Goal: Communication & Community: Answer question/provide support

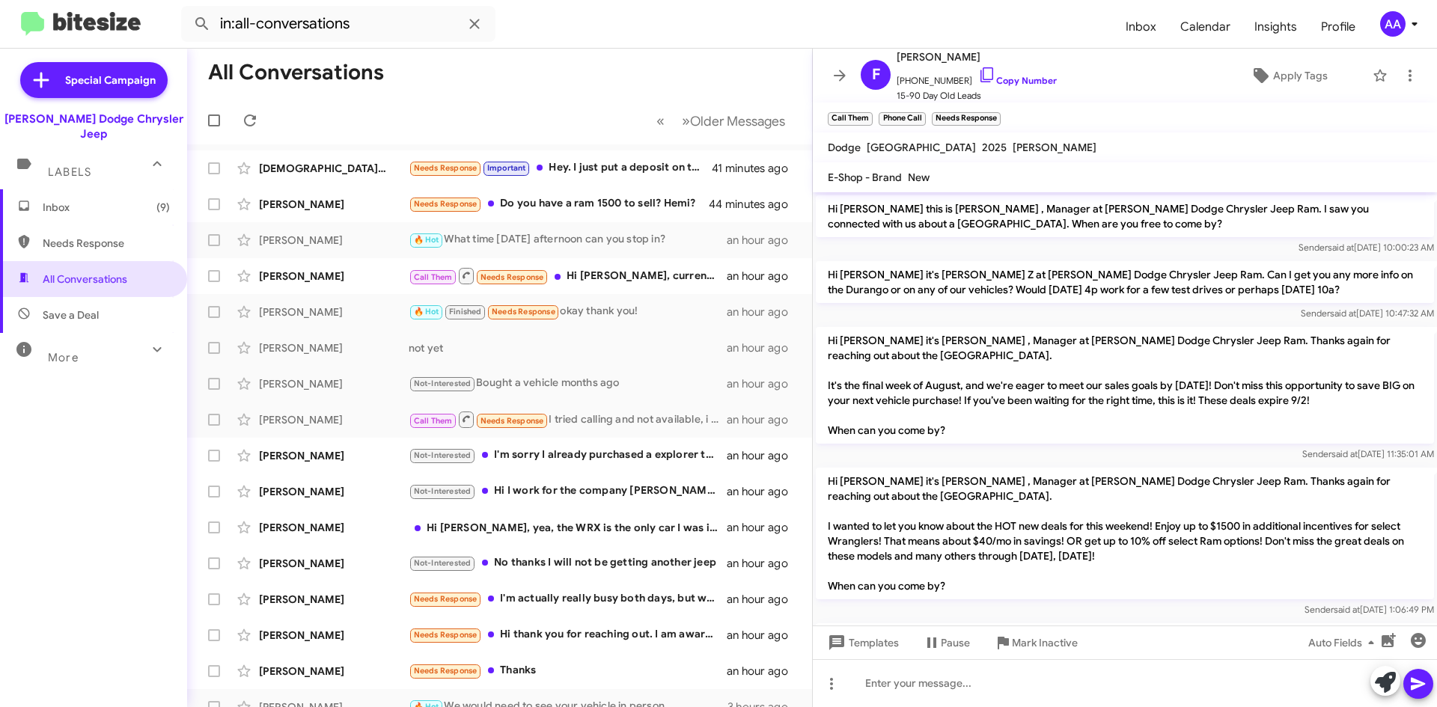
scroll to position [150, 0]
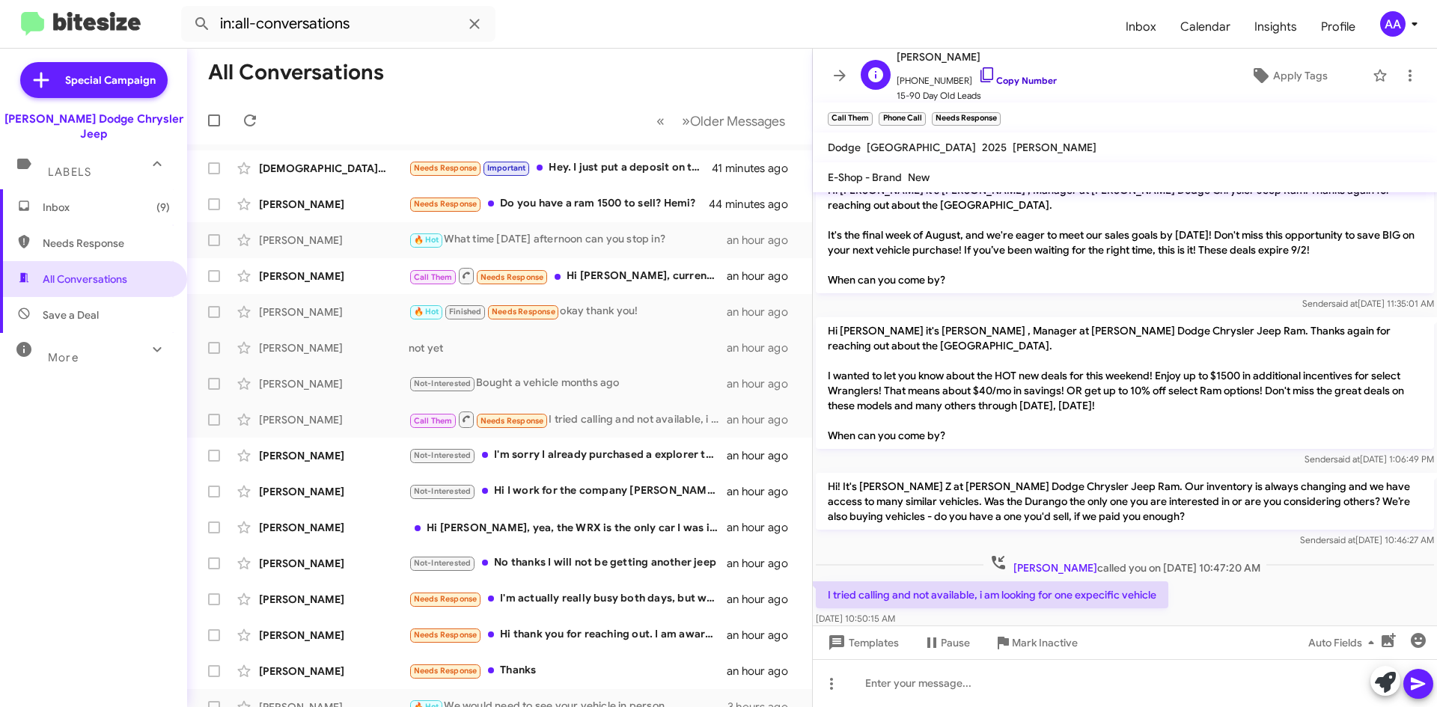
click at [1007, 79] on link "Copy Number" at bounding box center [1017, 80] width 79 height 11
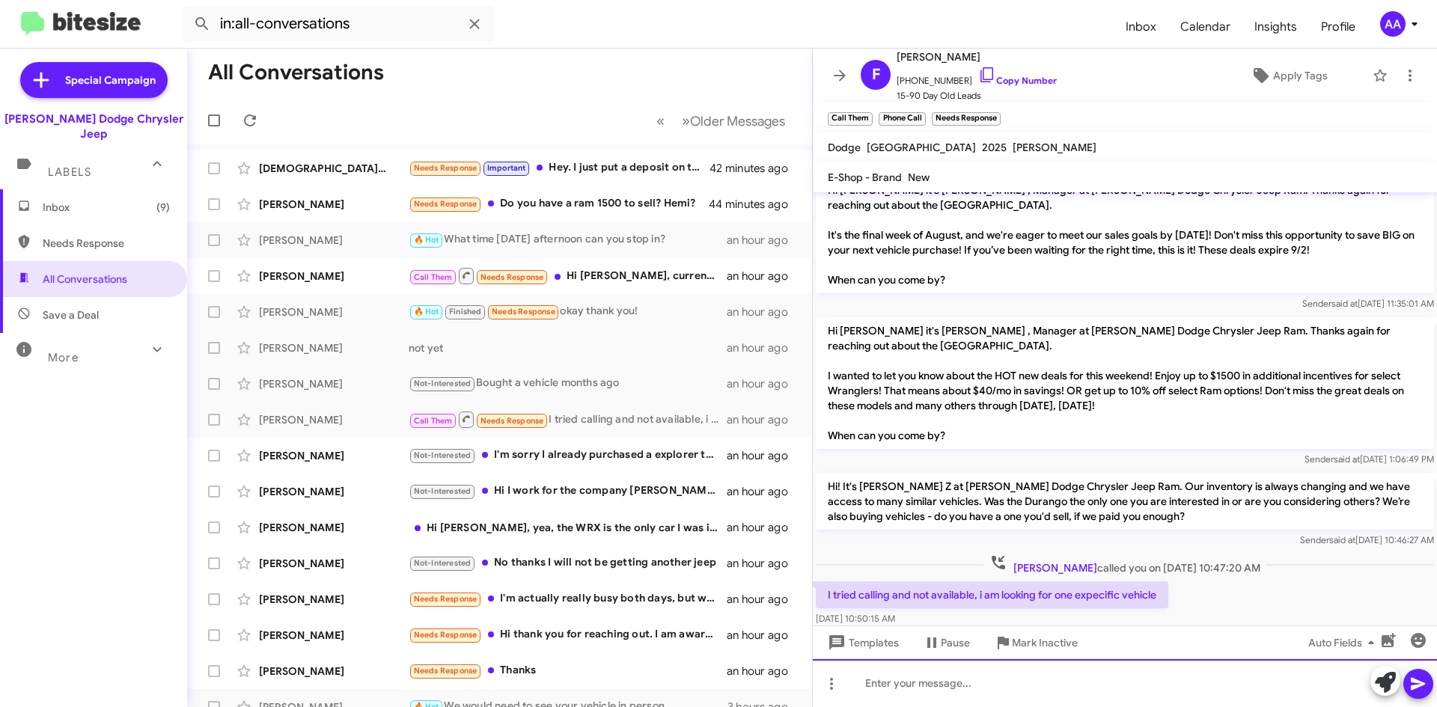
click at [902, 679] on div at bounding box center [1125, 683] width 624 height 48
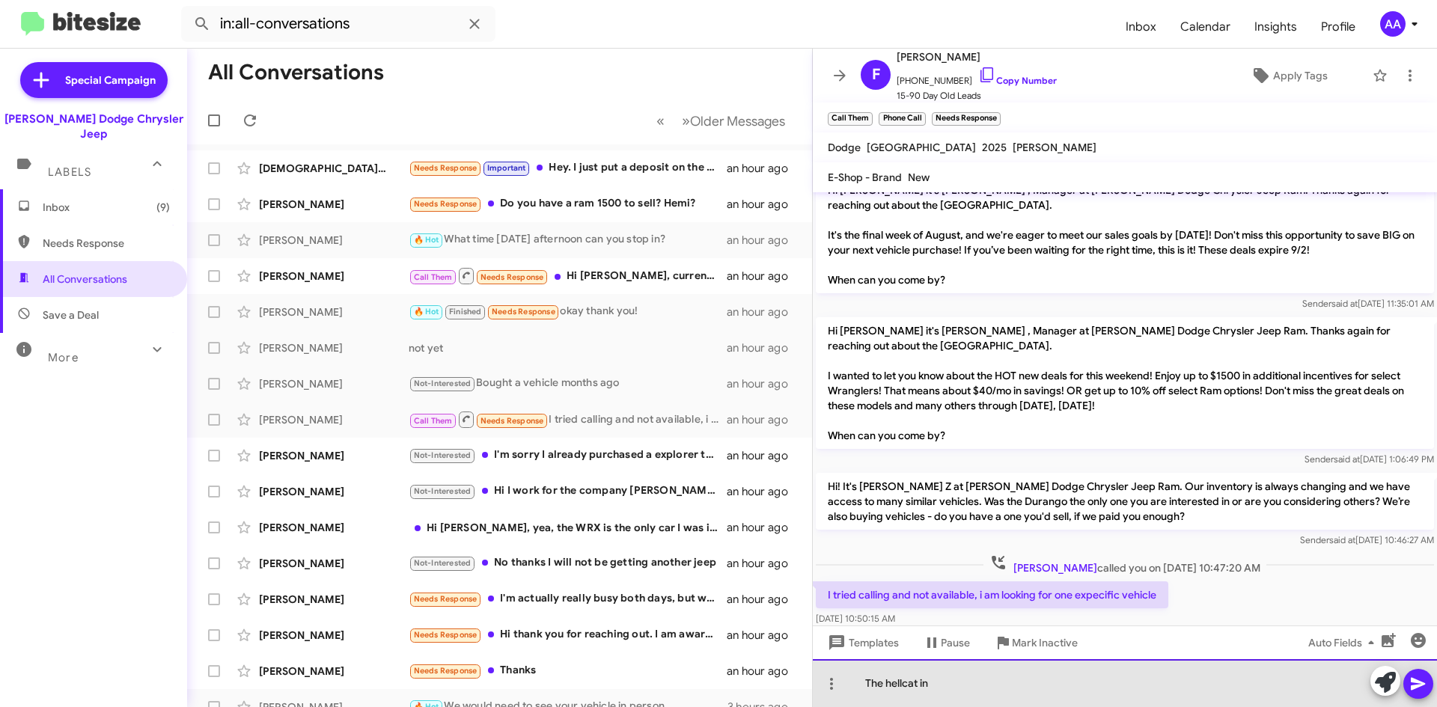
click at [994, 682] on div "The hellcat in" at bounding box center [1125, 683] width 624 height 48
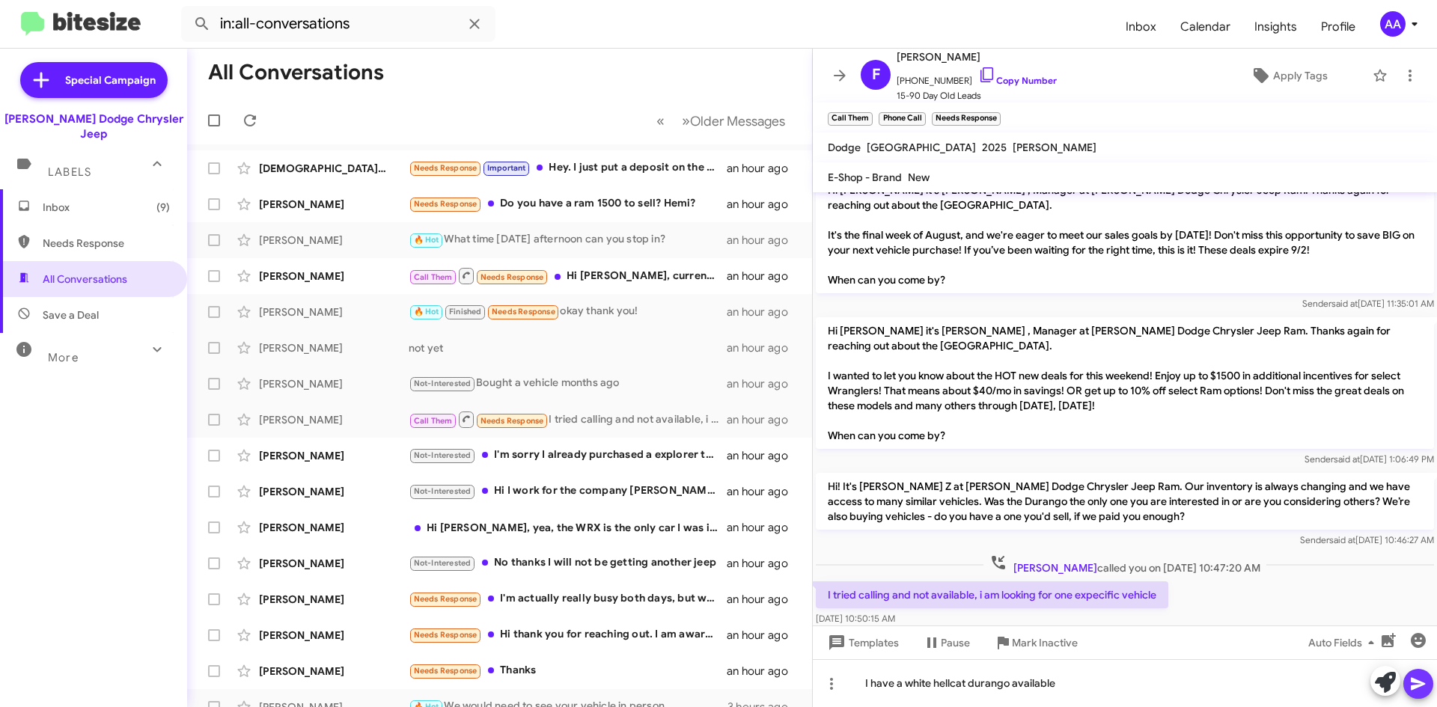
click at [1413, 683] on icon at bounding box center [1418, 684] width 18 height 18
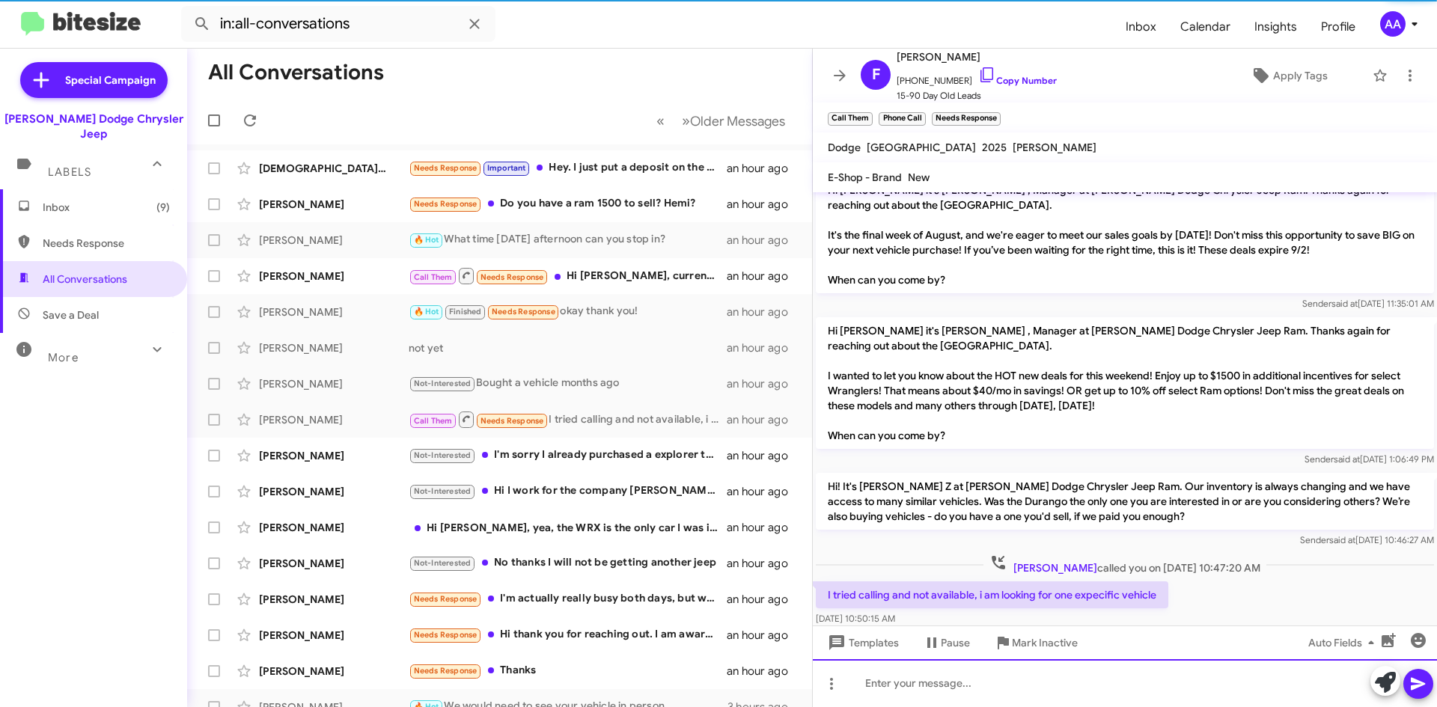
scroll to position [0, 0]
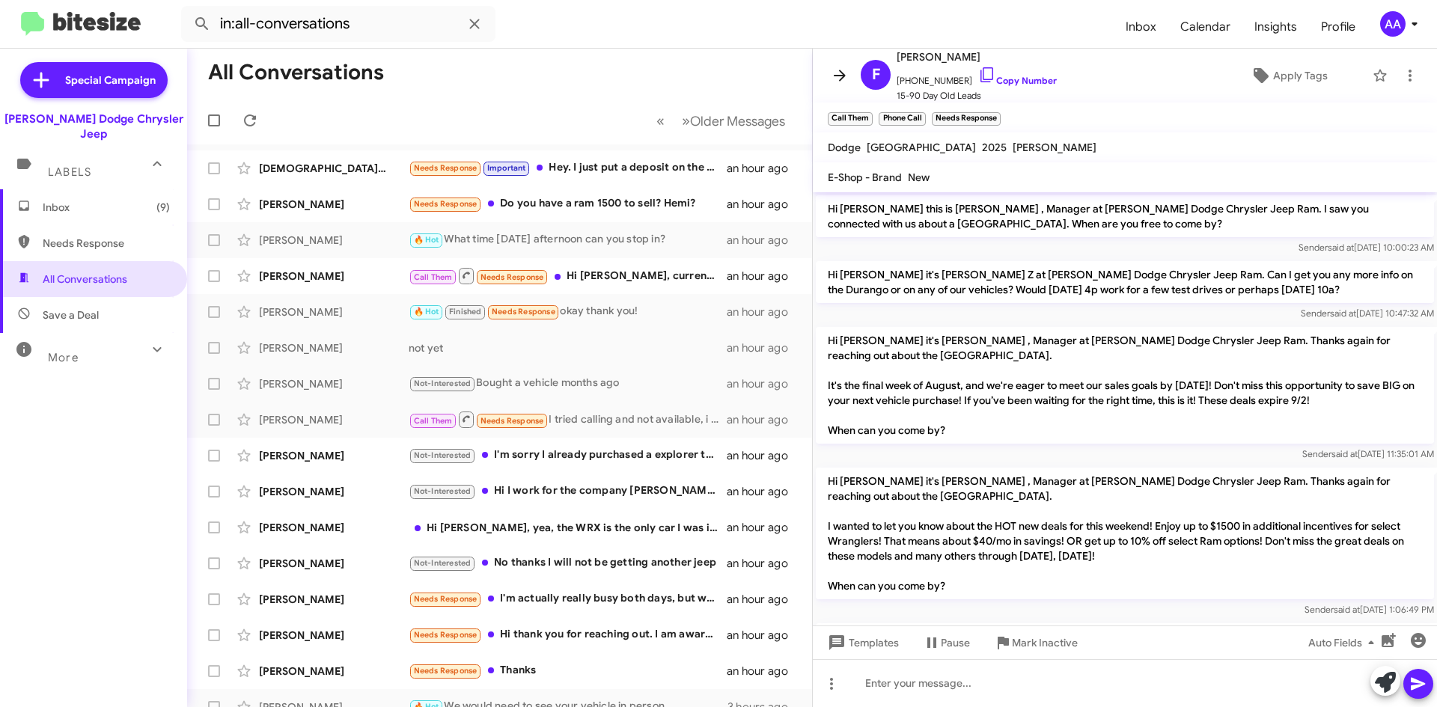
click at [840, 74] on icon at bounding box center [840, 76] width 18 height 18
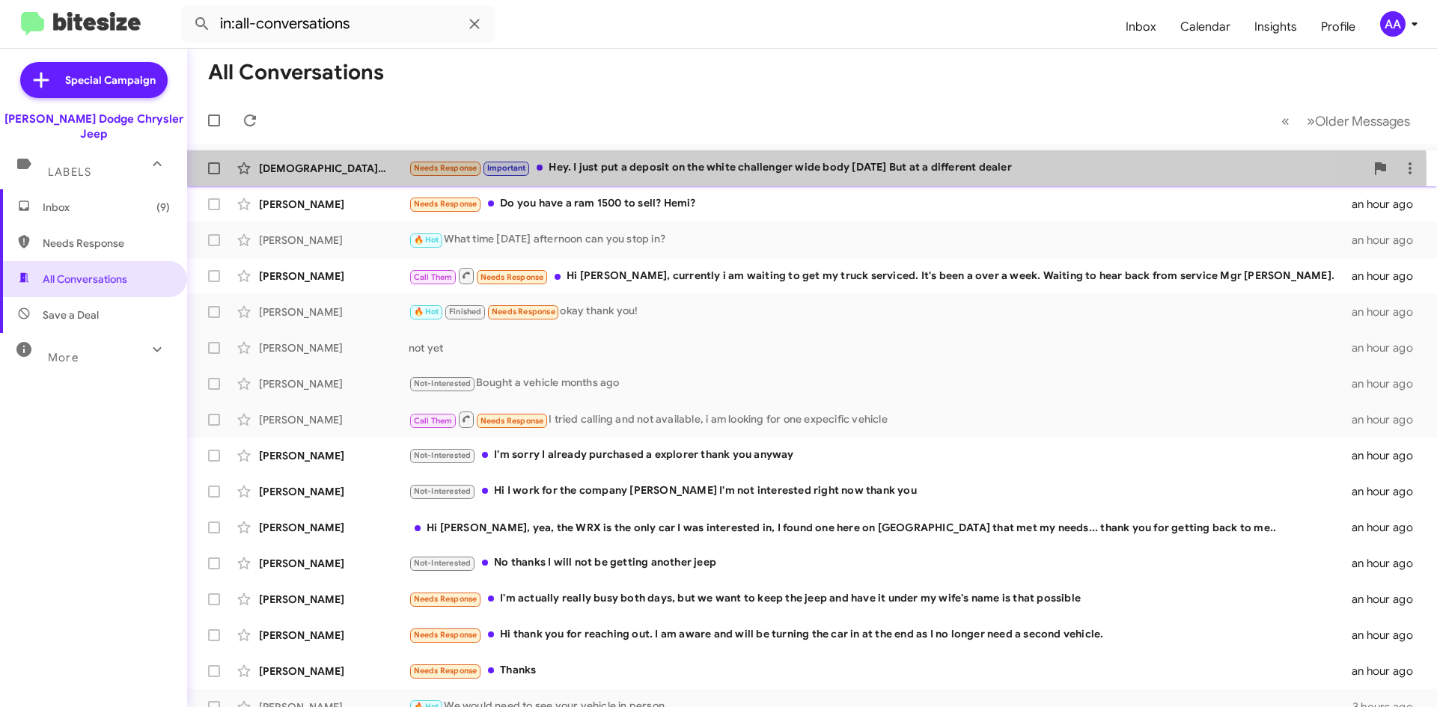
click at [622, 177] on div "[DEMOGRAPHIC_DATA] Cast Needs Response Important Hey. I just put a deposit on t…" at bounding box center [812, 168] width 1226 height 30
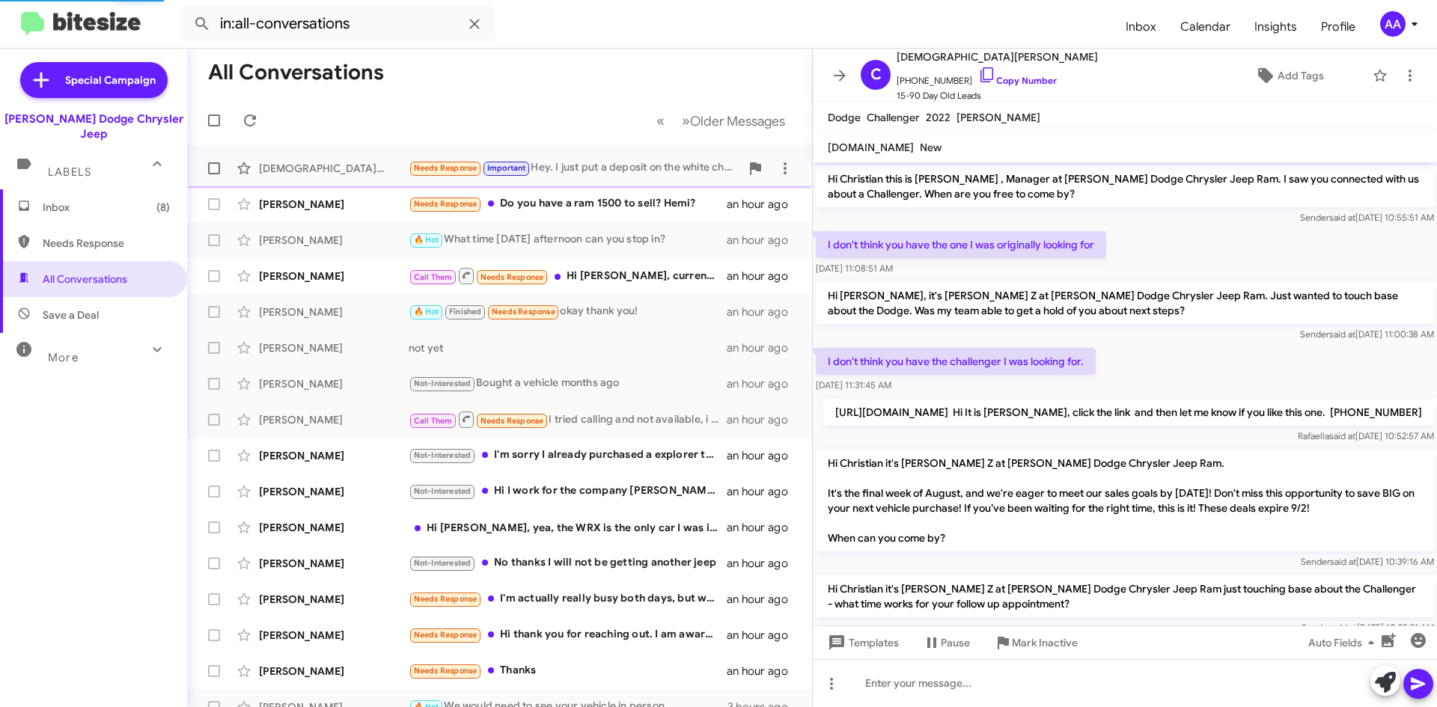
scroll to position [123, 0]
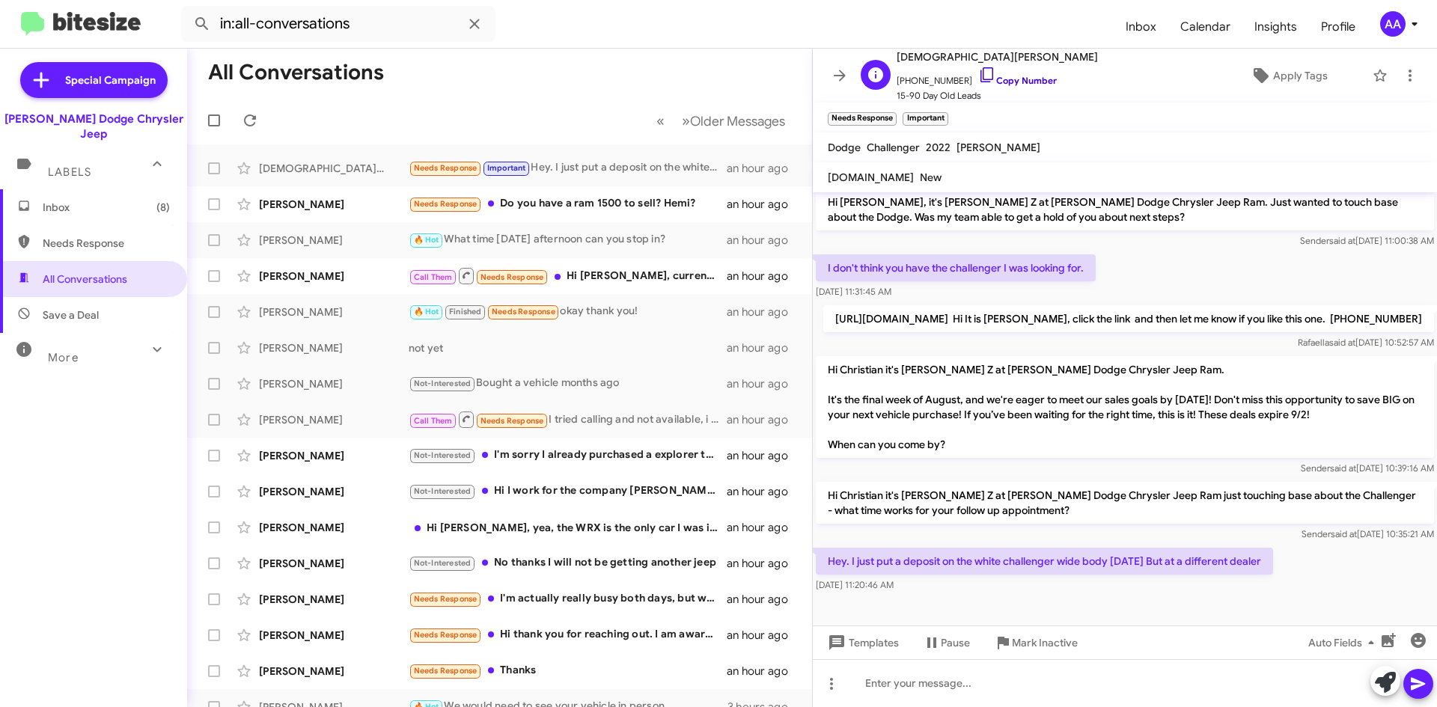
click at [1027, 78] on link "Copy Number" at bounding box center [1017, 80] width 79 height 11
click at [1401, 82] on icon at bounding box center [1410, 76] width 18 height 18
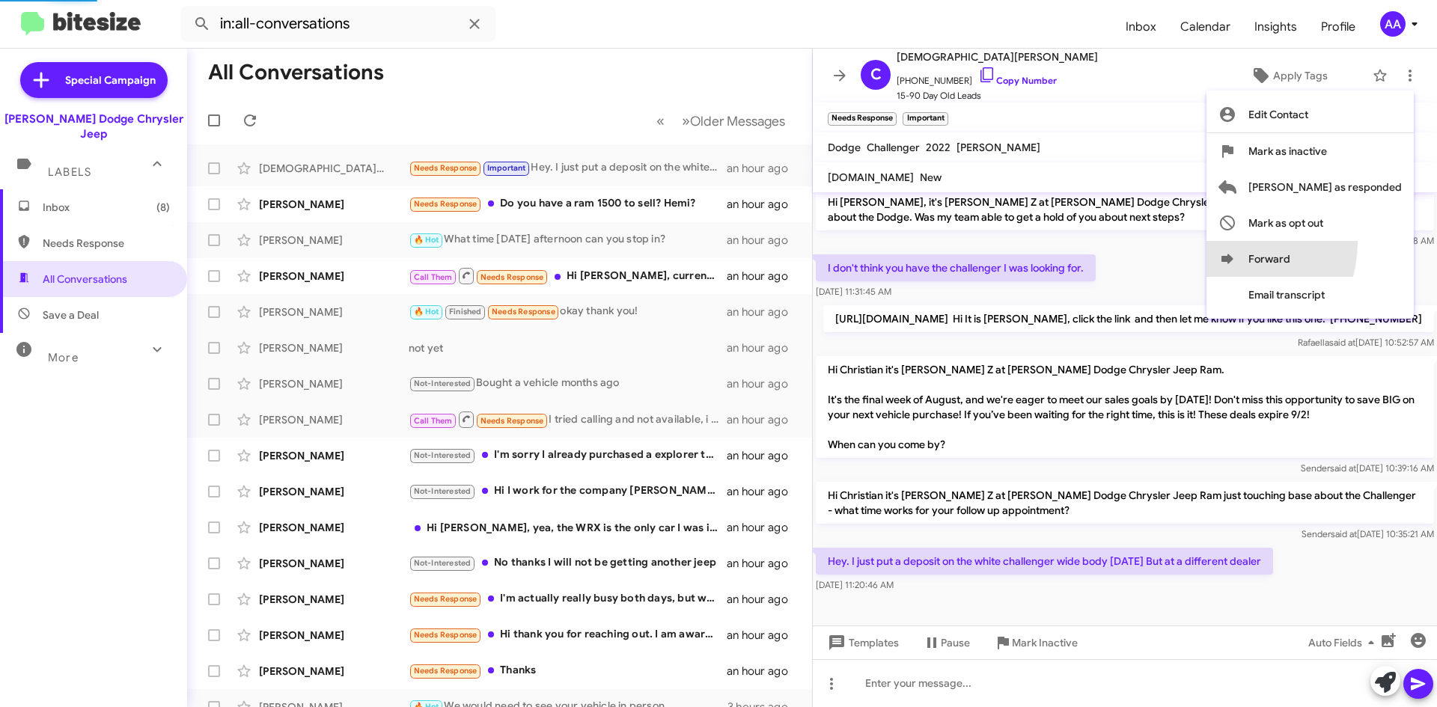
drag, startPoint x: 1253, startPoint y: 286, endPoint x: 1222, endPoint y: 327, distance: 51.3
click at [1222, 327] on div "Edit Contact [PERSON_NAME] as inactive [PERSON_NAME] as responded [PERSON_NAME]…" at bounding box center [718, 353] width 1437 height 707
click at [1323, 156] on span "Mark as inactive" at bounding box center [1287, 151] width 79 height 36
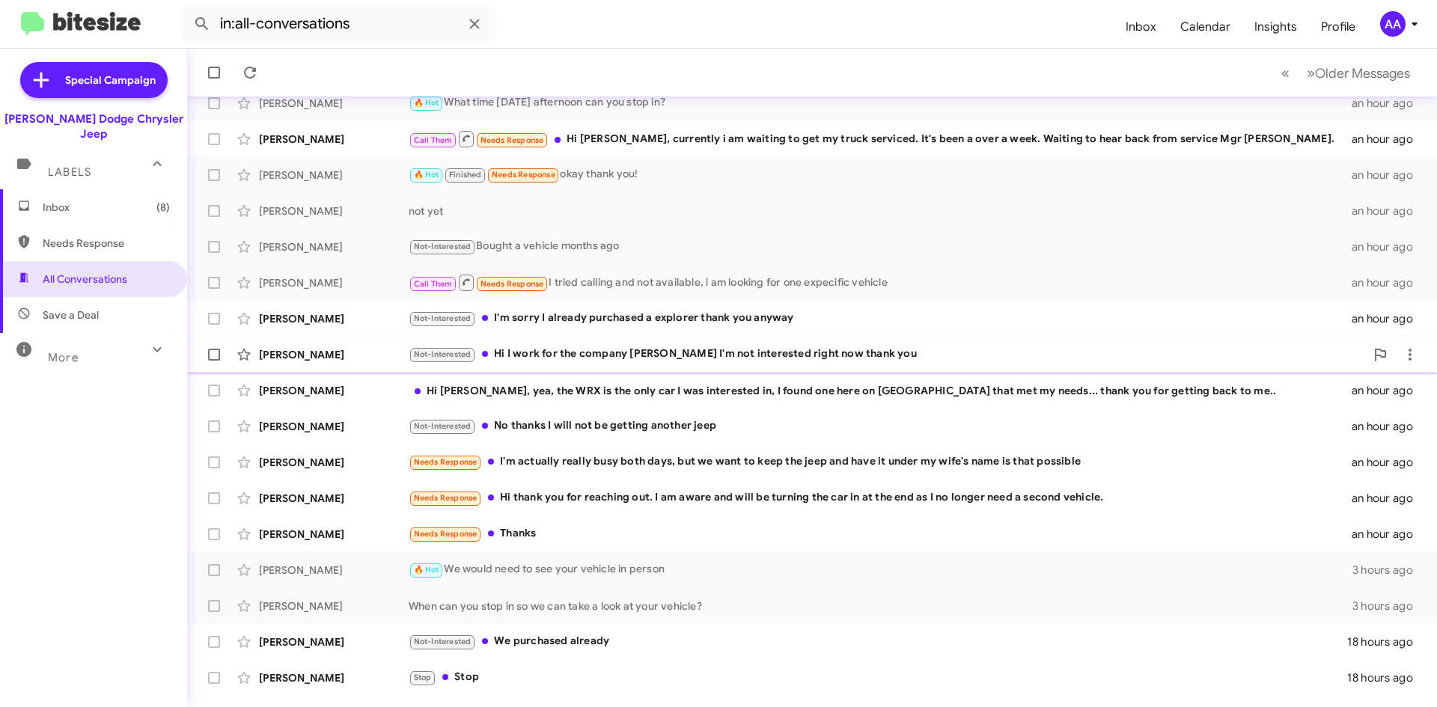
scroll to position [126, 0]
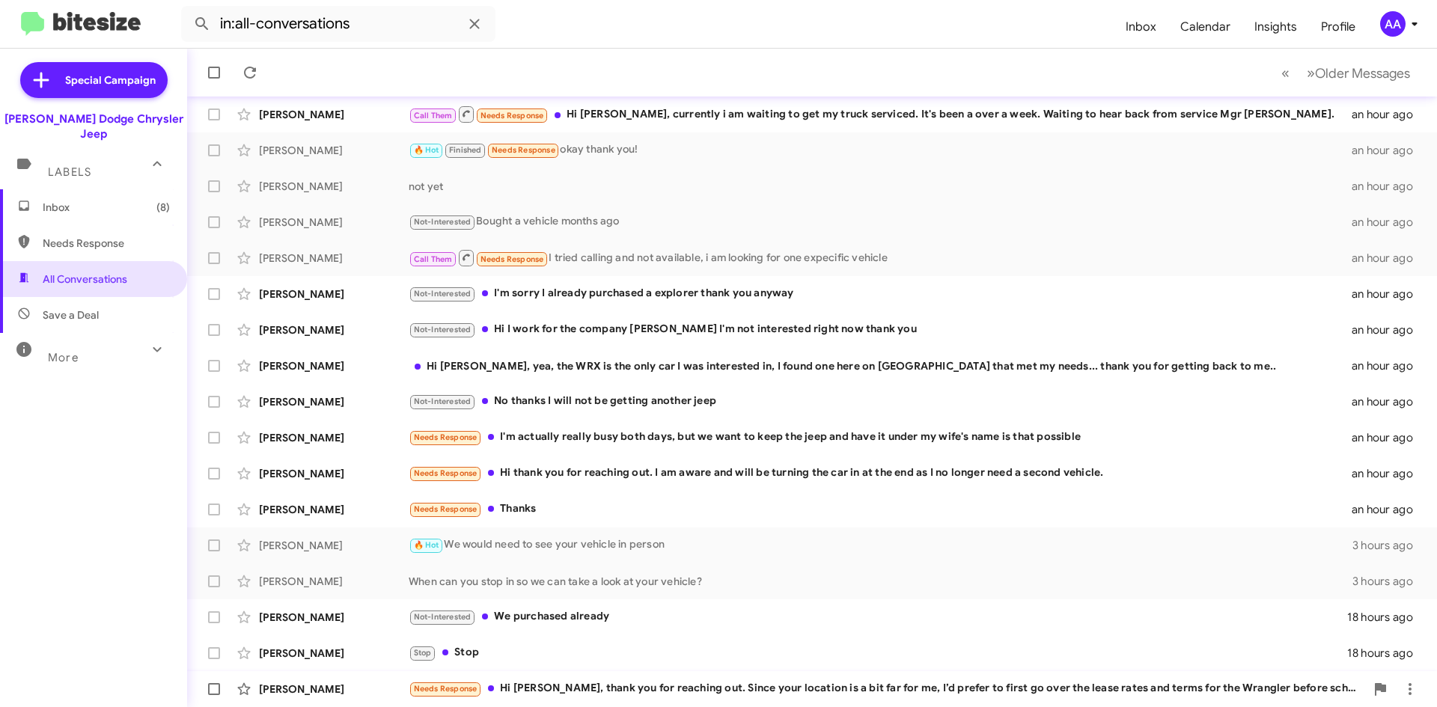
click at [603, 687] on div "Needs Response Hi [PERSON_NAME], thank you for reaching out. Since your locatio…" at bounding box center [887, 688] width 956 height 17
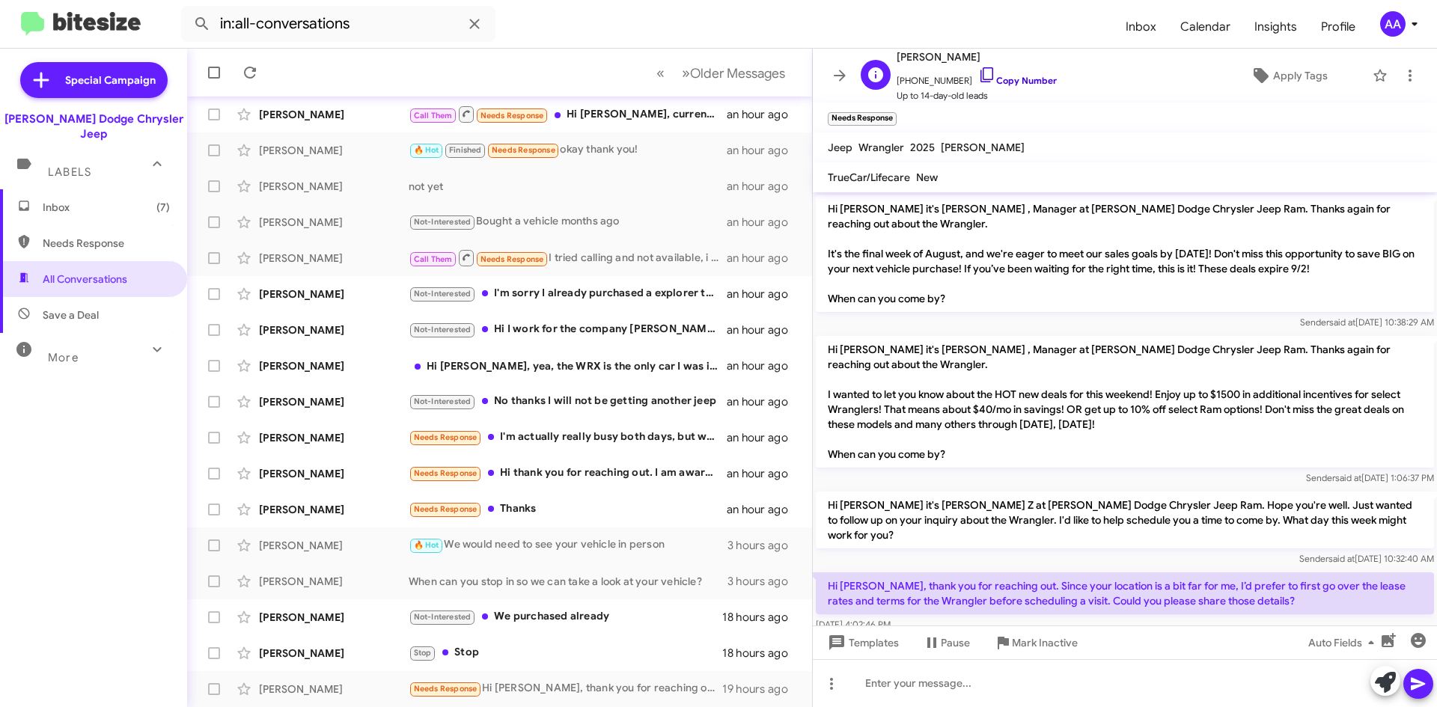
click at [1009, 78] on link "Copy Number" at bounding box center [1017, 80] width 79 height 11
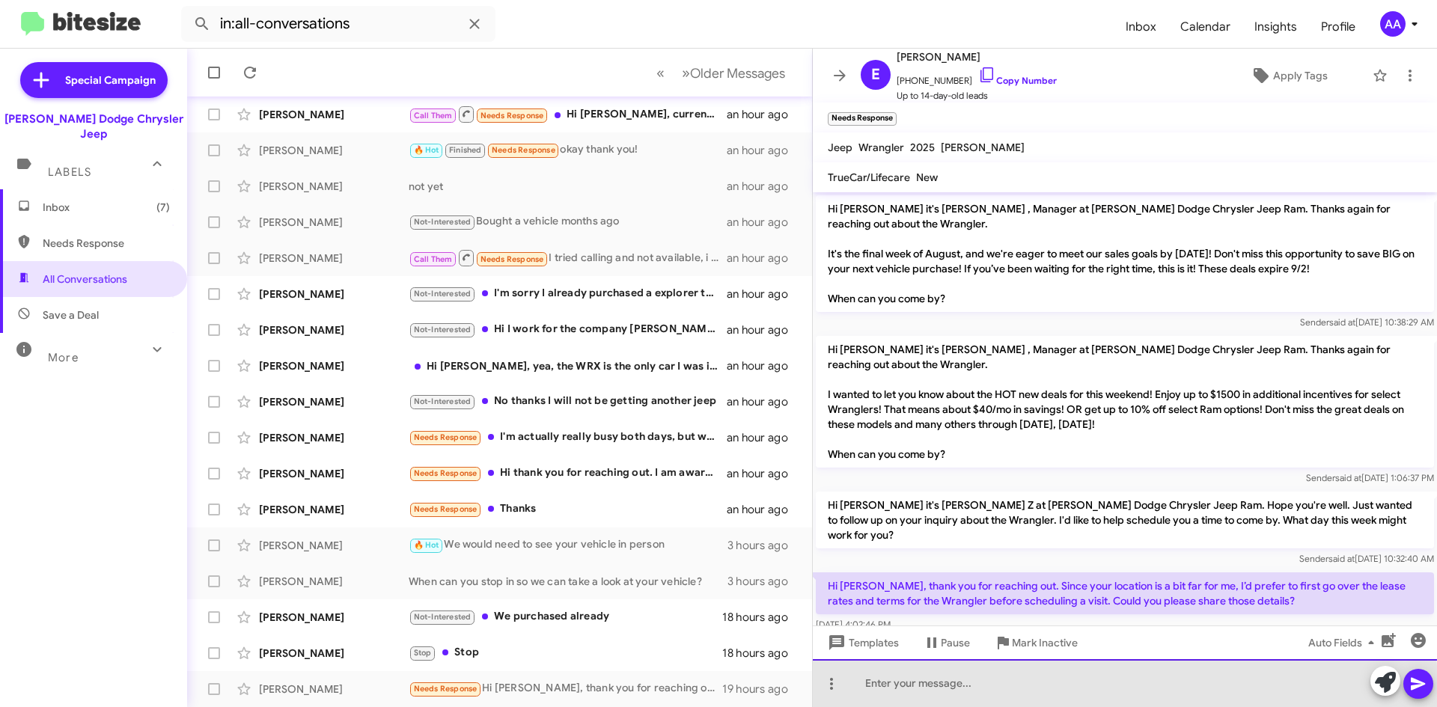
click at [986, 690] on div at bounding box center [1125, 683] width 624 height 48
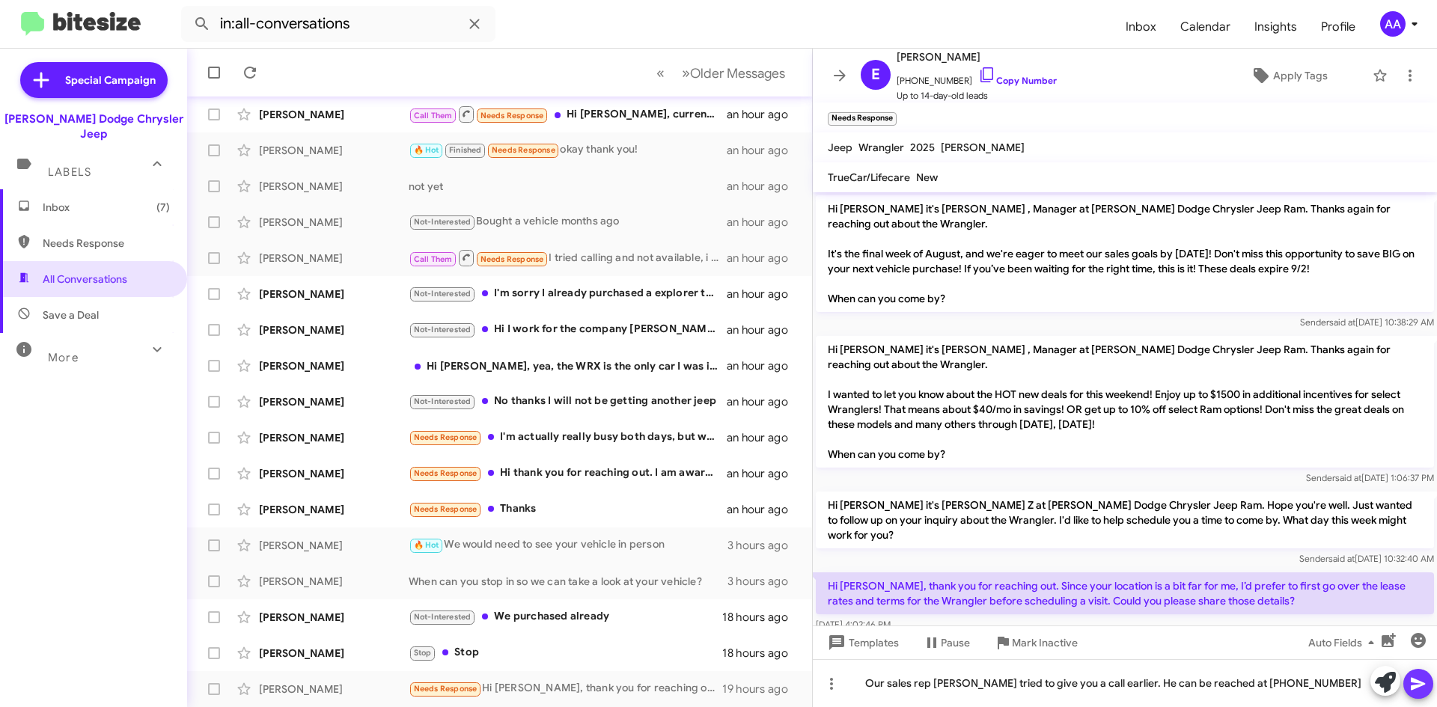
click at [1423, 676] on icon at bounding box center [1418, 684] width 18 height 18
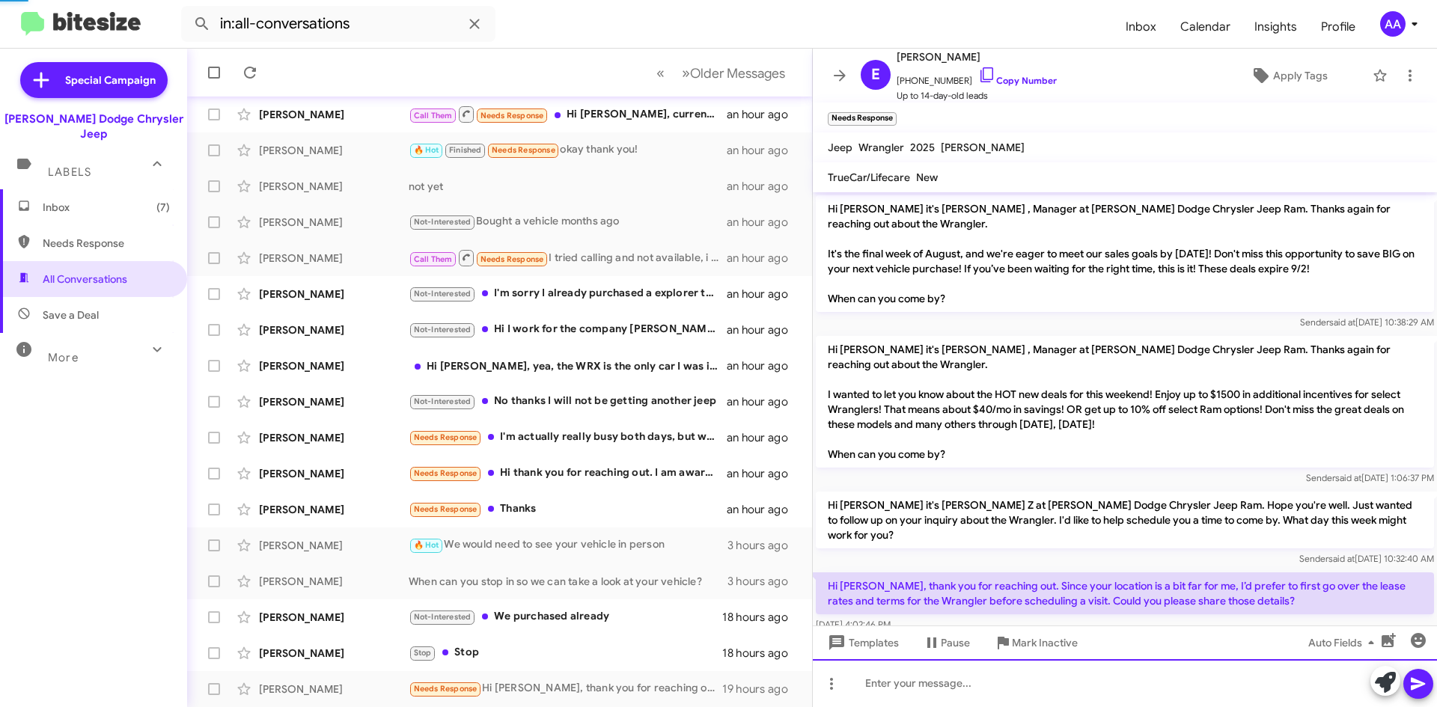
scroll to position [34, 0]
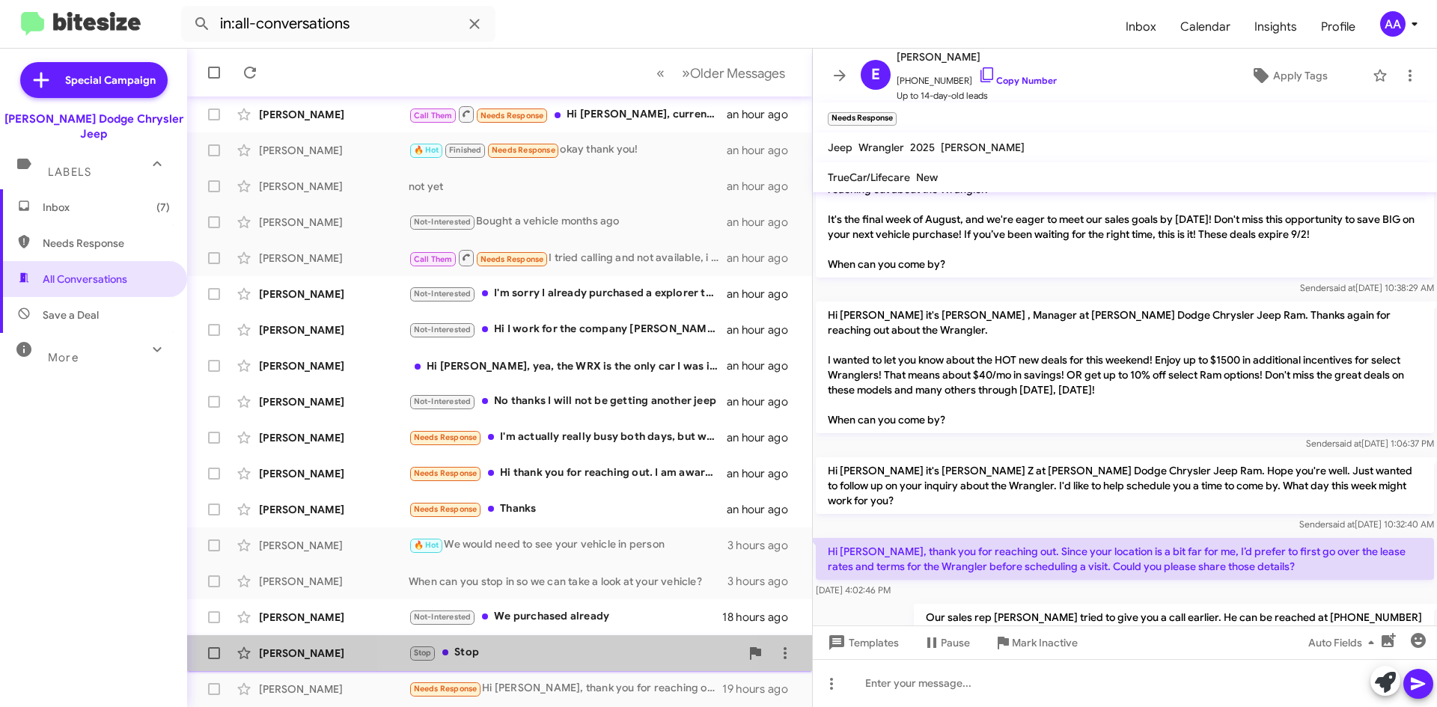
click at [558, 652] on div "Stop Stop" at bounding box center [574, 652] width 331 height 17
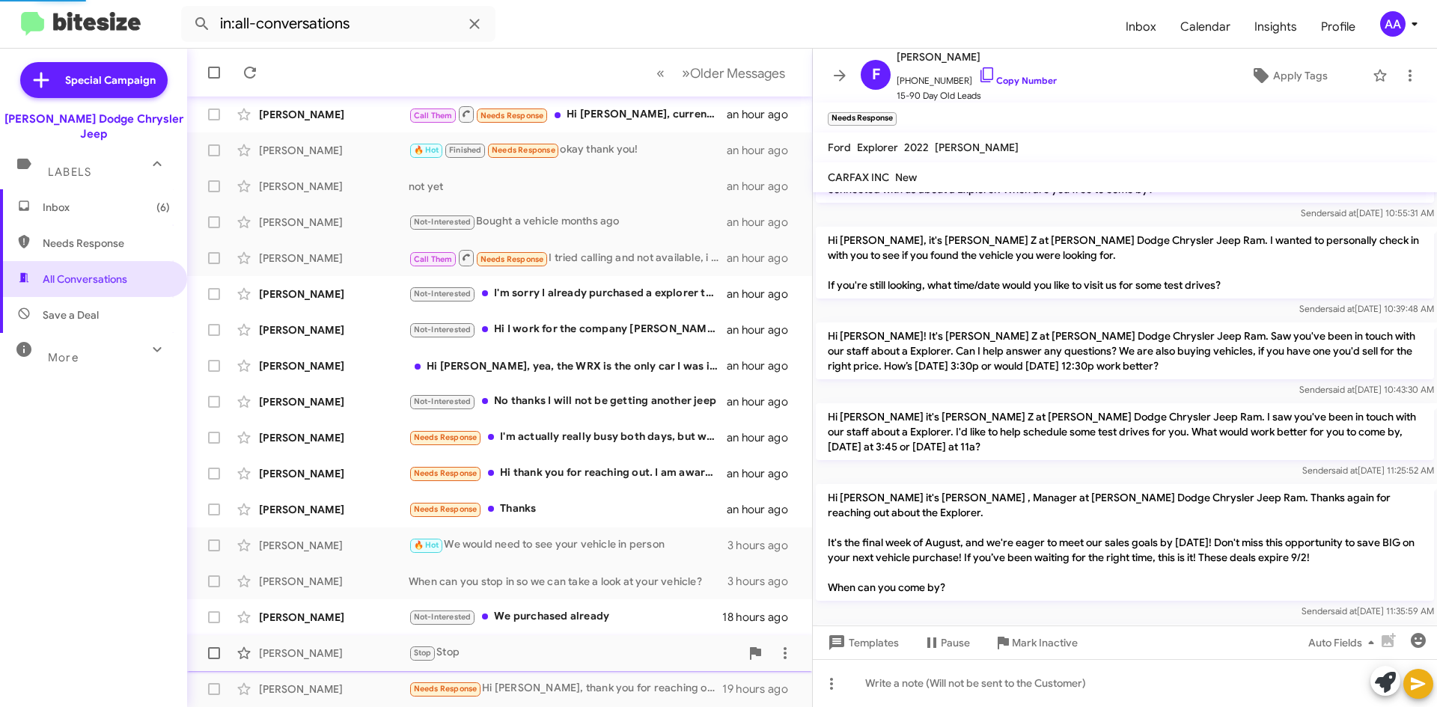
scroll to position [174, 0]
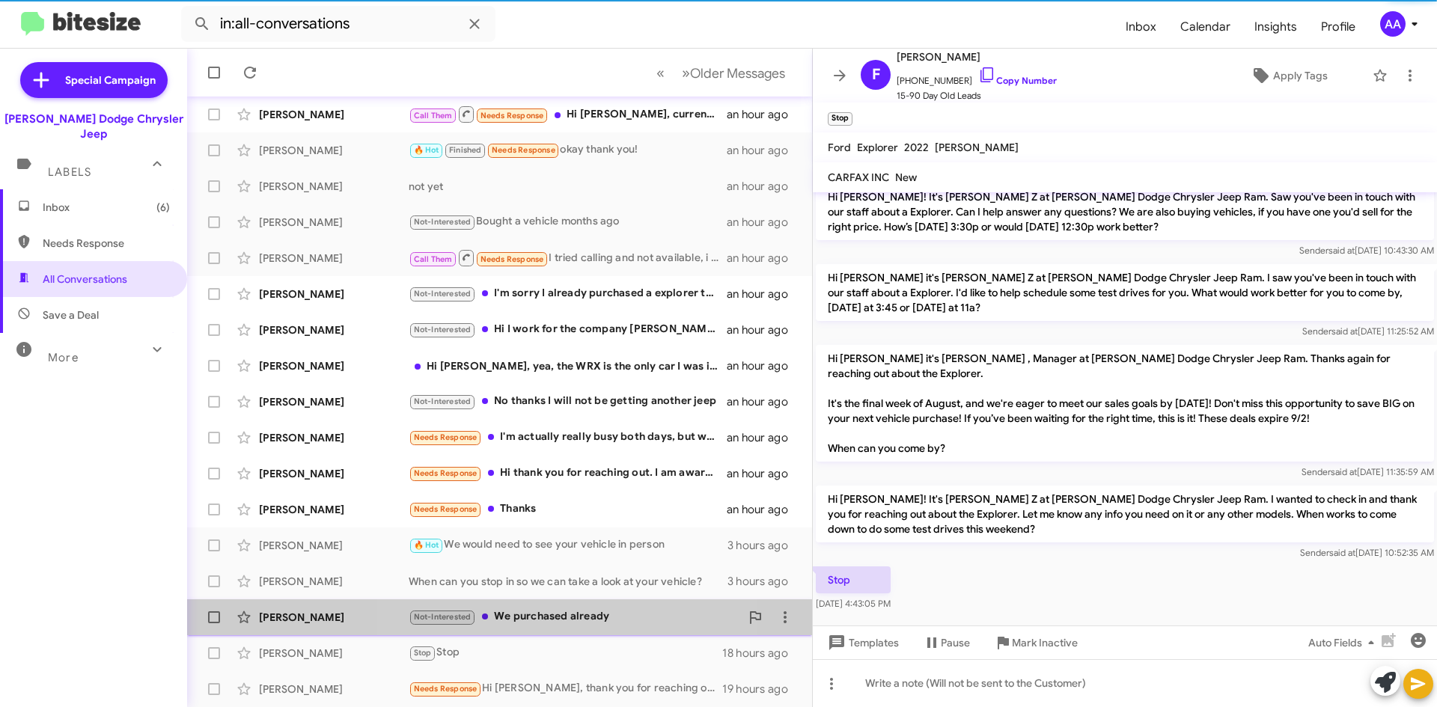
click at [564, 621] on div "Not-Interested We purchased already" at bounding box center [574, 616] width 331 height 17
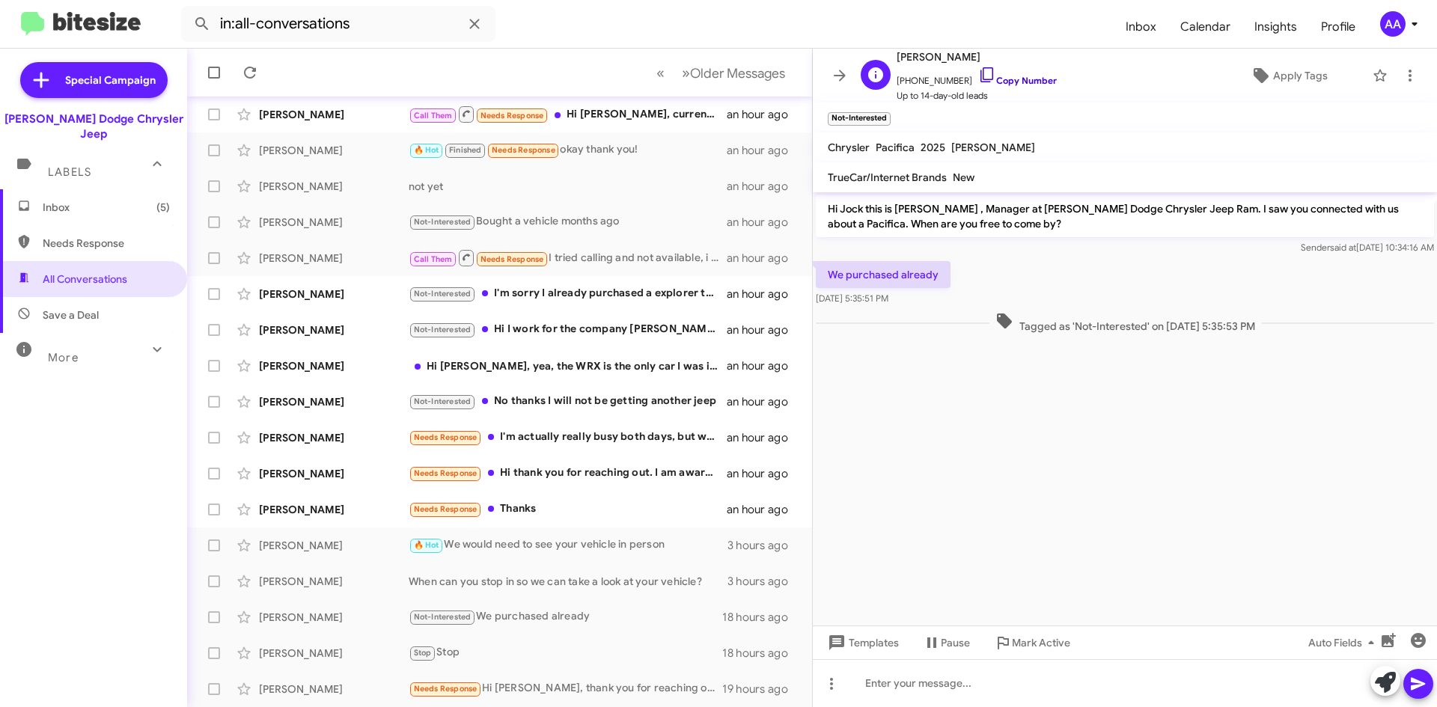
click at [1021, 77] on link "Copy Number" at bounding box center [1017, 80] width 79 height 11
click at [1401, 82] on icon at bounding box center [1410, 76] width 18 height 18
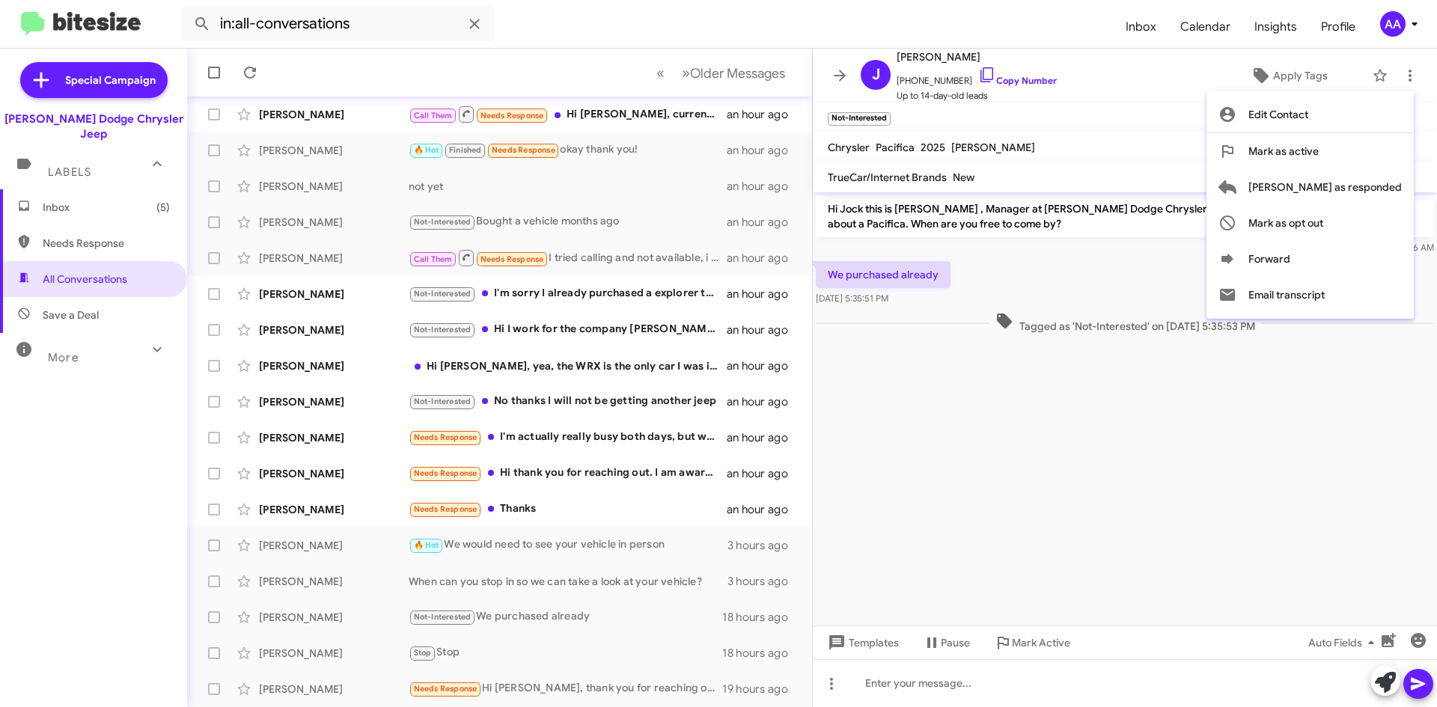
drag, startPoint x: 1205, startPoint y: 420, endPoint x: 1179, endPoint y: 403, distance: 30.9
click at [1204, 419] on div at bounding box center [718, 353] width 1437 height 707
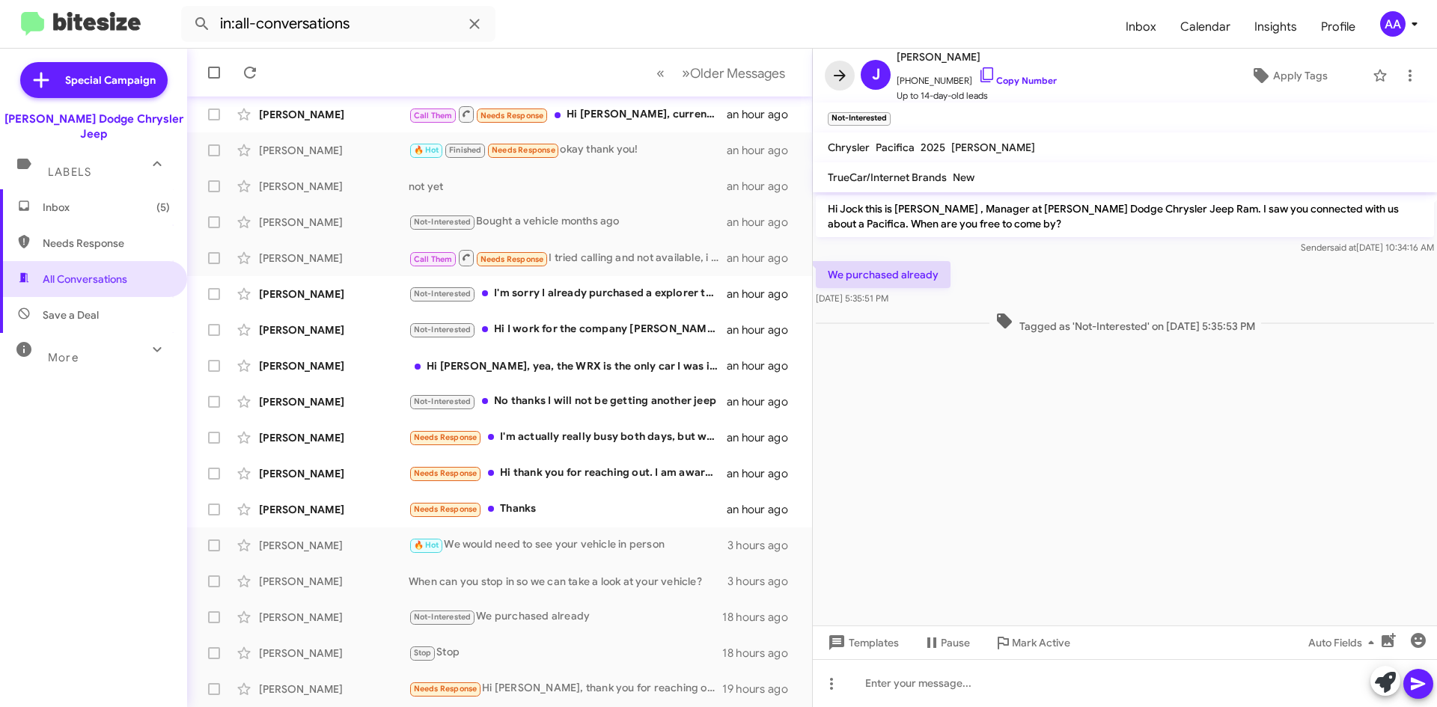
click at [843, 74] on icon at bounding box center [840, 75] width 12 height 11
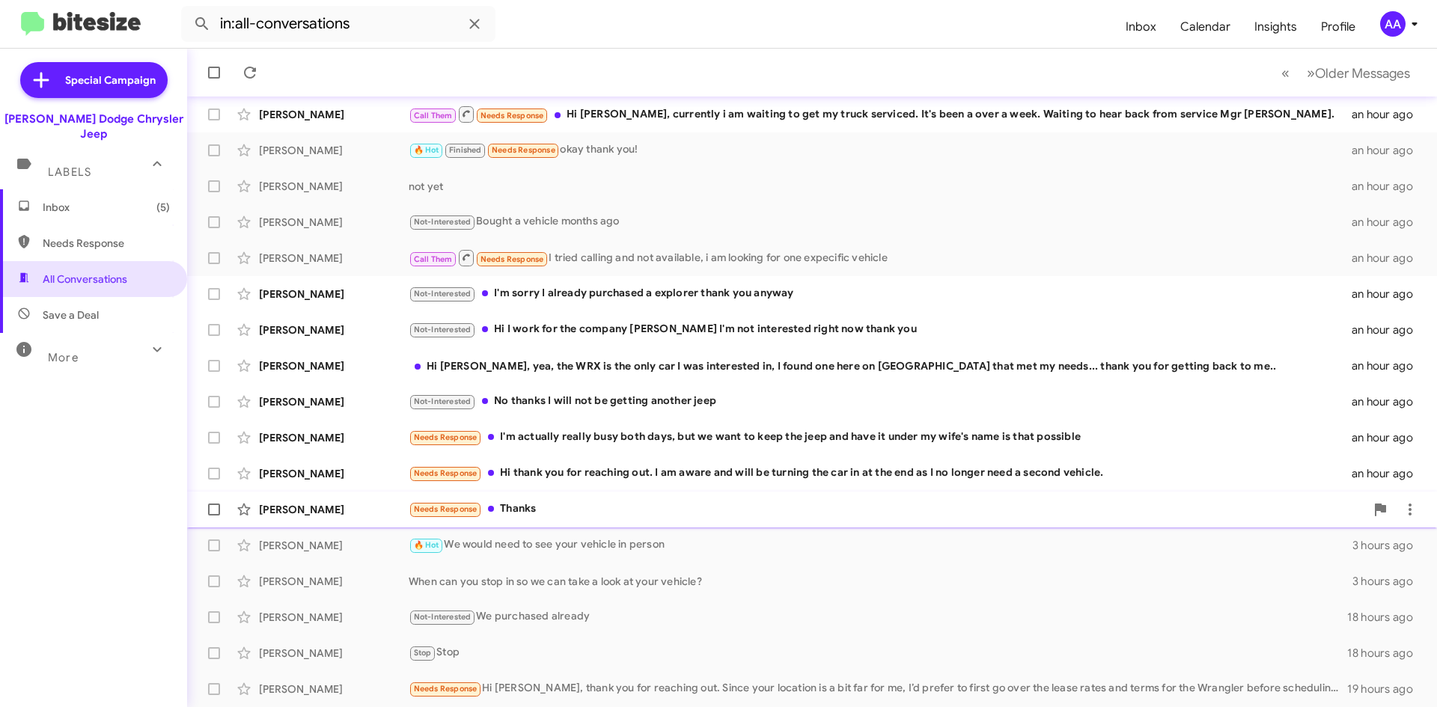
click at [551, 504] on div "Needs Response Thanks" at bounding box center [887, 509] width 956 height 17
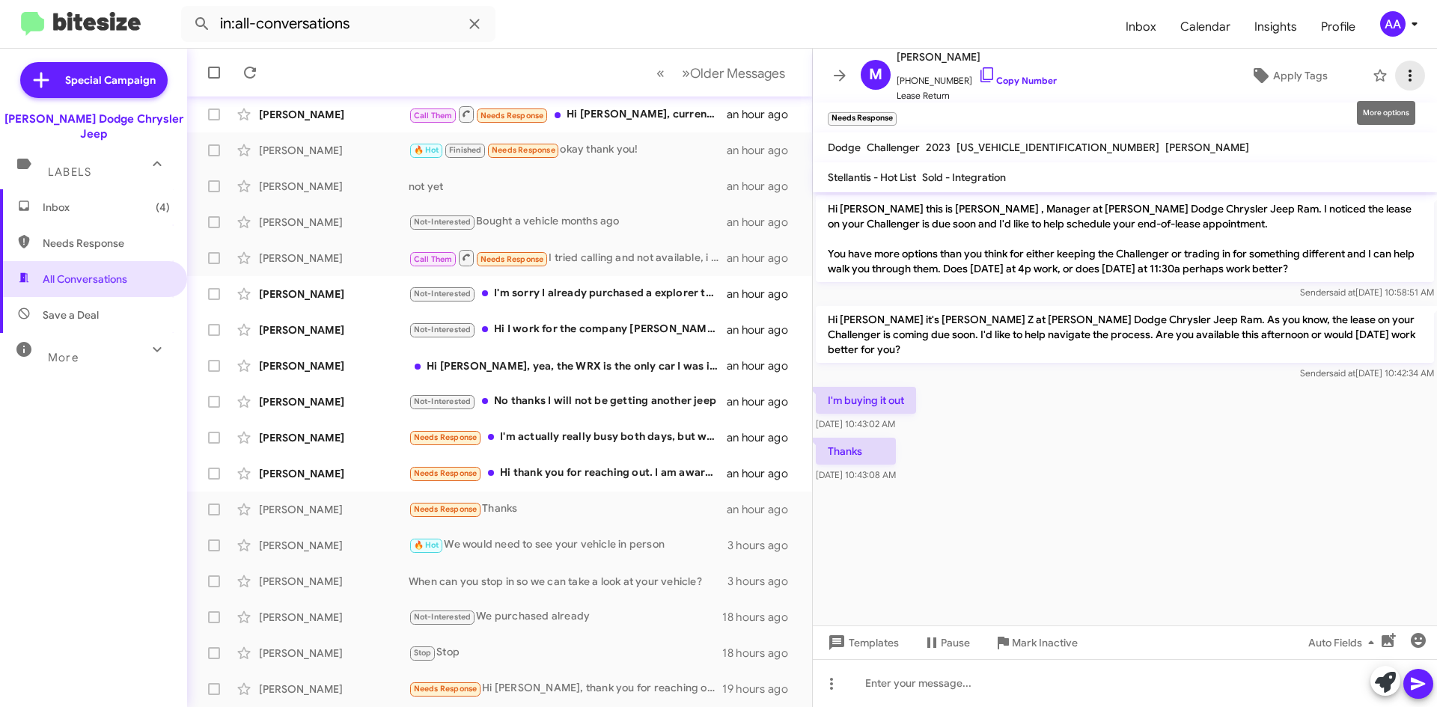
click at [1404, 79] on icon at bounding box center [1410, 76] width 18 height 18
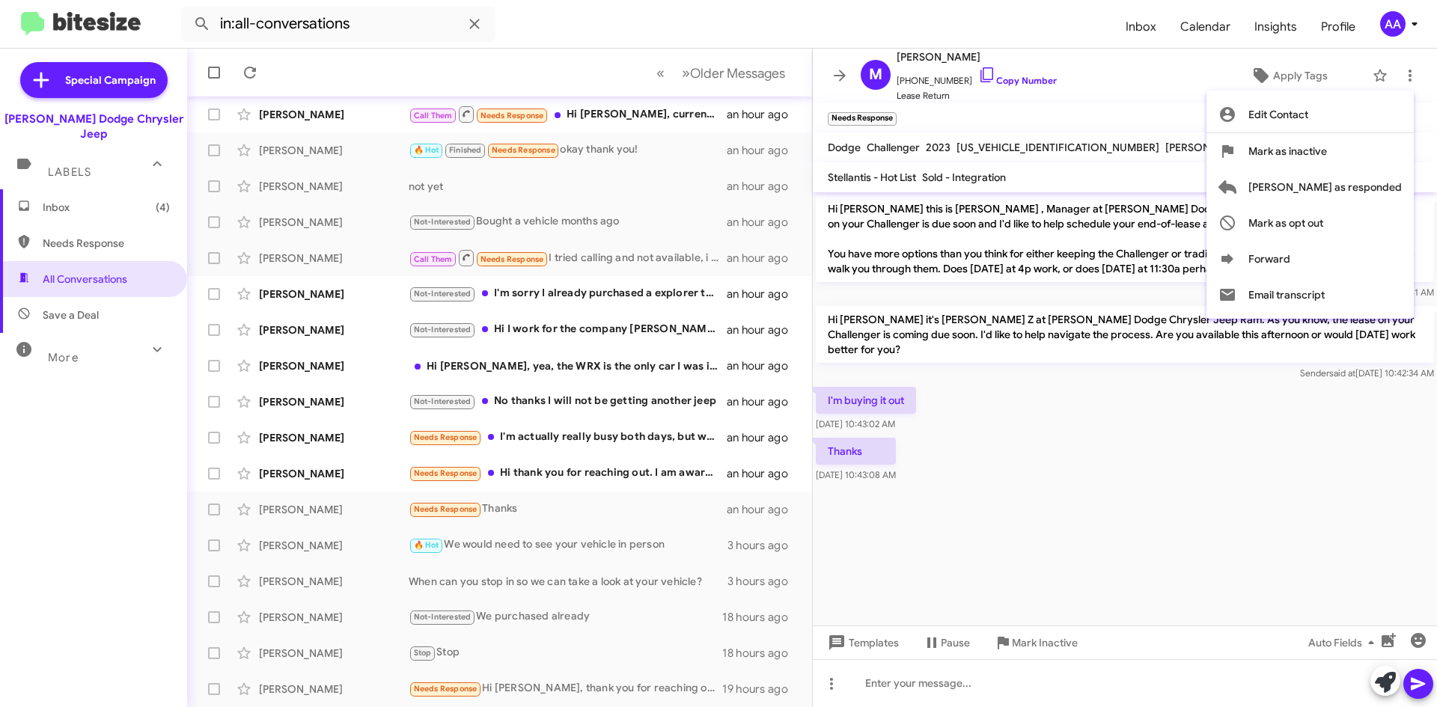
click at [1263, 70] on div at bounding box center [718, 353] width 1437 height 707
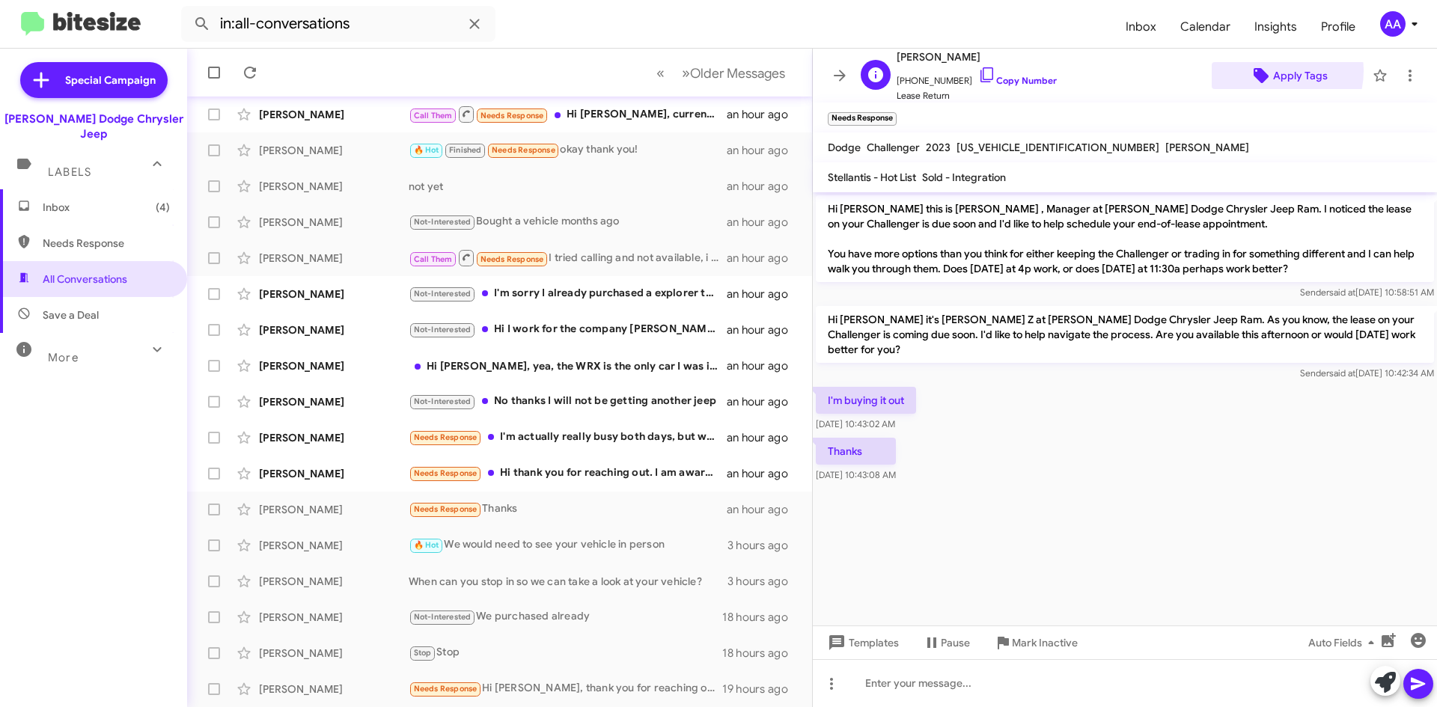
click at [1263, 70] on span "Apply Tags" at bounding box center [1287, 75] width 129 height 27
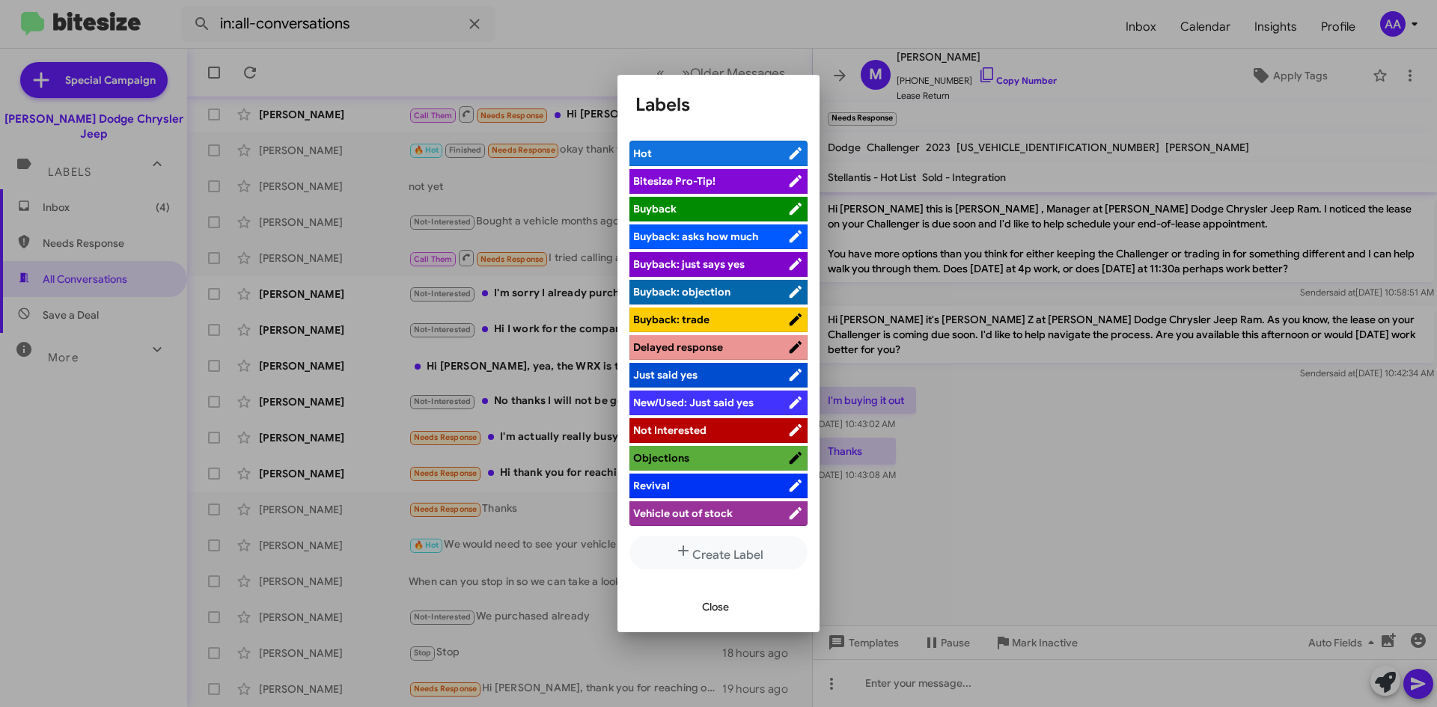
click at [664, 428] on span "Not Interested" at bounding box center [669, 430] width 73 height 13
click at [1093, 393] on div at bounding box center [718, 353] width 1437 height 707
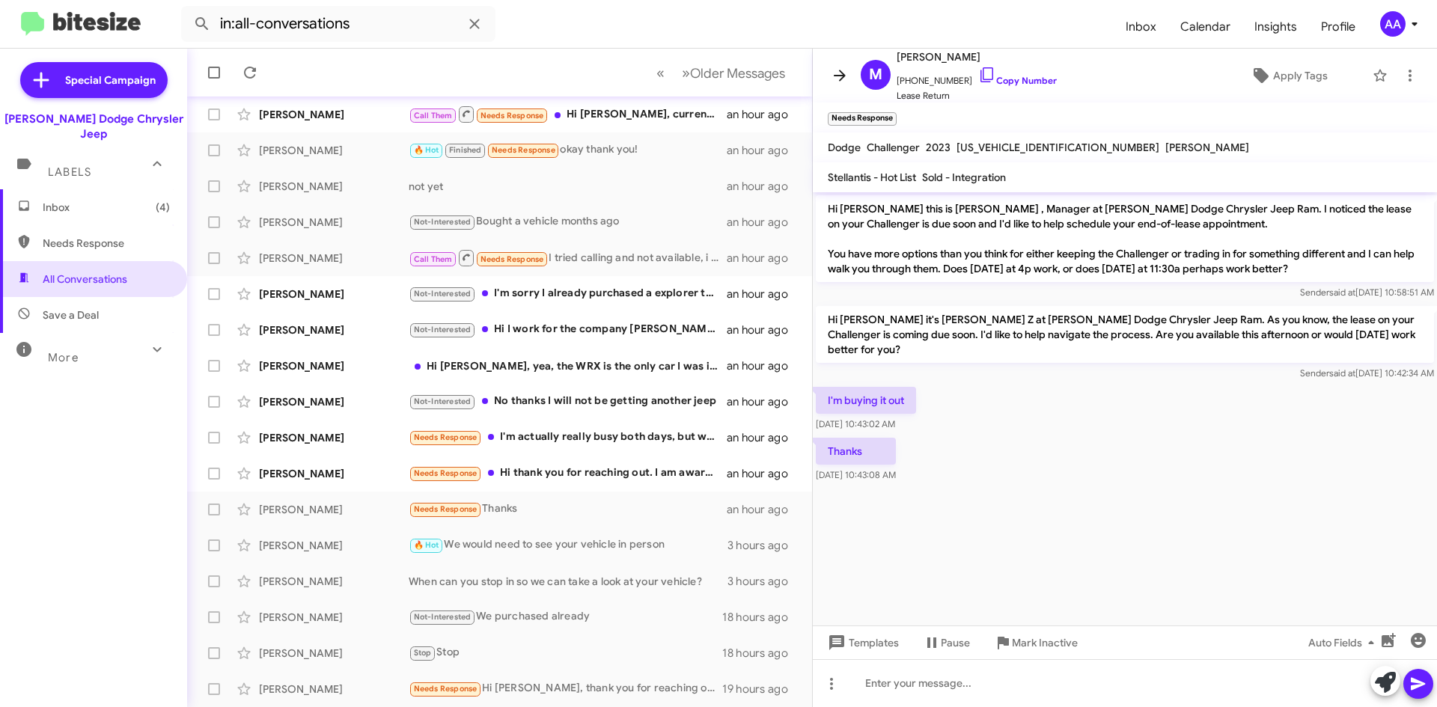
click at [844, 74] on icon at bounding box center [840, 76] width 18 height 18
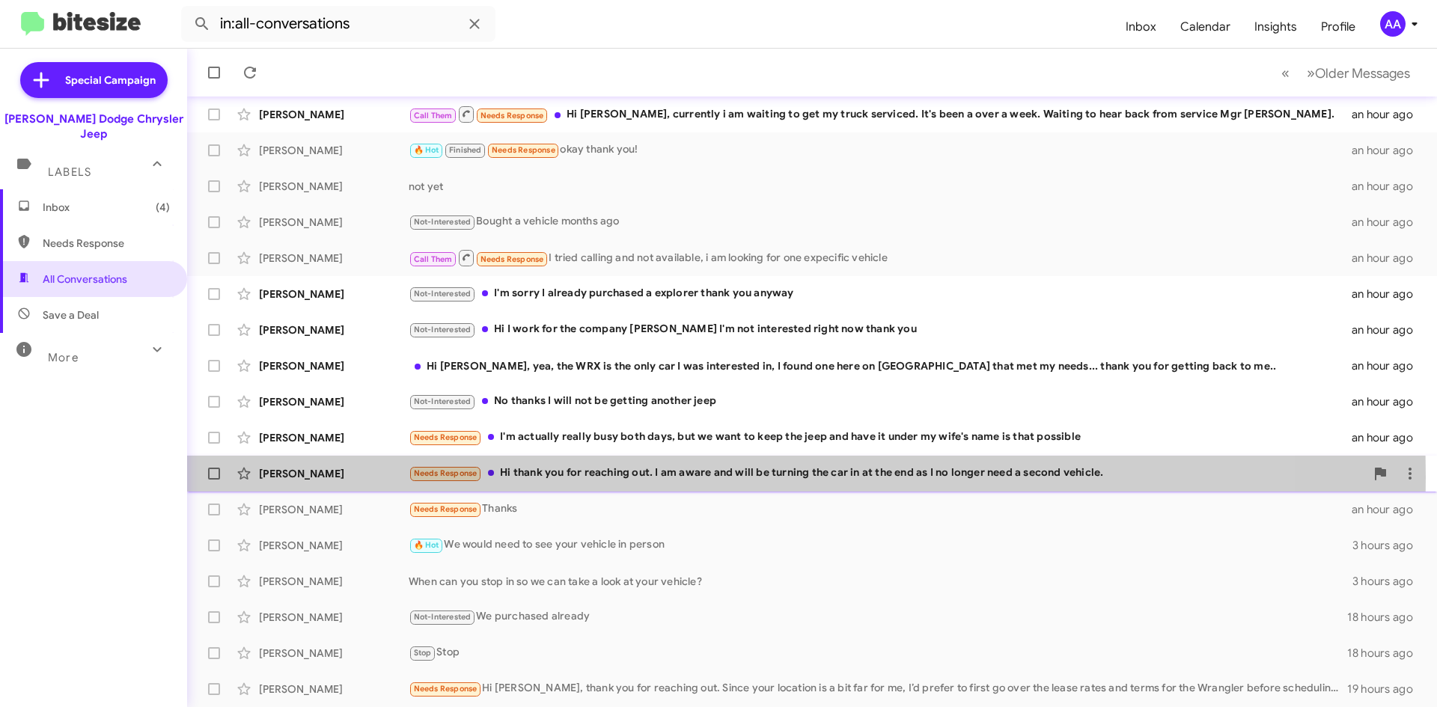
click at [599, 477] on div "Needs Response Hi thank you for reaching out. I am aware and will be turning th…" at bounding box center [887, 473] width 956 height 17
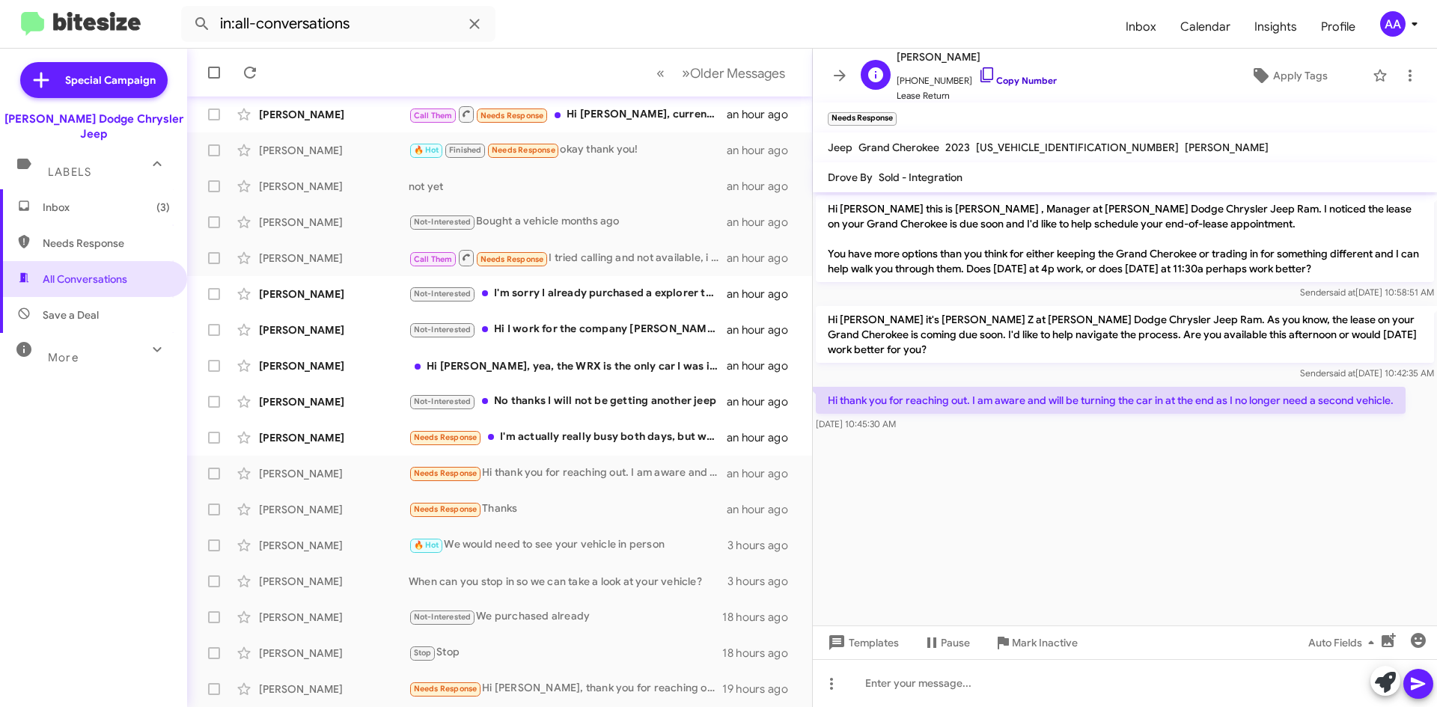
click at [997, 79] on link "Copy Number" at bounding box center [1017, 80] width 79 height 11
click at [834, 73] on icon at bounding box center [840, 76] width 18 height 18
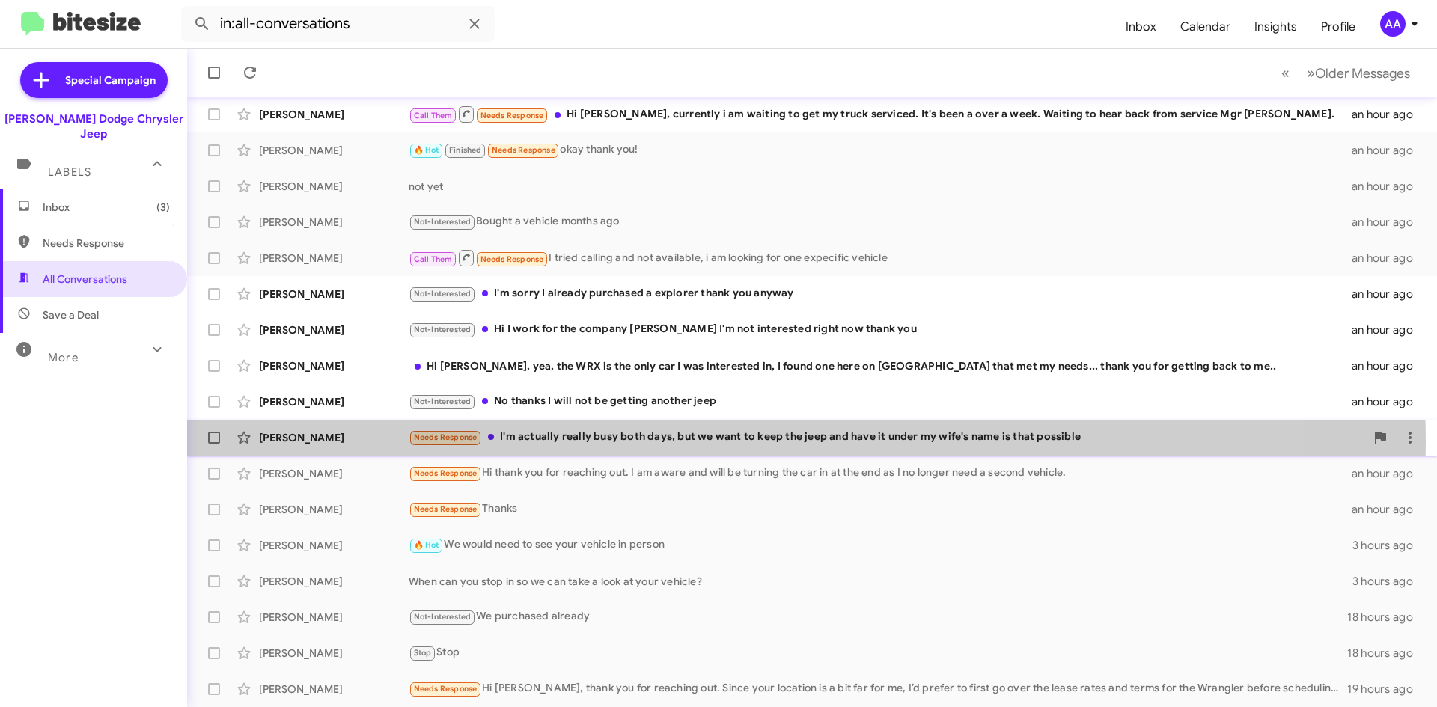
click at [700, 441] on div "Needs Response I'm actually really busy both days, but we want to keep the jeep…" at bounding box center [887, 437] width 956 height 17
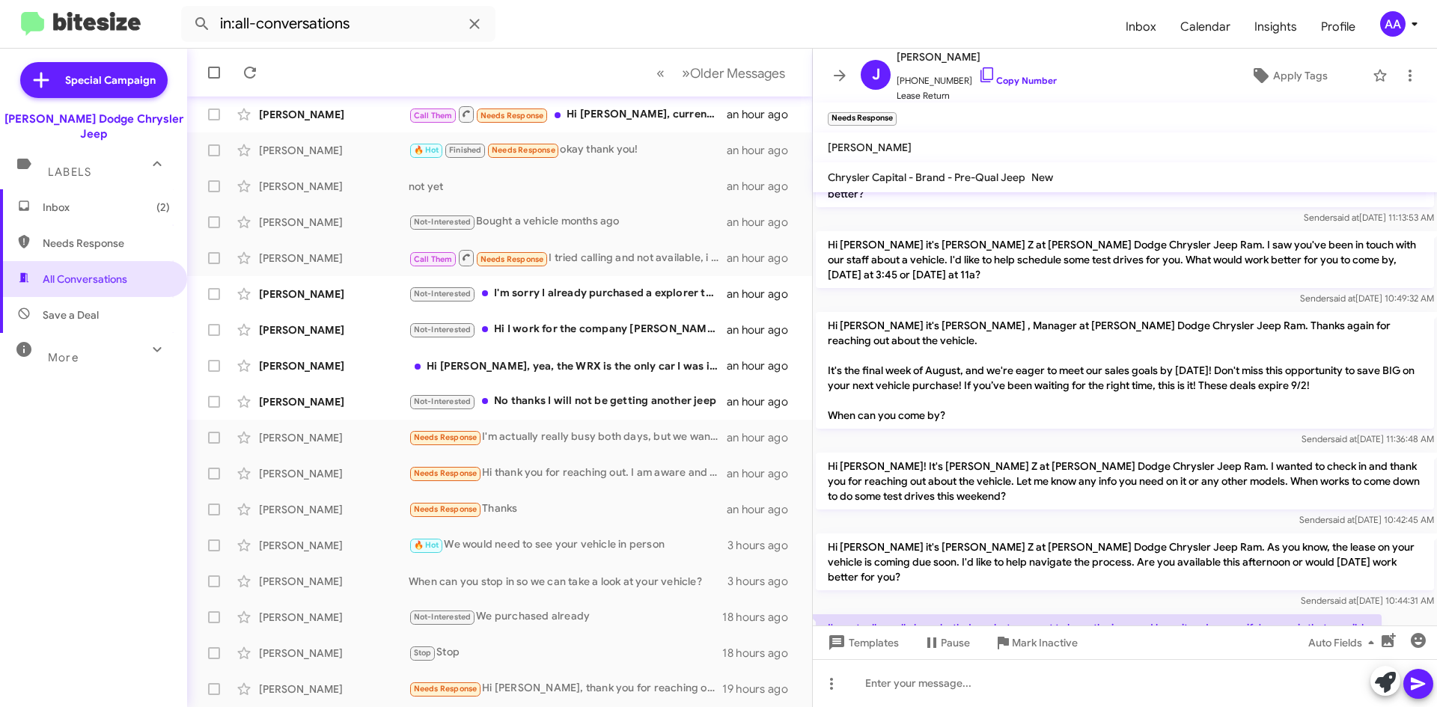
scroll to position [313, 0]
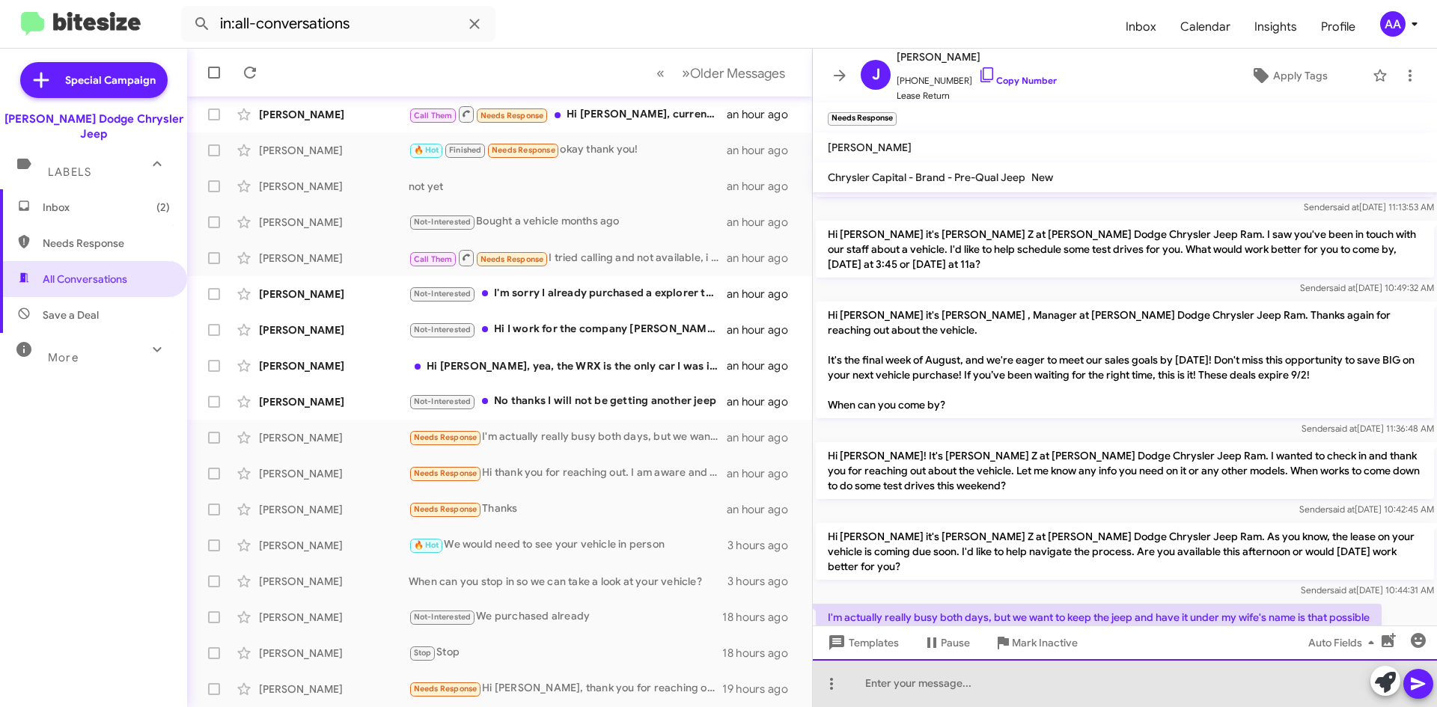
click at [870, 677] on div at bounding box center [1125, 683] width 624 height 48
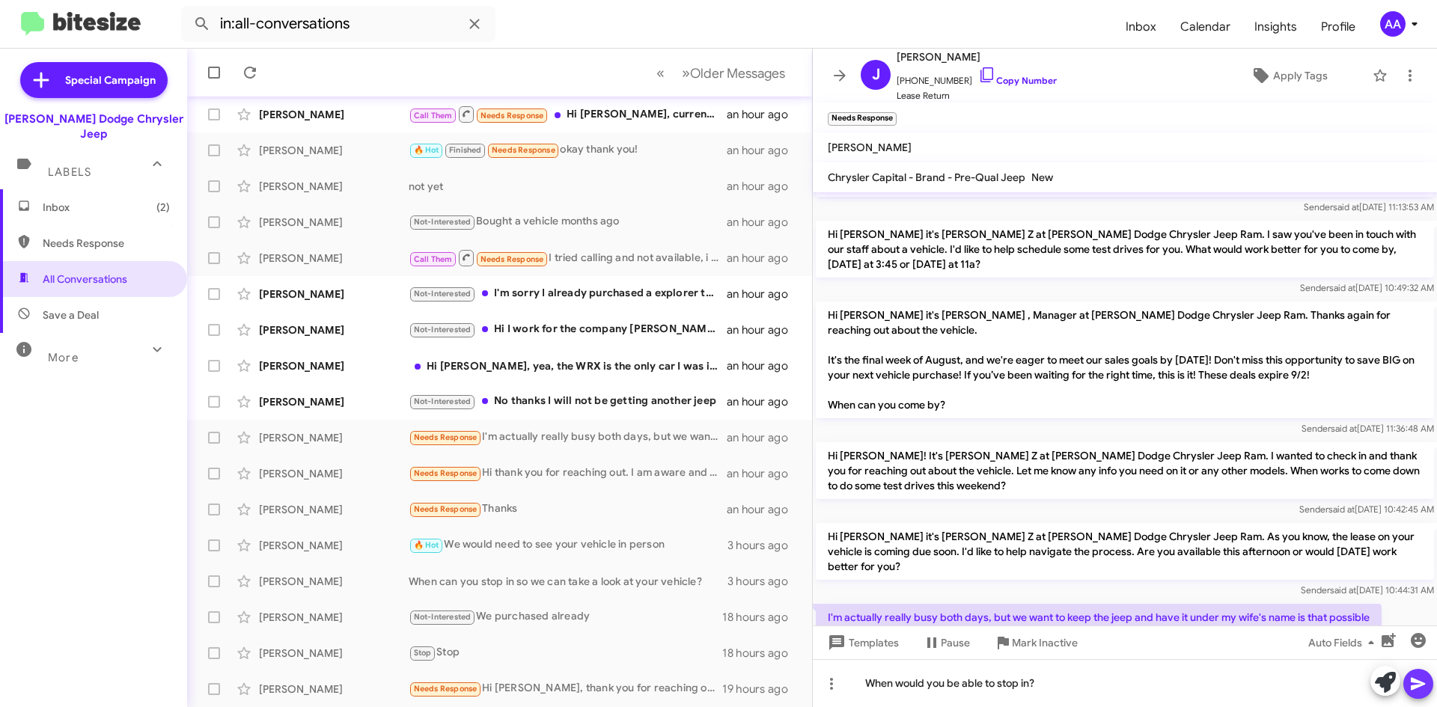
click at [1424, 678] on icon at bounding box center [1418, 684] width 18 height 18
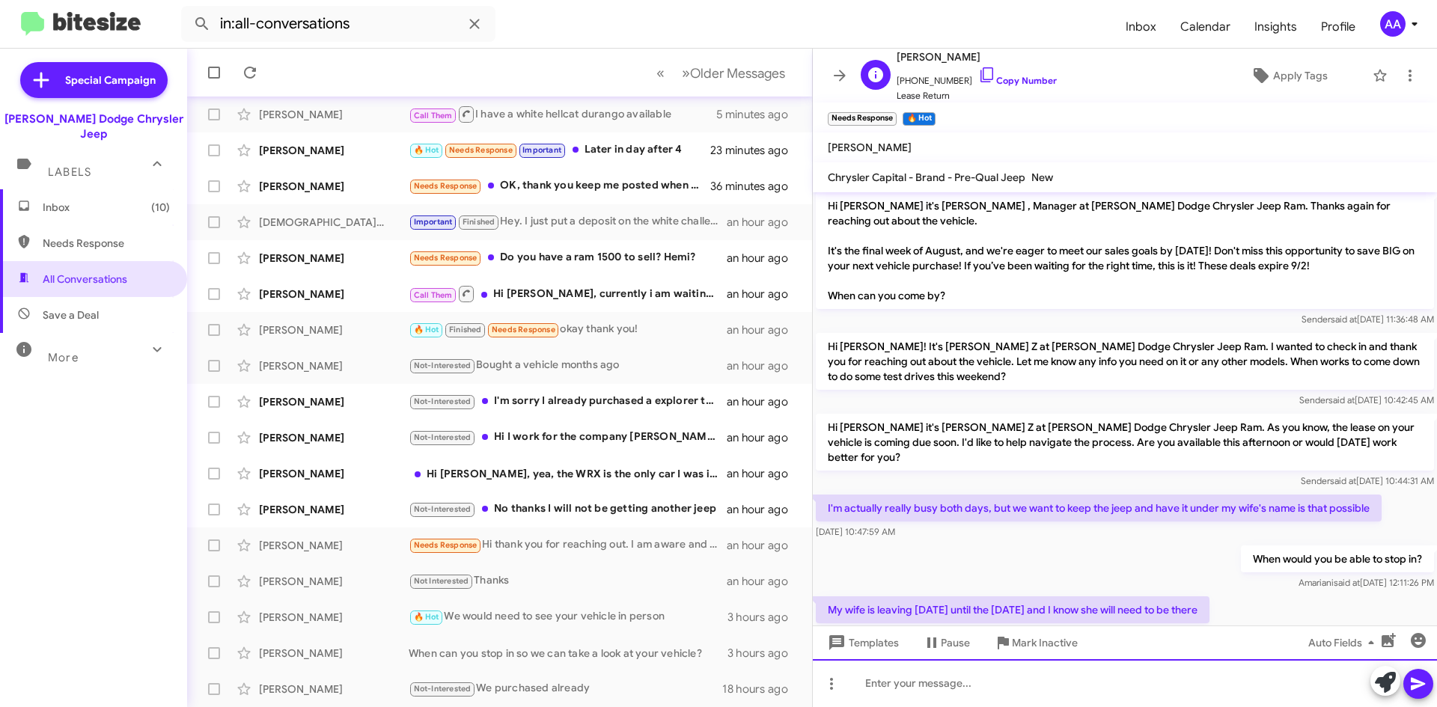
scroll to position [162, 0]
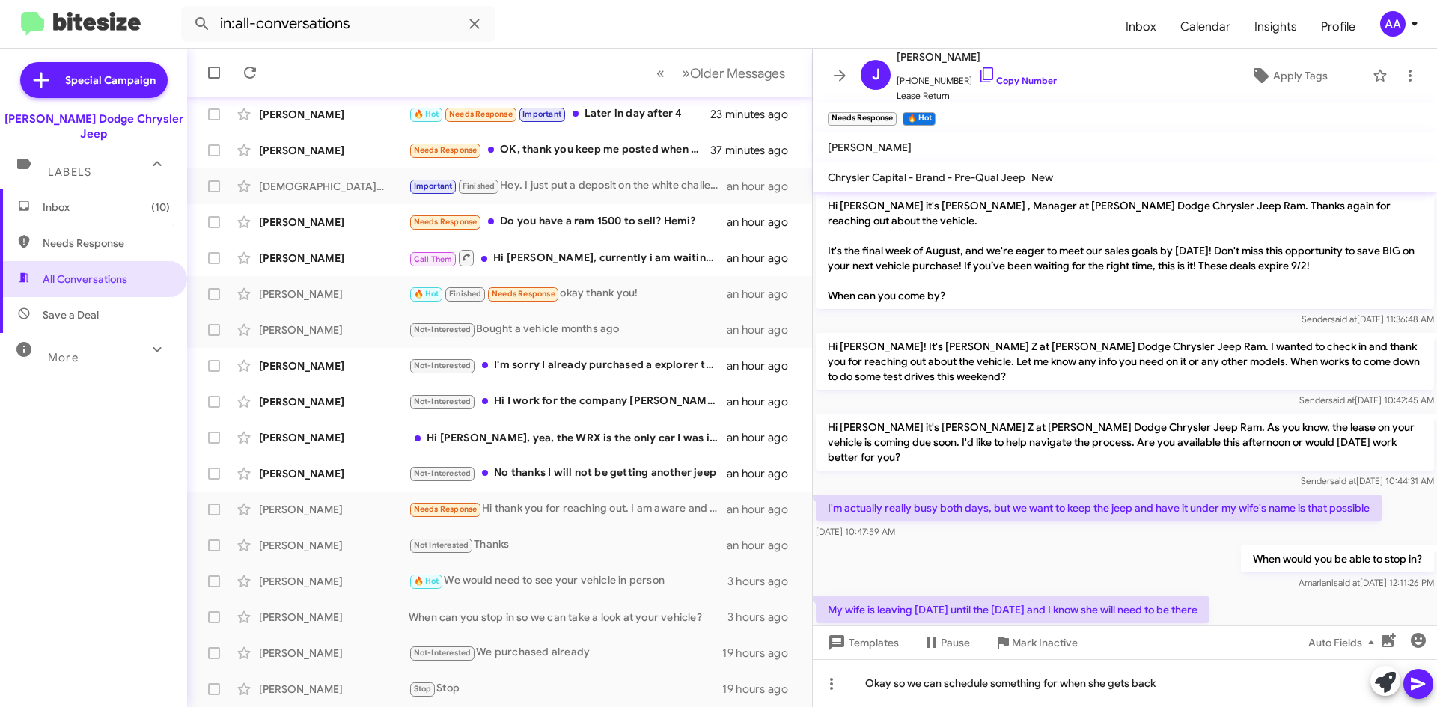
click at [1421, 682] on icon at bounding box center [1418, 684] width 14 height 13
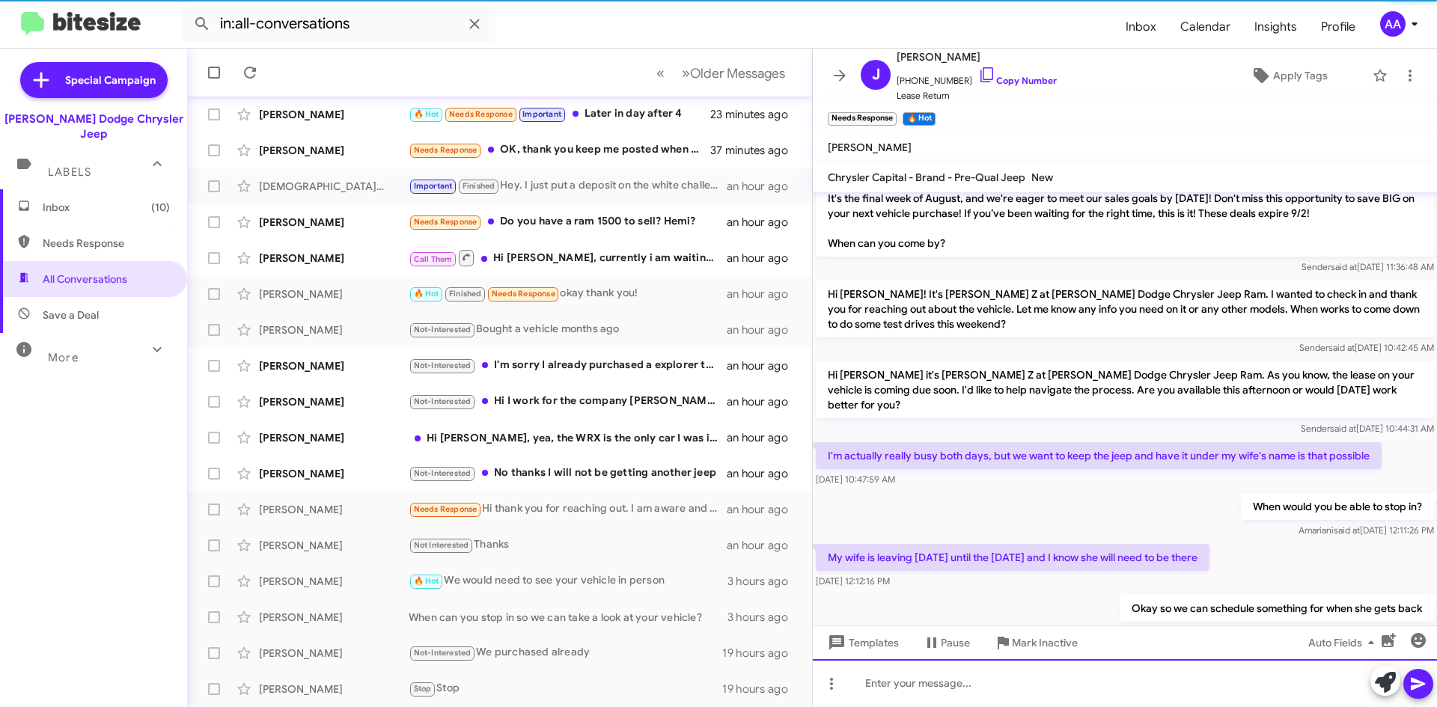
scroll to position [477, 0]
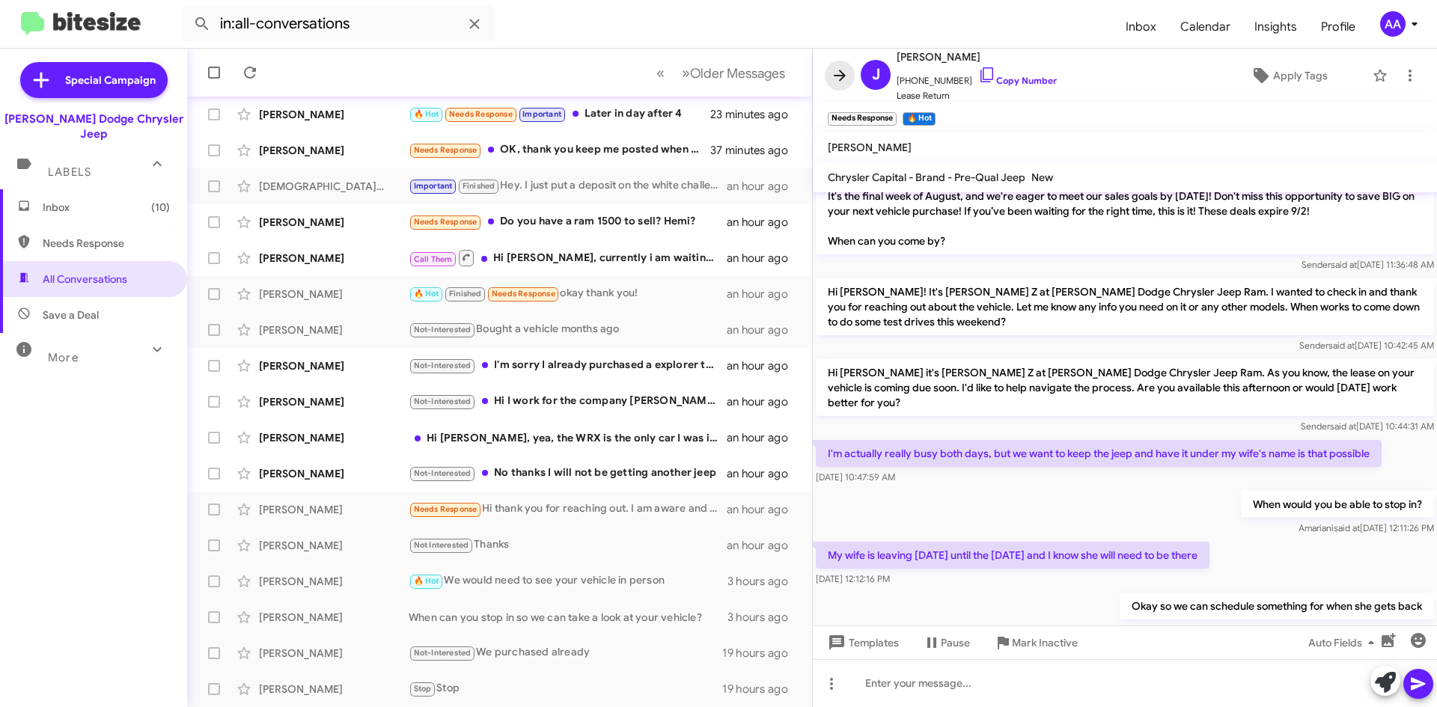
click at [840, 73] on icon at bounding box center [840, 76] width 18 height 18
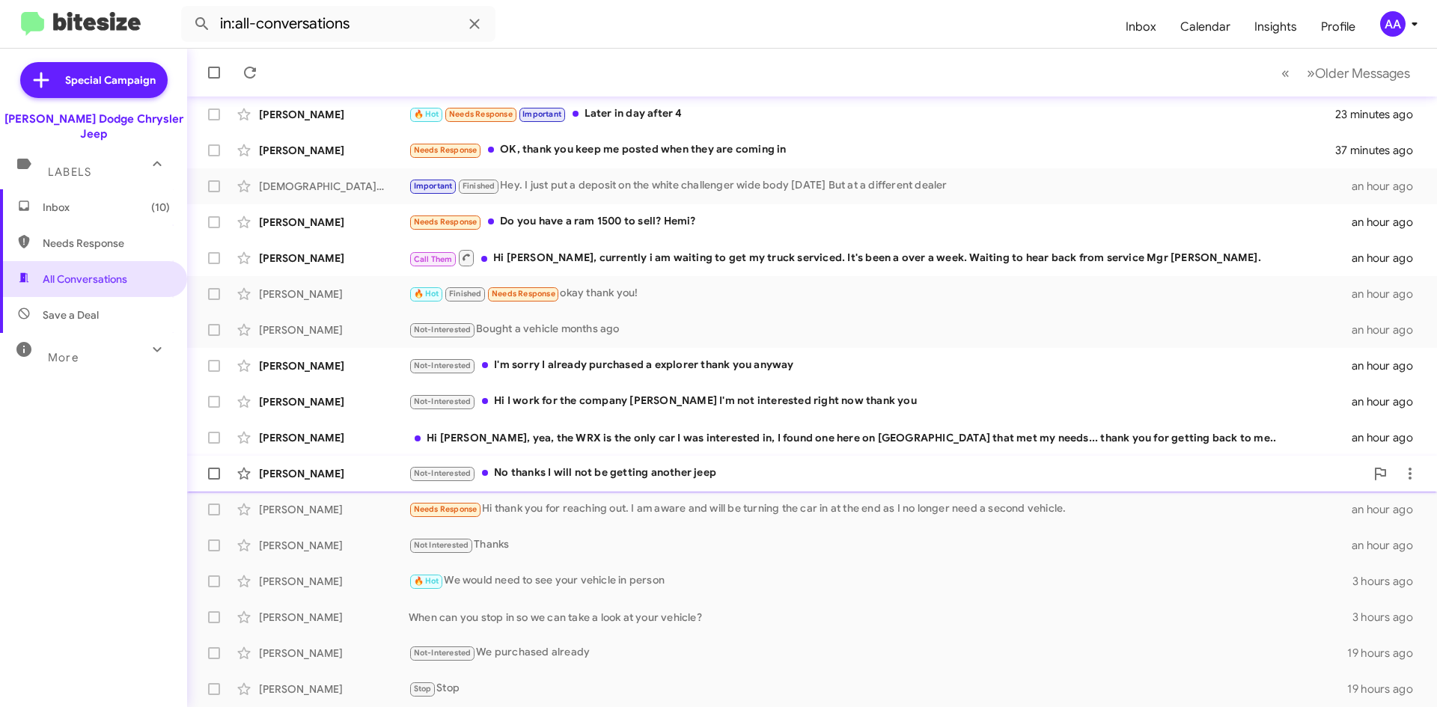
click at [750, 473] on div "Not-Interested No thanks I will not be getting another jeep" at bounding box center [887, 473] width 956 height 17
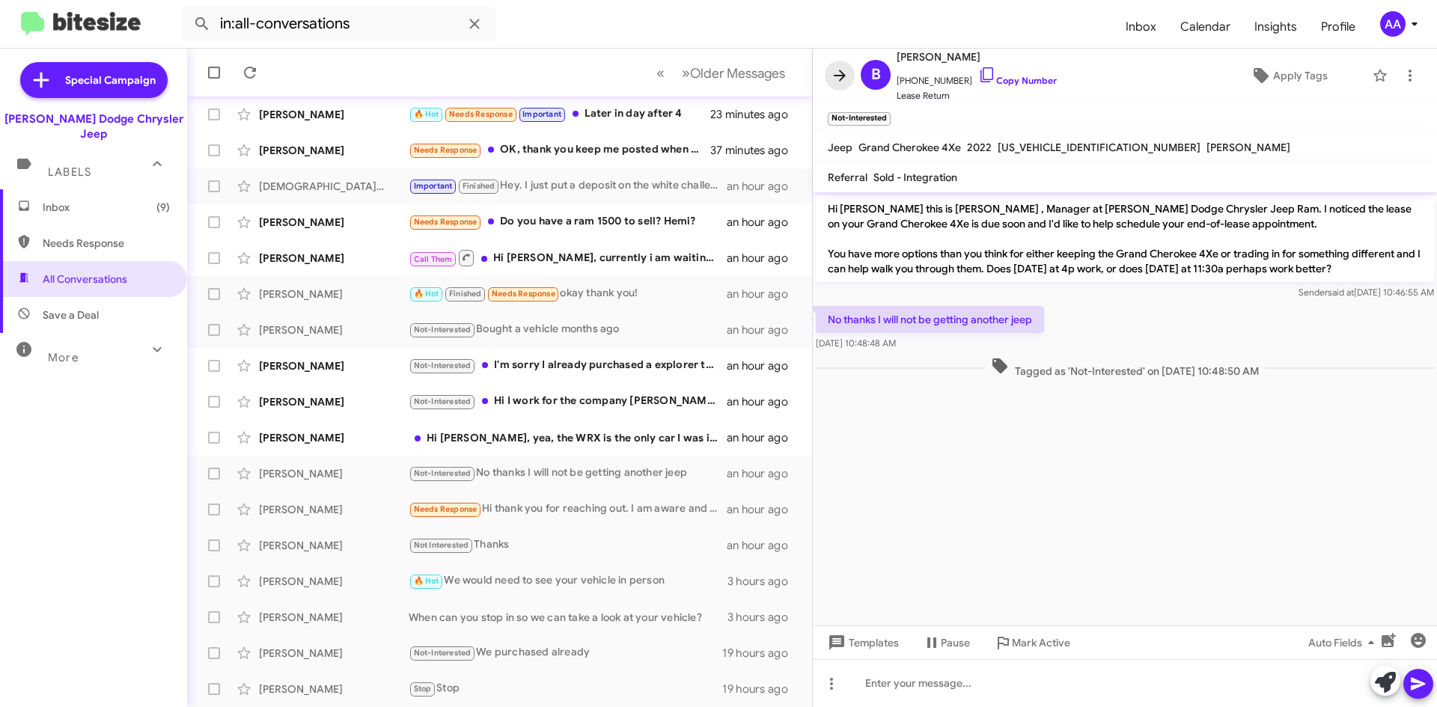
click at [835, 78] on icon at bounding box center [840, 76] width 18 height 18
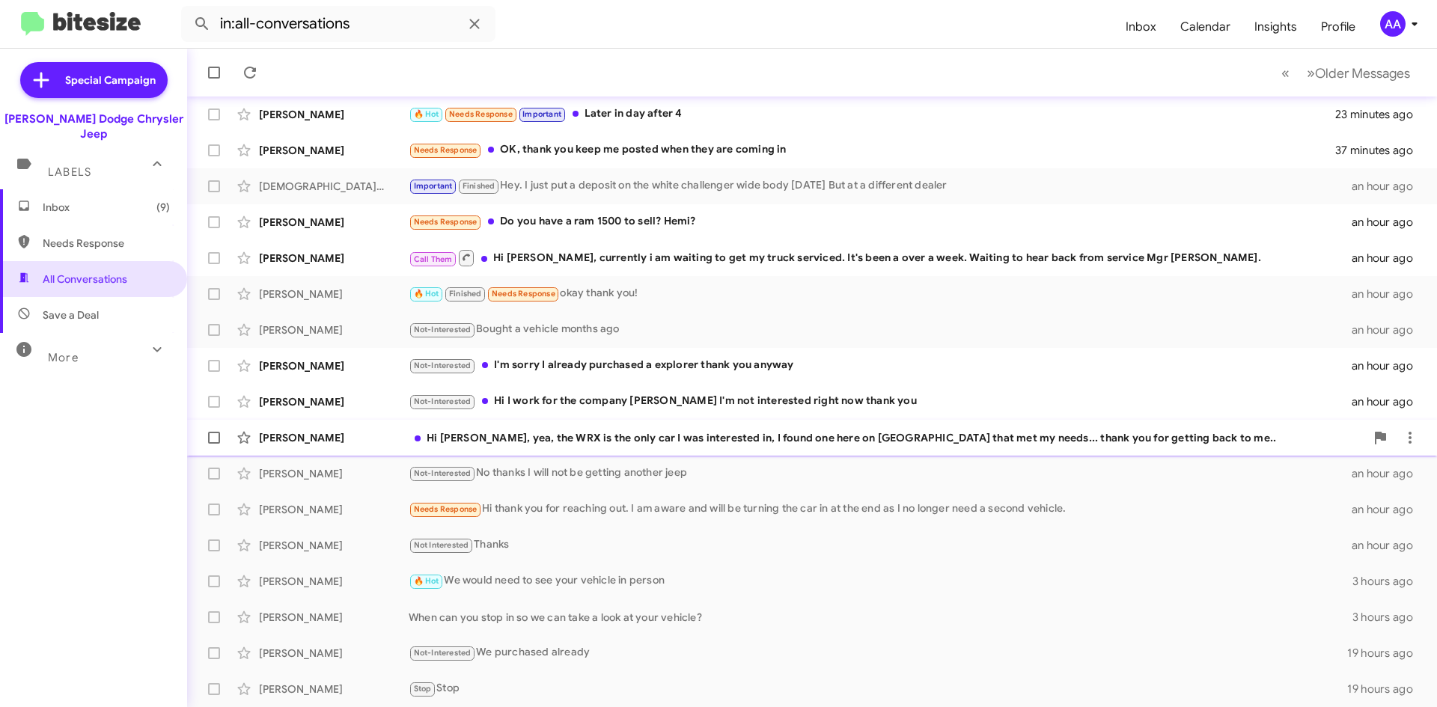
click at [658, 438] on div "Hi [PERSON_NAME], yea, the WRX is the only car I was interested in, I found one…" at bounding box center [887, 437] width 956 height 15
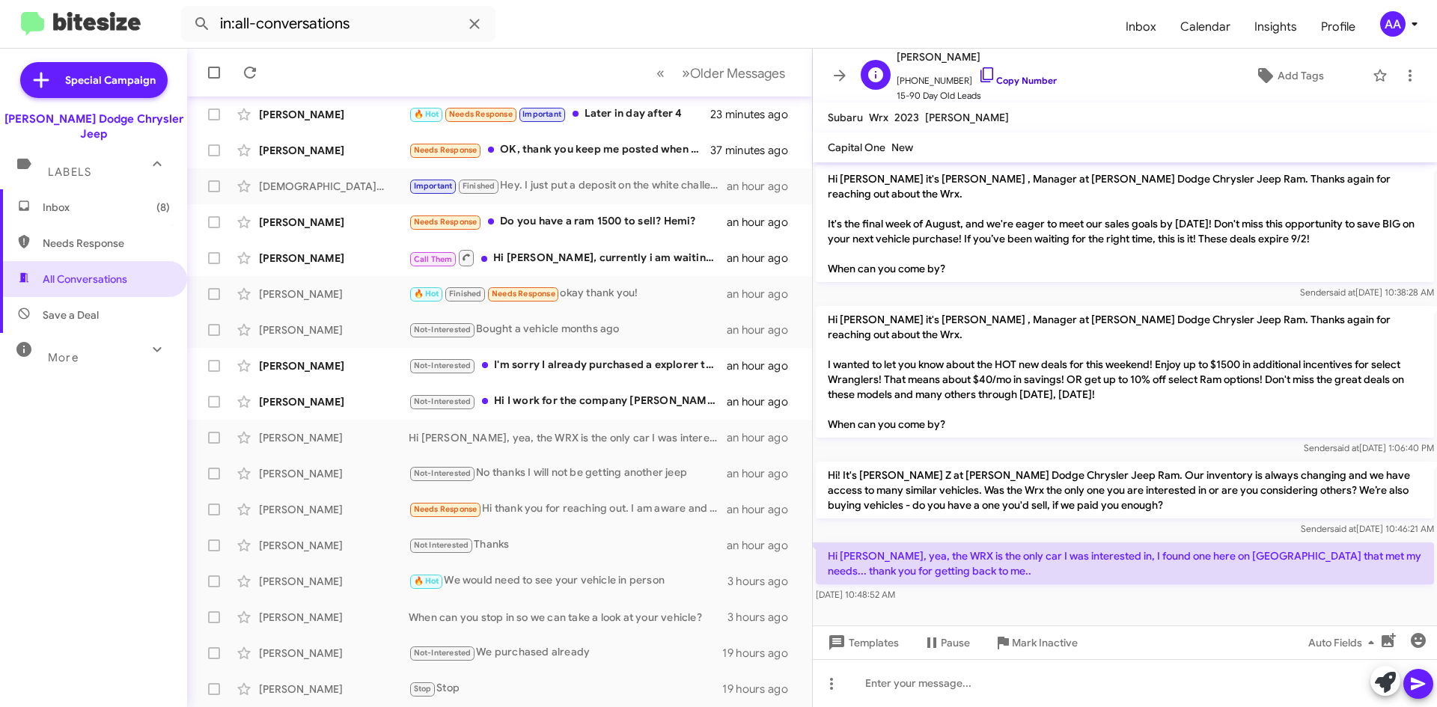
click at [1032, 80] on link "Copy Number" at bounding box center [1017, 80] width 79 height 11
click at [1401, 78] on icon at bounding box center [1410, 76] width 18 height 18
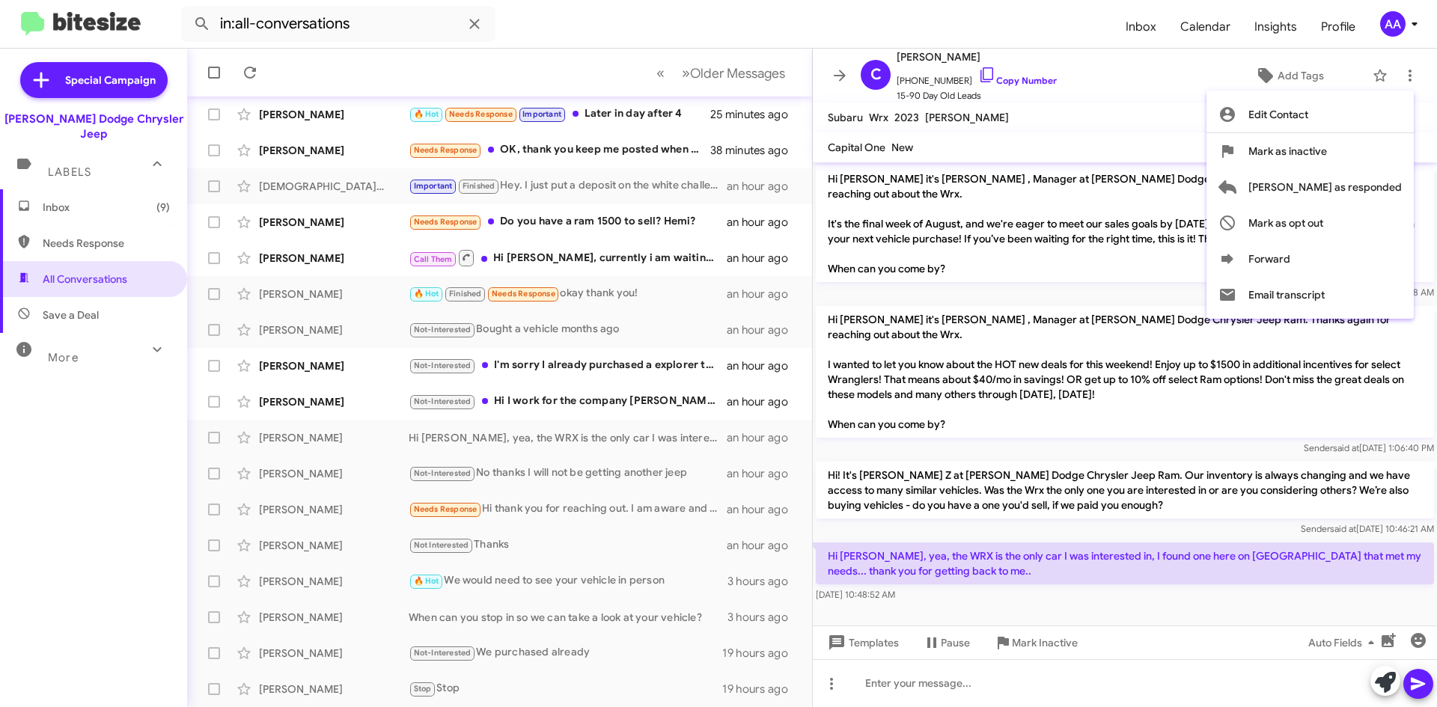
drag, startPoint x: 1110, startPoint y: 78, endPoint x: 1265, endPoint y: 62, distance: 155.7
click at [1112, 78] on div at bounding box center [718, 353] width 1437 height 707
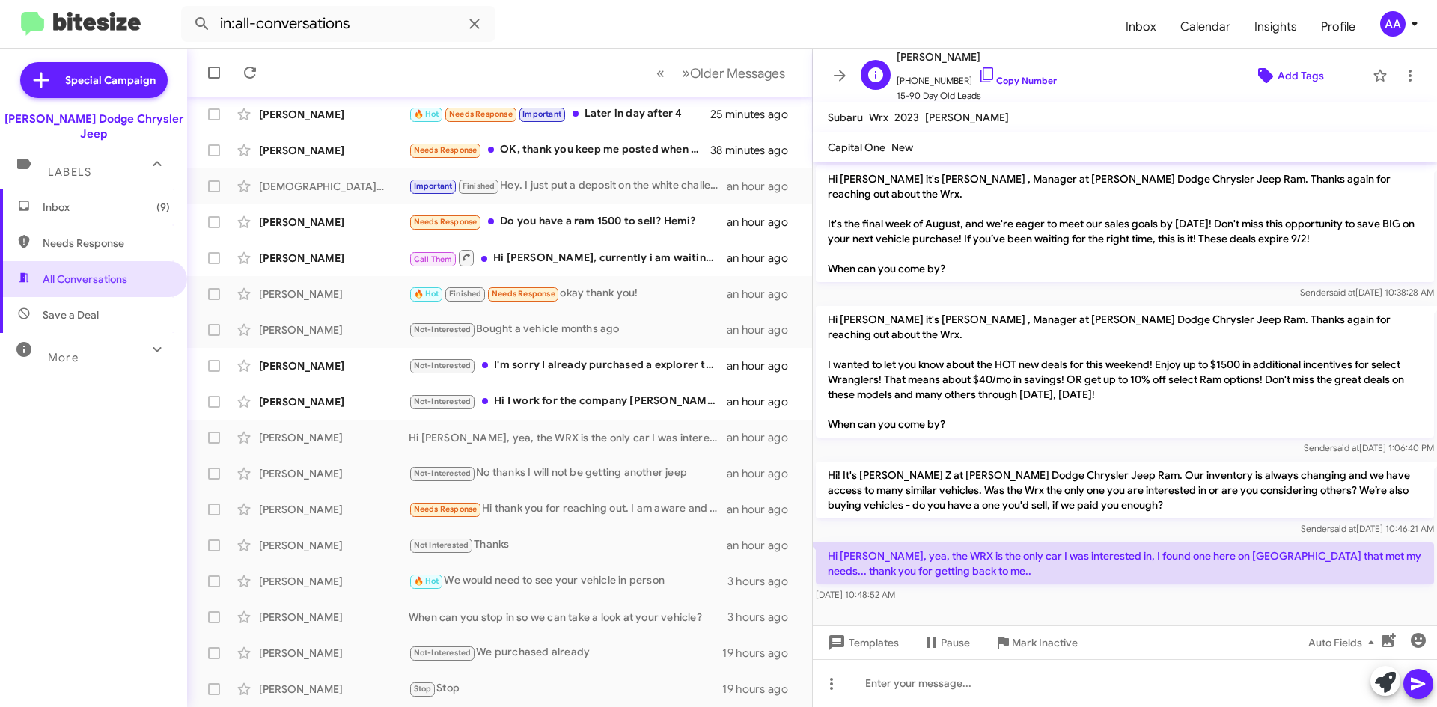
click at [1277, 70] on span "Add Tags" at bounding box center [1300, 75] width 46 height 27
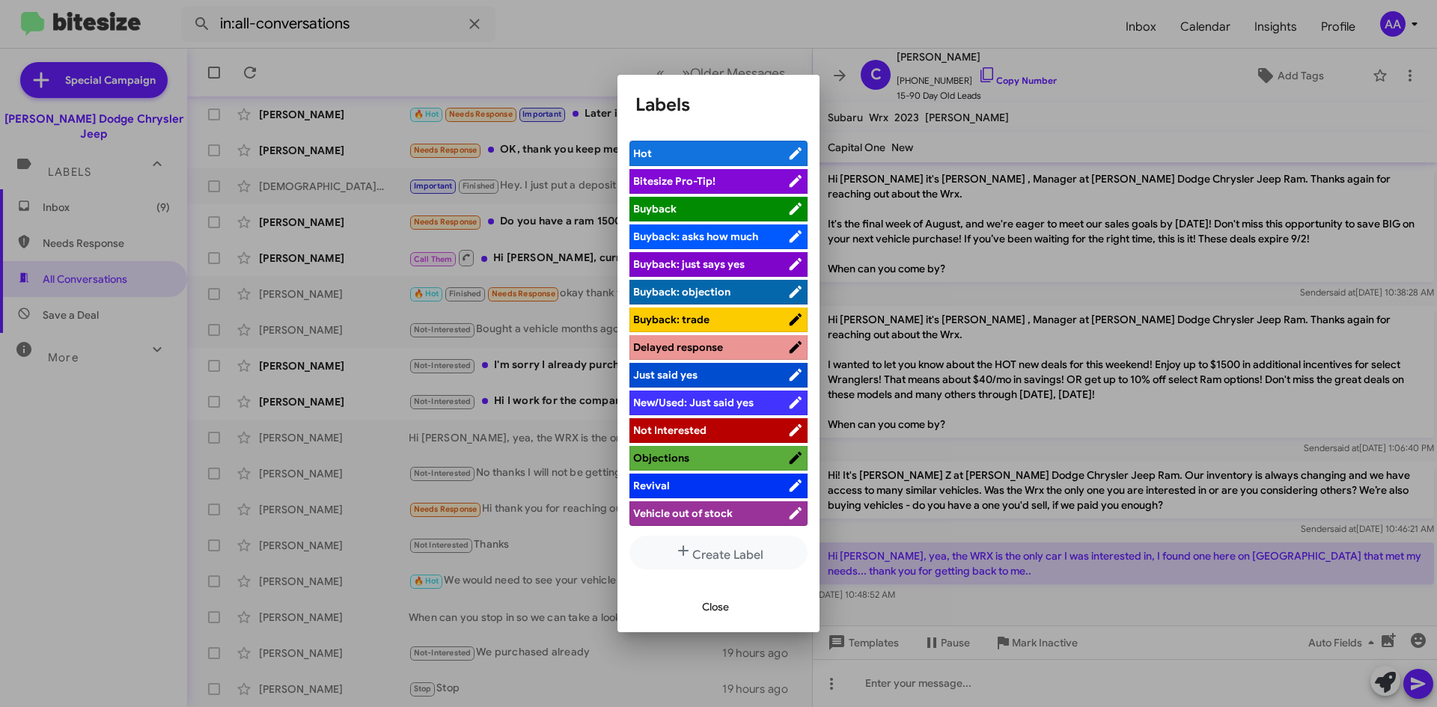
click at [697, 424] on span "Not Interested" at bounding box center [669, 430] width 73 height 13
click at [1019, 33] on div at bounding box center [718, 353] width 1437 height 707
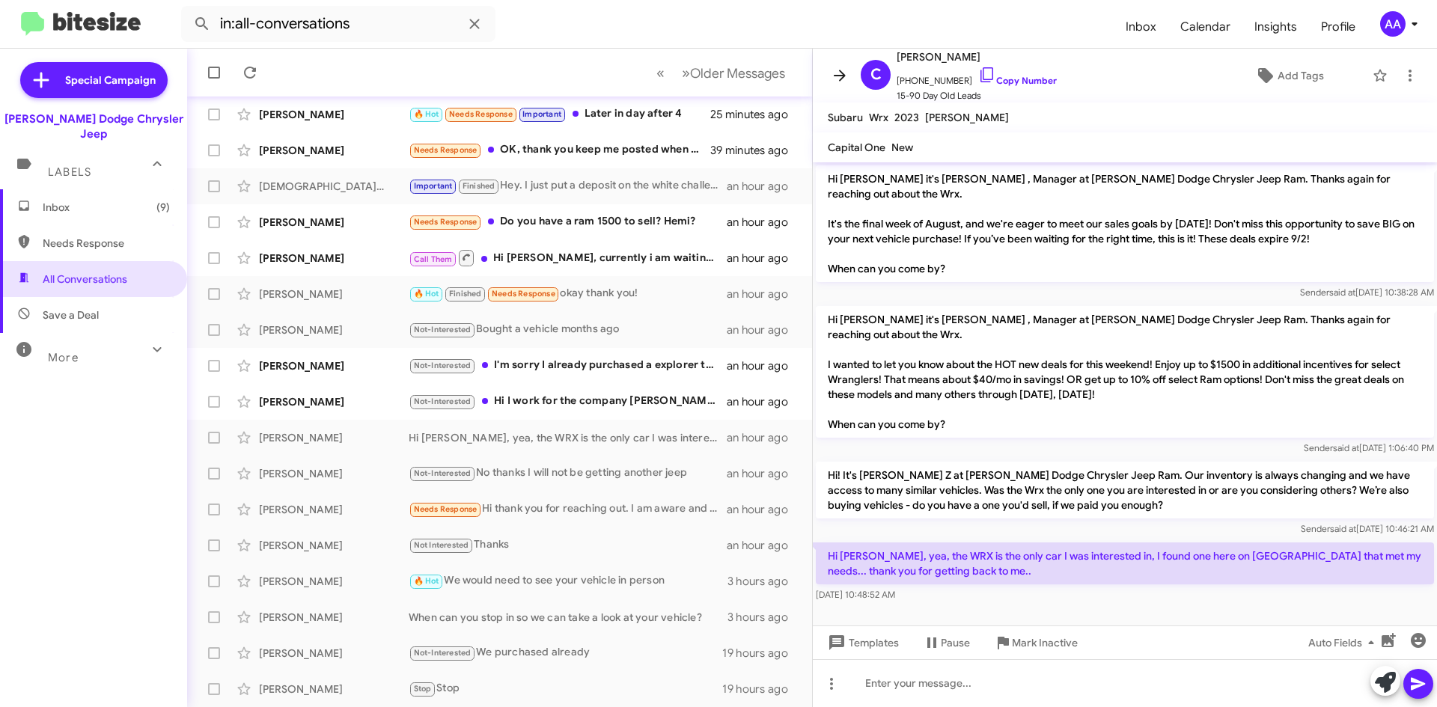
click at [849, 66] on button at bounding box center [840, 76] width 30 height 30
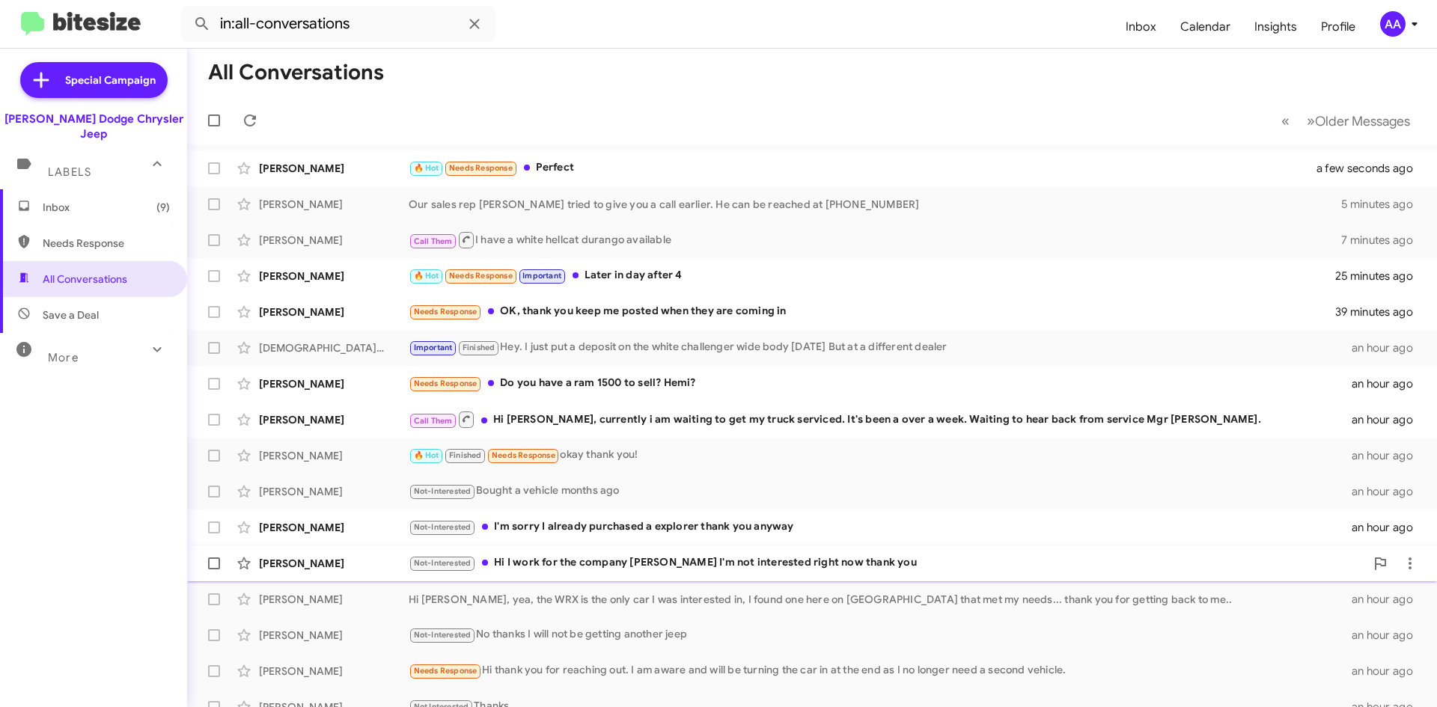
click at [815, 559] on div "Not-Interested Hi I work for the company [PERSON_NAME] I'm not interested right…" at bounding box center [887, 562] width 956 height 17
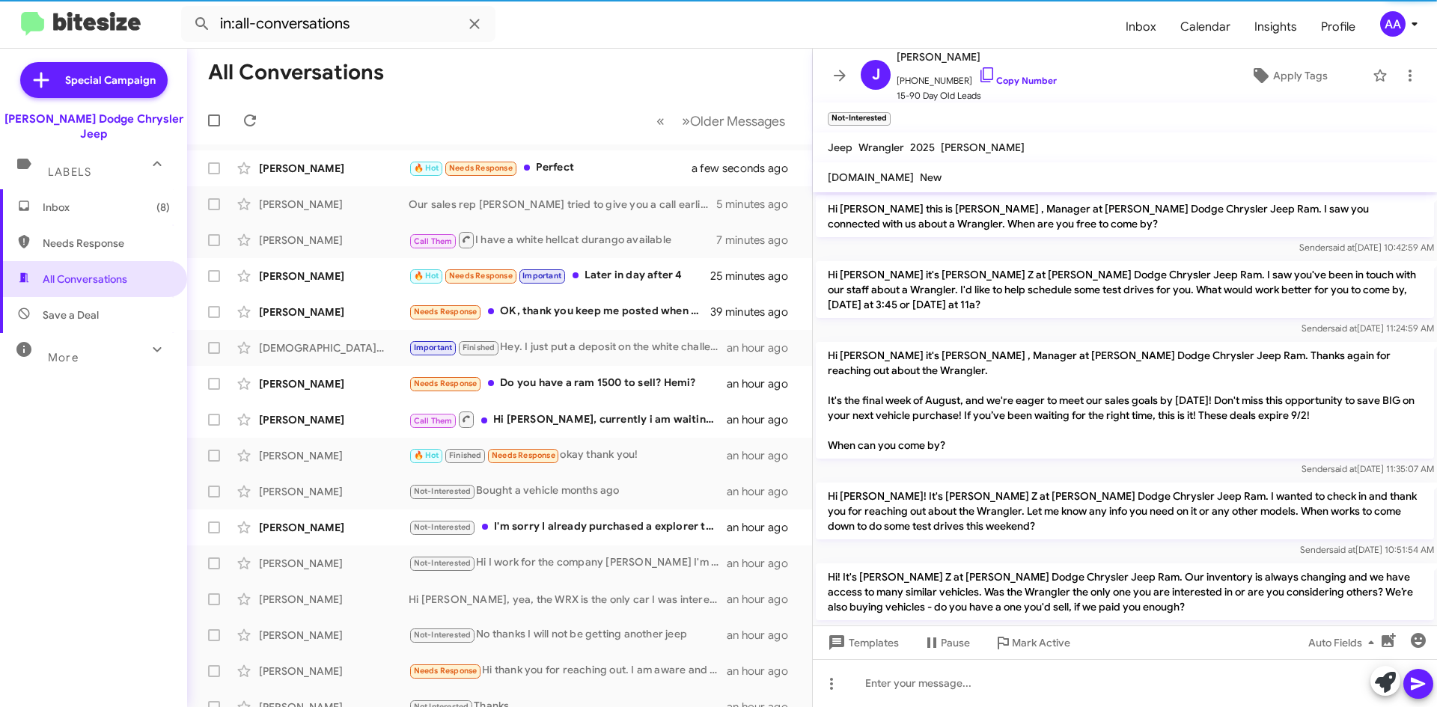
scroll to position [106, 0]
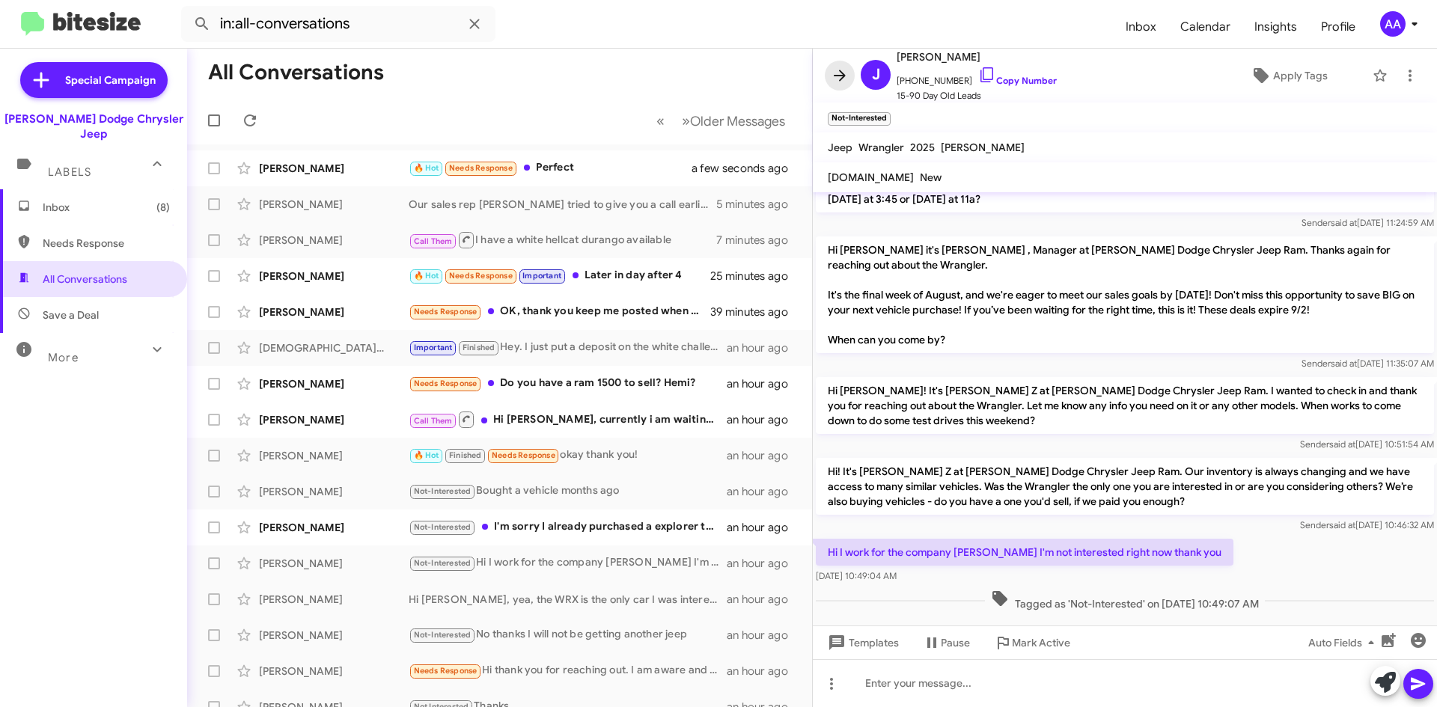
click at [837, 71] on icon at bounding box center [840, 76] width 18 height 18
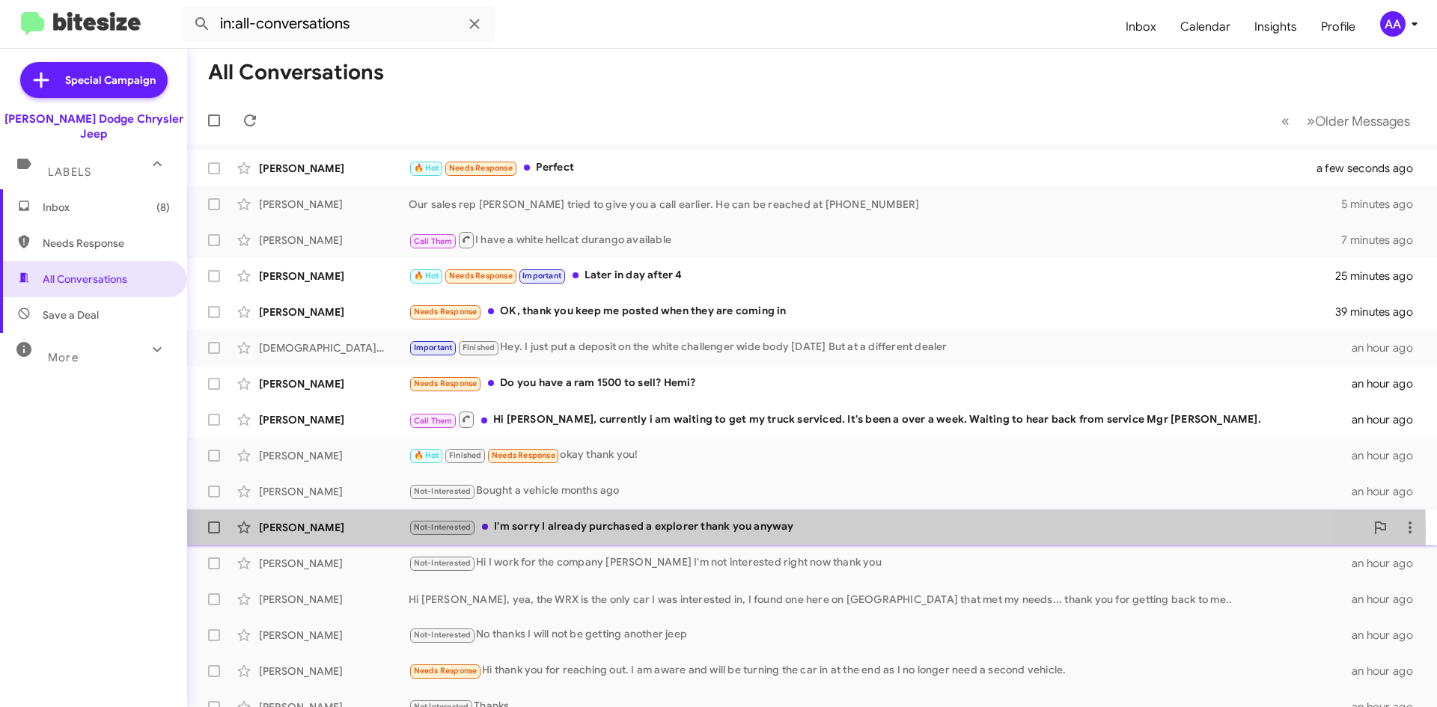
click at [618, 532] on div "Not-Interested I'm sorry I already purchased a explorer thank you anyway" at bounding box center [887, 527] width 956 height 17
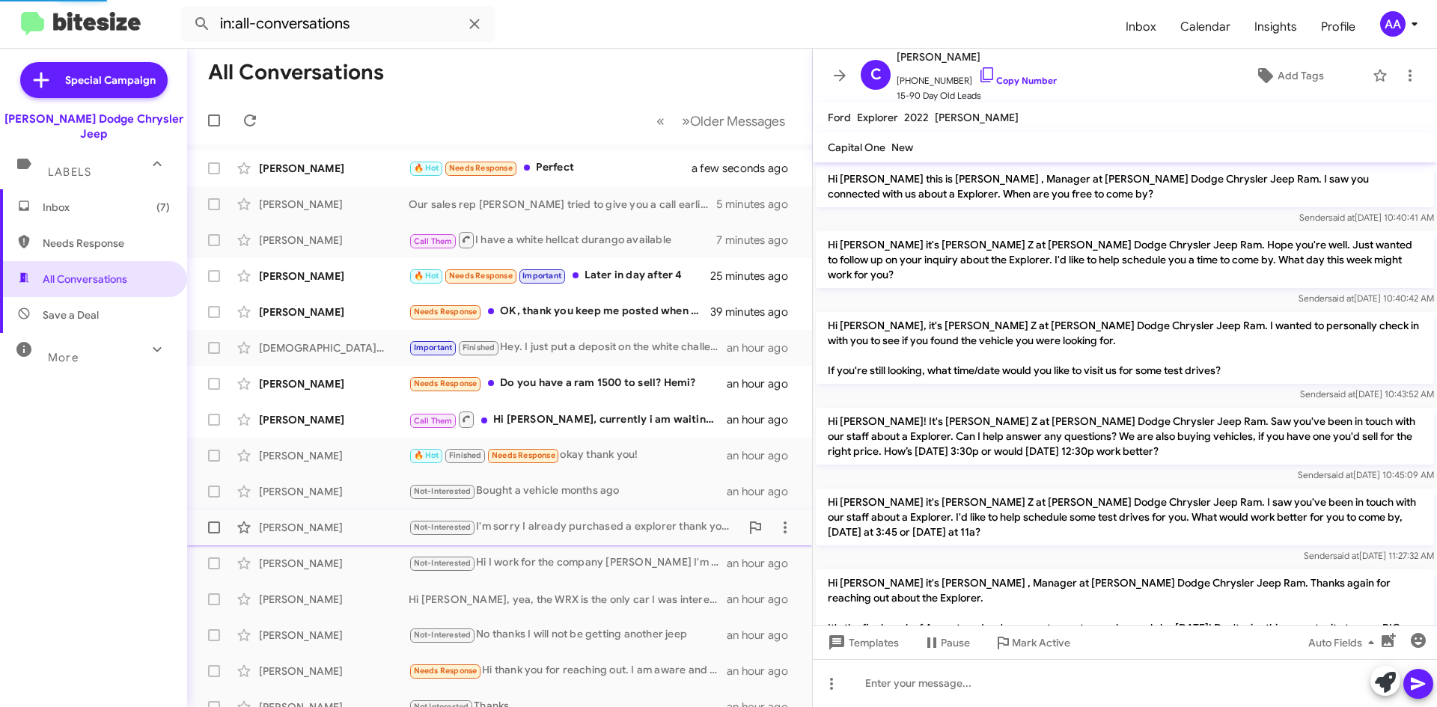
scroll to position [344, 0]
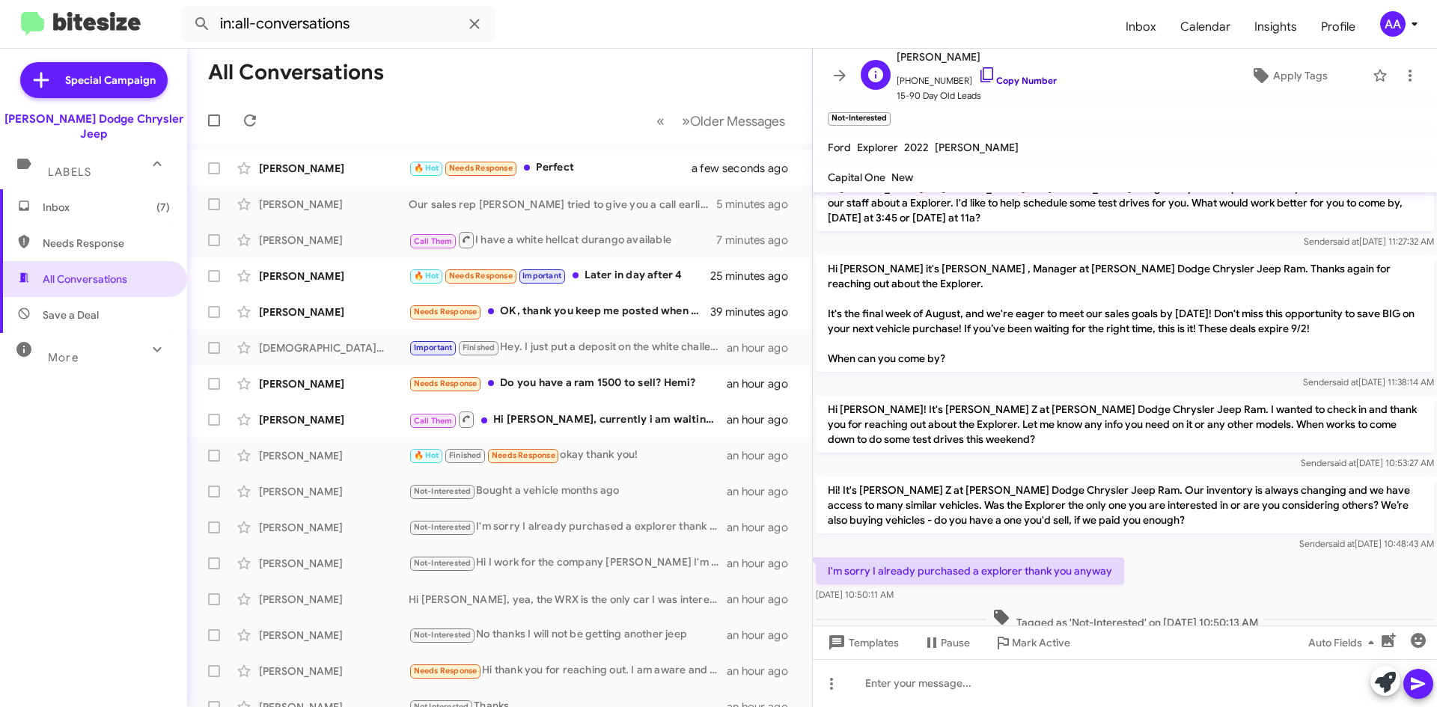
click at [994, 76] on link "Copy Number" at bounding box center [1017, 80] width 79 height 11
click at [832, 70] on icon at bounding box center [840, 76] width 18 height 18
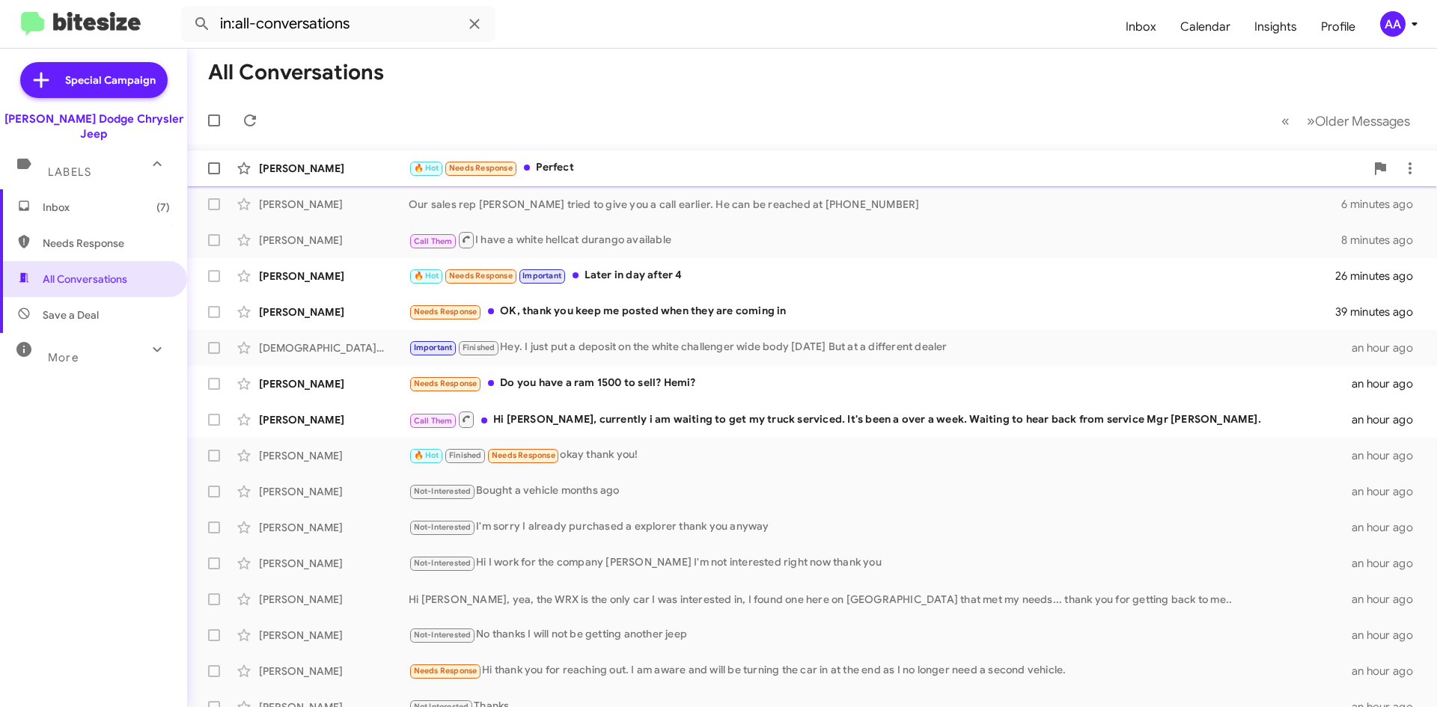
click at [679, 172] on div "🔥 Hot Needs Response Perfect" at bounding box center [887, 167] width 956 height 17
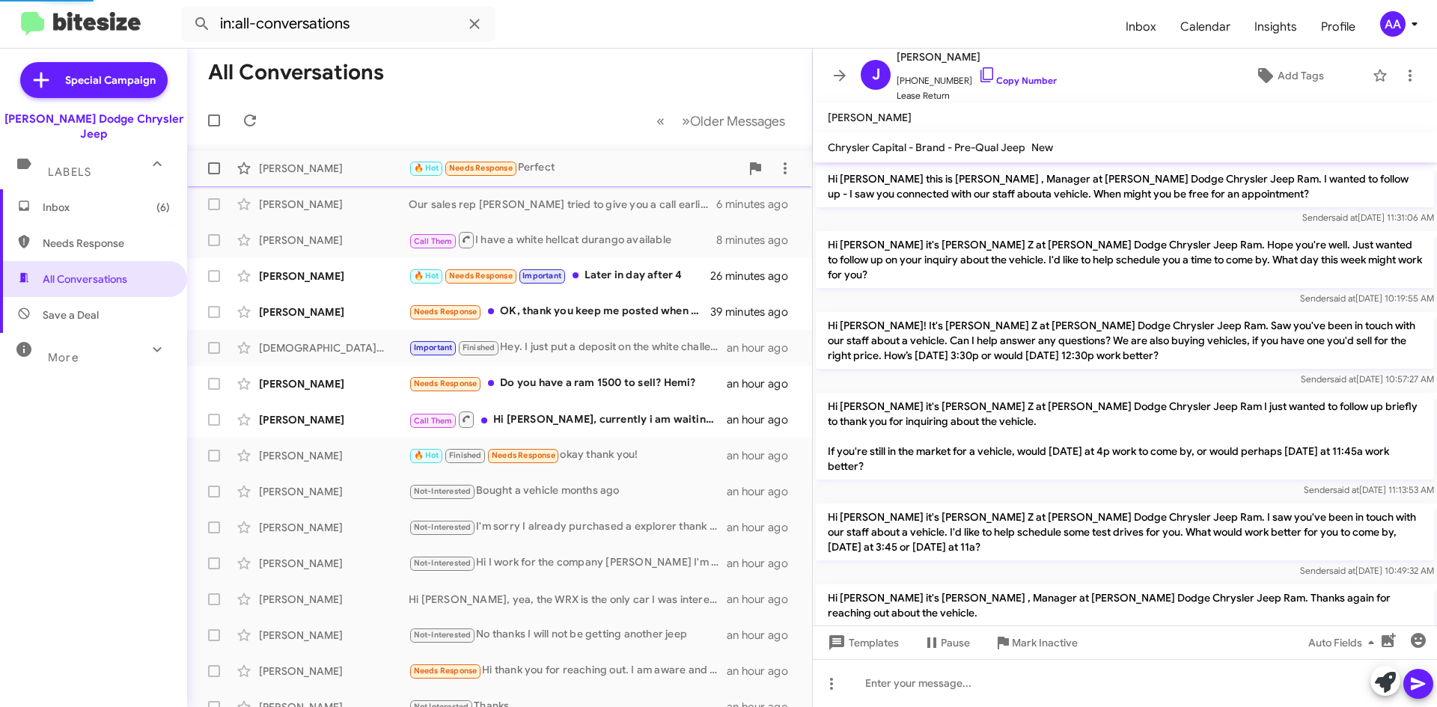
scroll to position [501, 0]
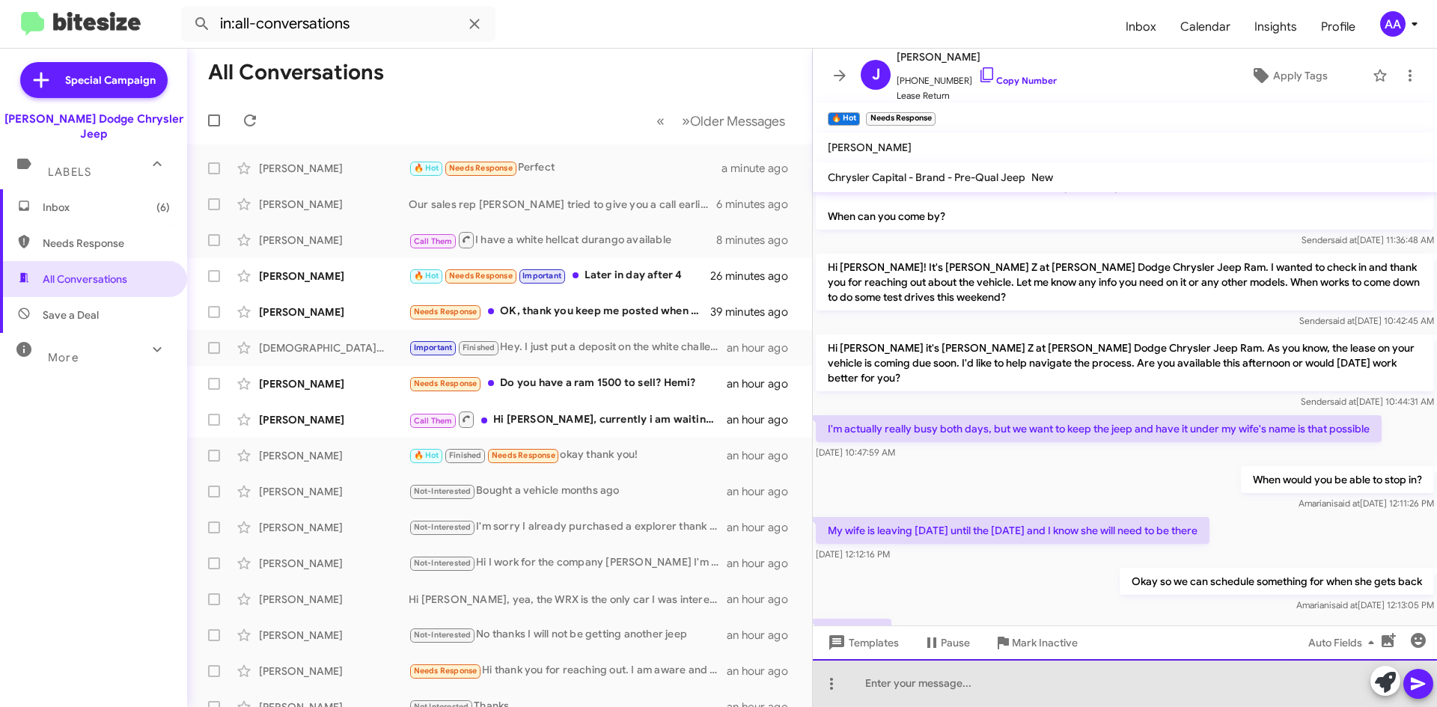
click at [889, 694] on div at bounding box center [1125, 683] width 624 height 48
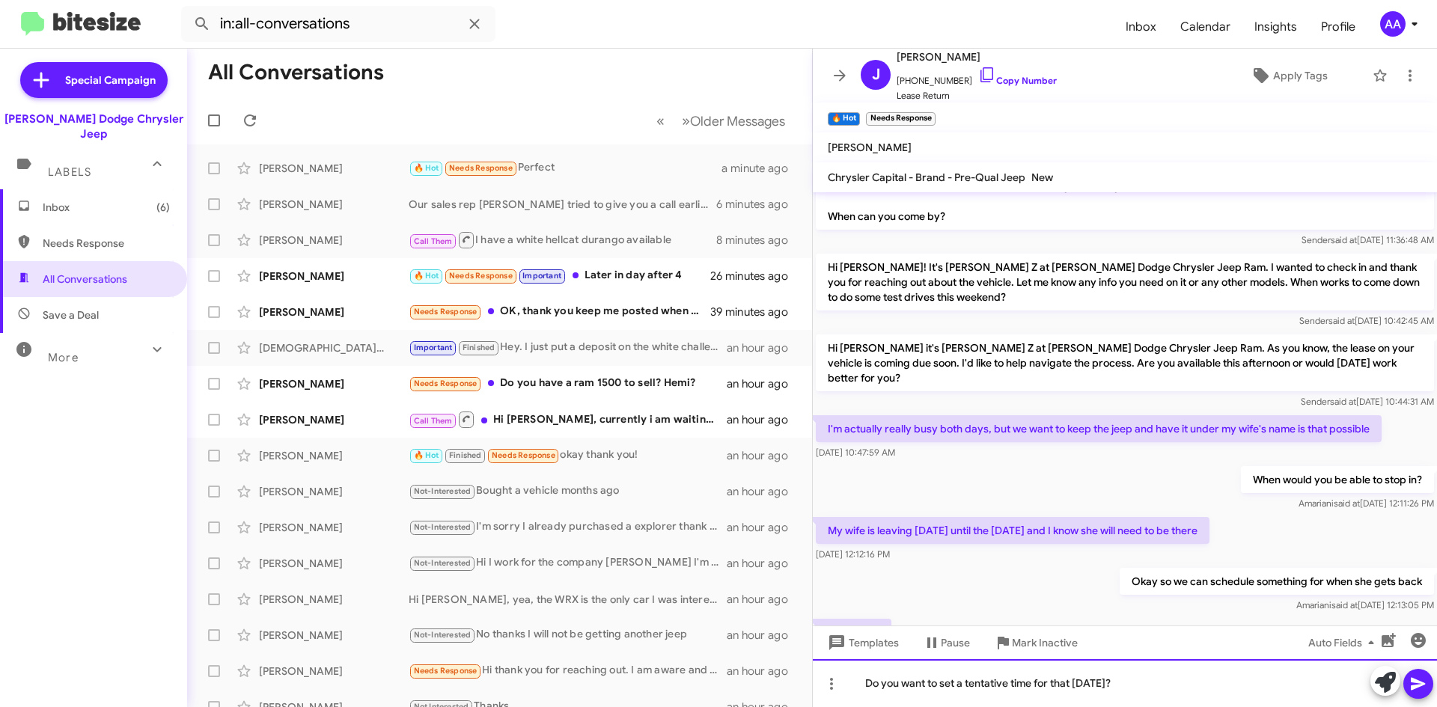
click at [1434, 681] on div "Do you want to set a tentative time for that [DATE]?" at bounding box center [1125, 683] width 624 height 48
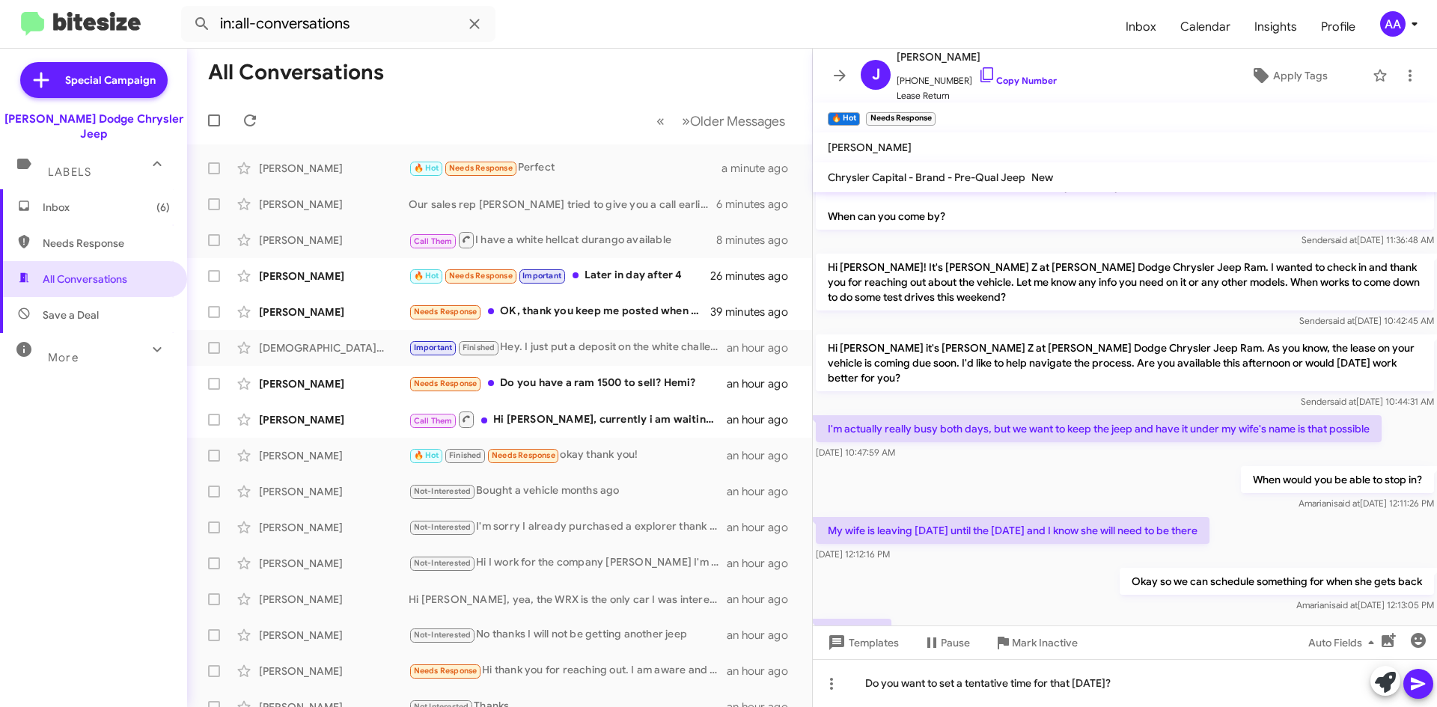
click at [1422, 681] on icon at bounding box center [1418, 684] width 18 height 18
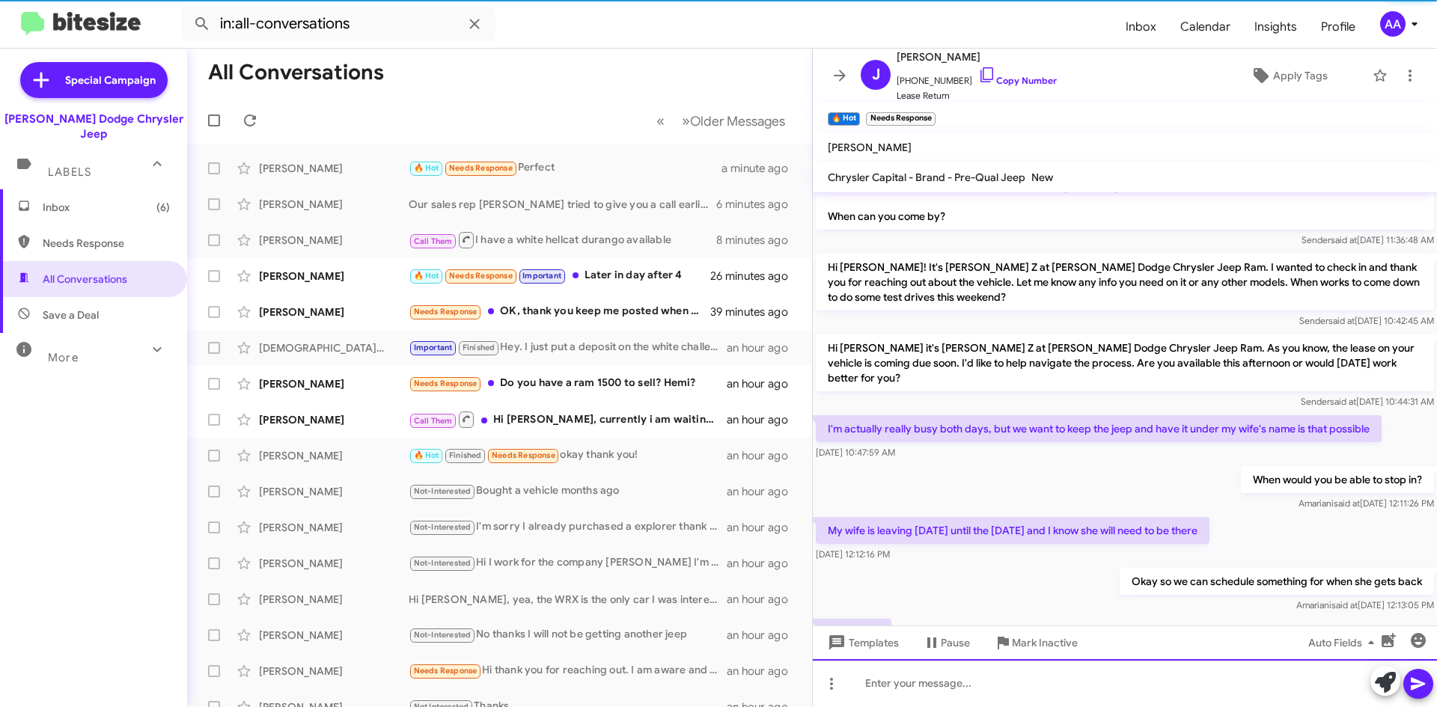
scroll to position [0, 0]
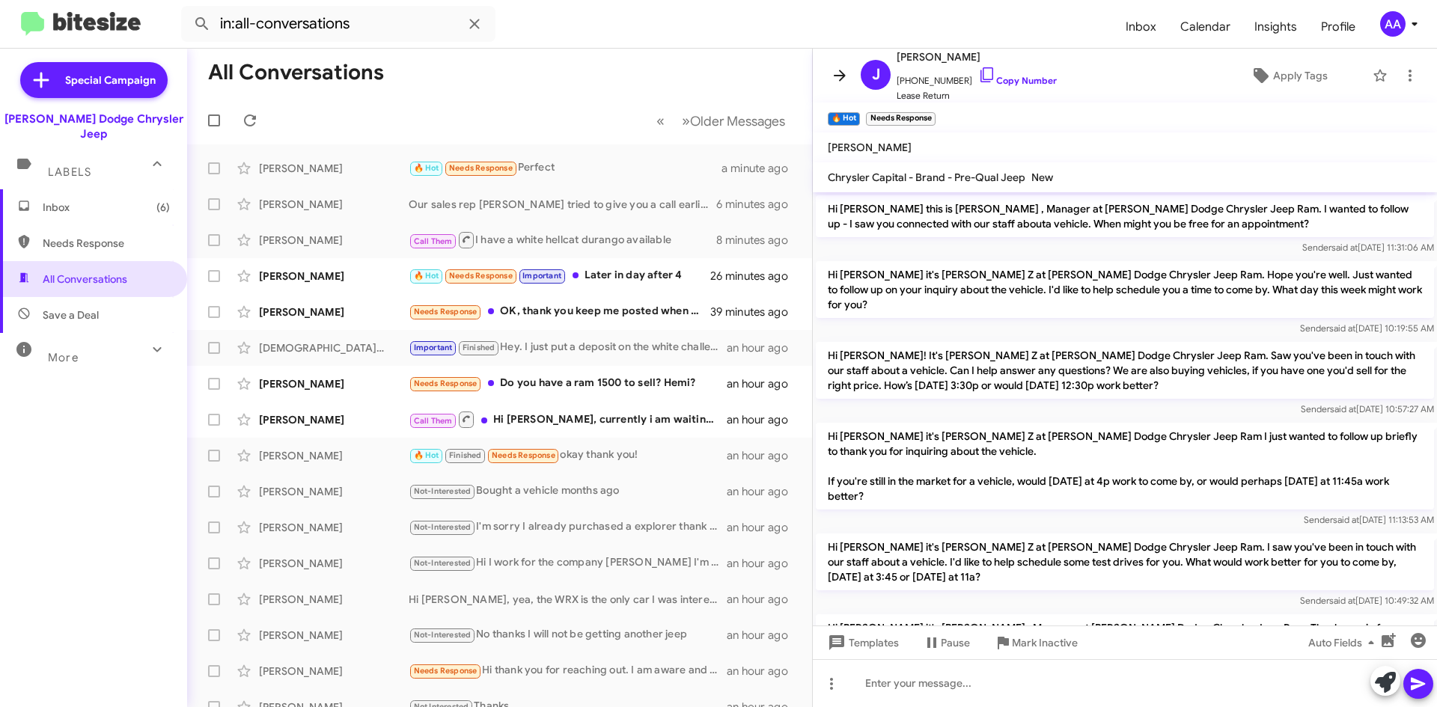
click at [833, 79] on icon at bounding box center [840, 76] width 18 height 18
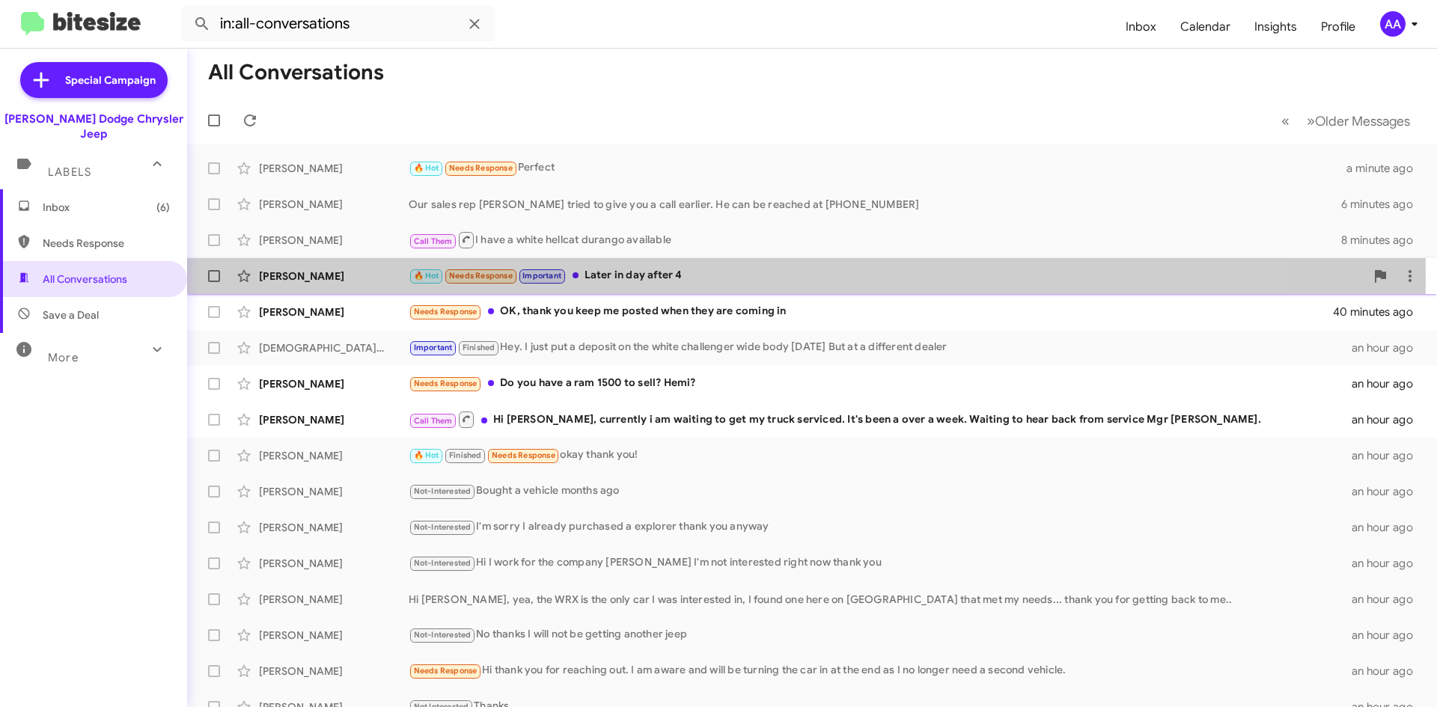
click at [694, 277] on div "🔥 Hot Needs Response Important Later in day after 4" at bounding box center [887, 275] width 956 height 17
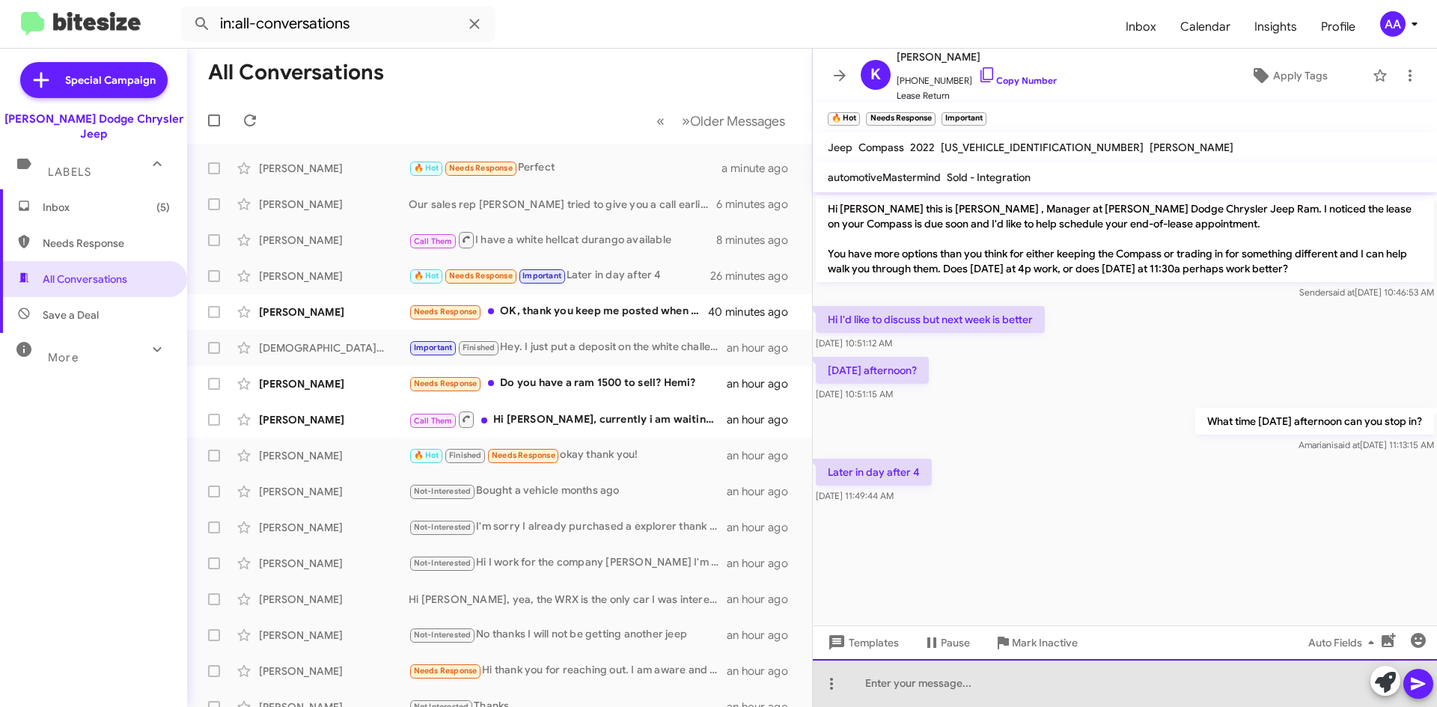
click at [914, 686] on div at bounding box center [1125, 683] width 624 height 48
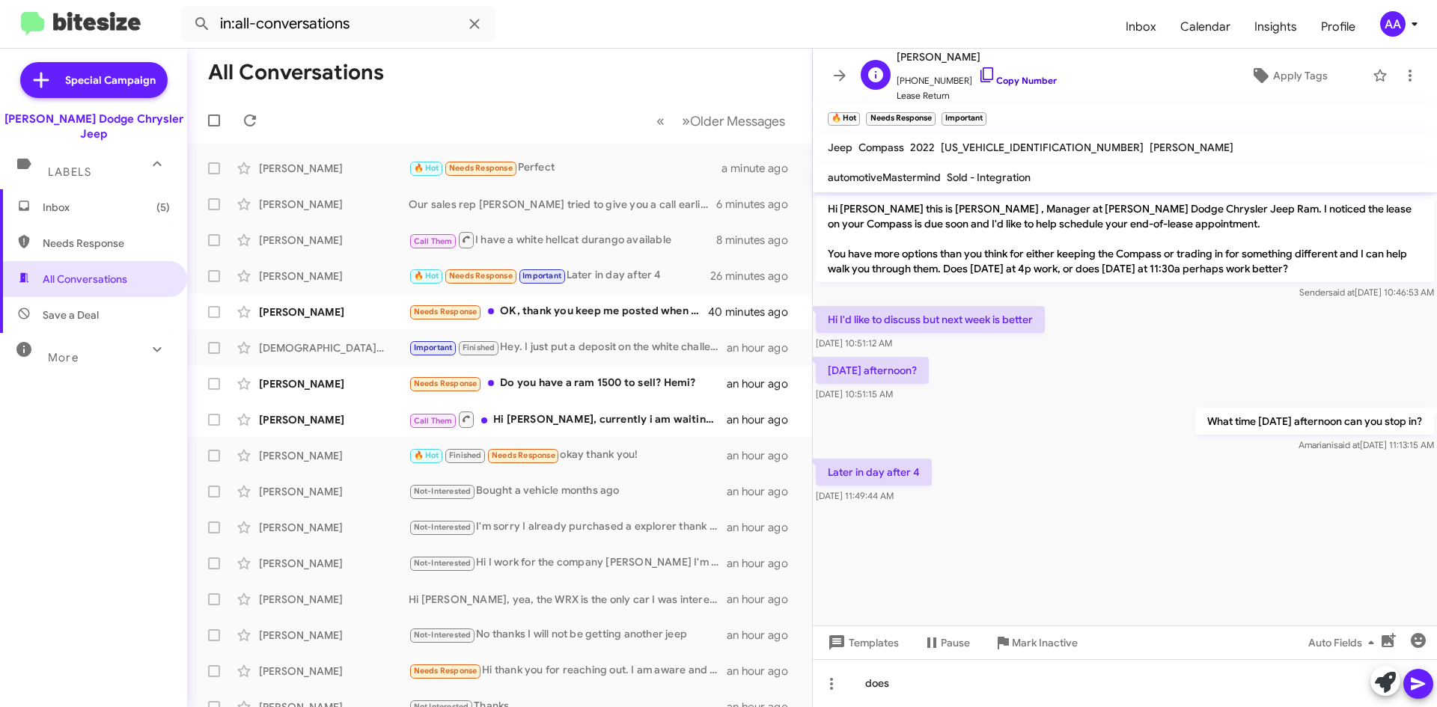
click at [997, 81] on link "Copy Number" at bounding box center [1017, 80] width 79 height 11
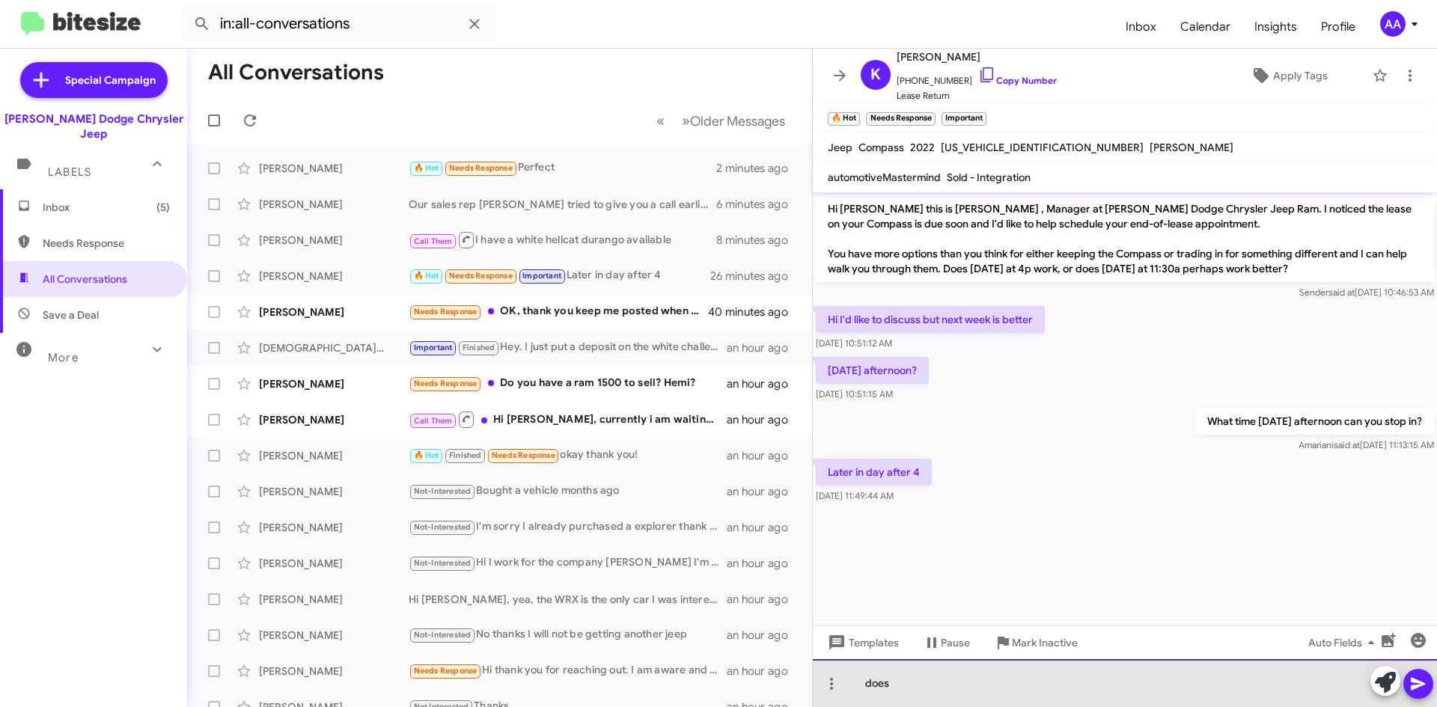
click at [935, 689] on div "does" at bounding box center [1125, 683] width 624 height 48
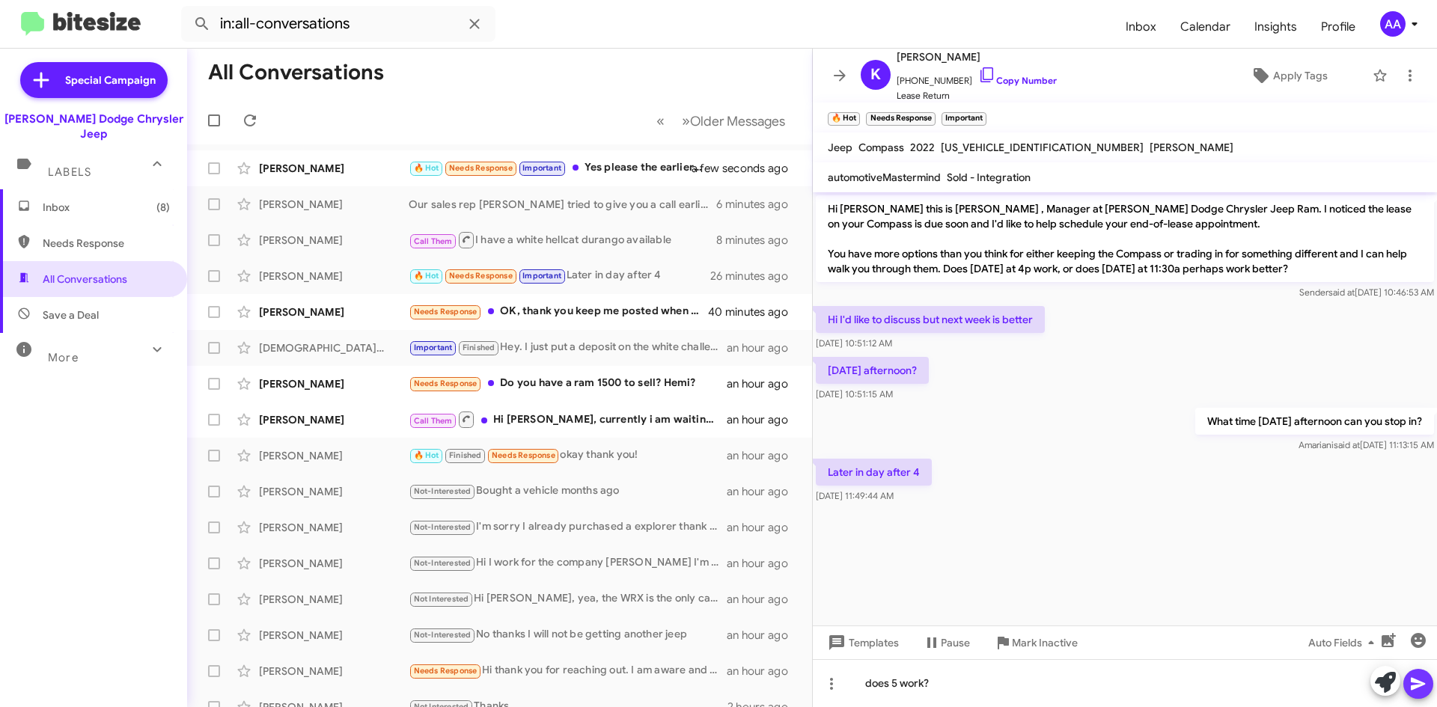
click at [1420, 682] on icon at bounding box center [1418, 684] width 14 height 13
click at [831, 76] on icon at bounding box center [840, 76] width 18 height 18
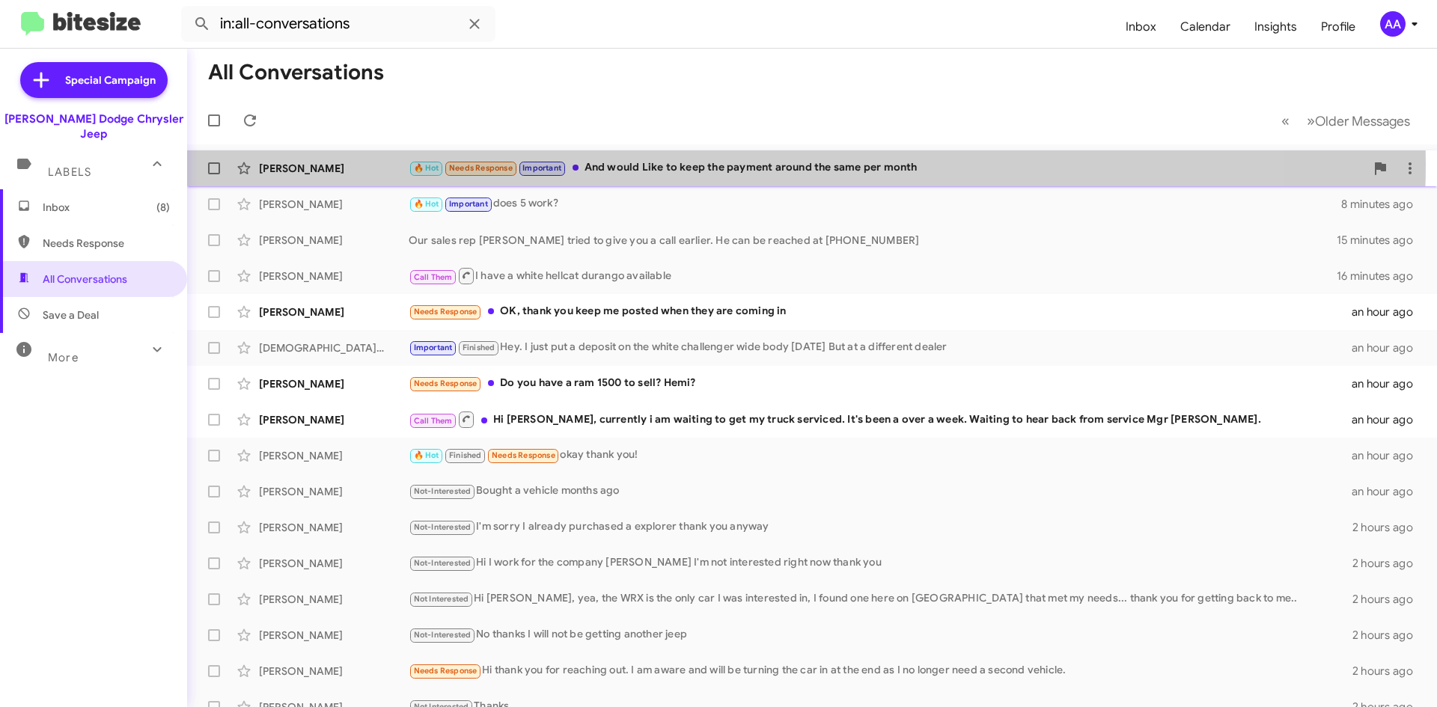
click at [689, 164] on div "🔥 Hot Needs Response Important And would Like to keep the payment around the sa…" at bounding box center [887, 167] width 956 height 17
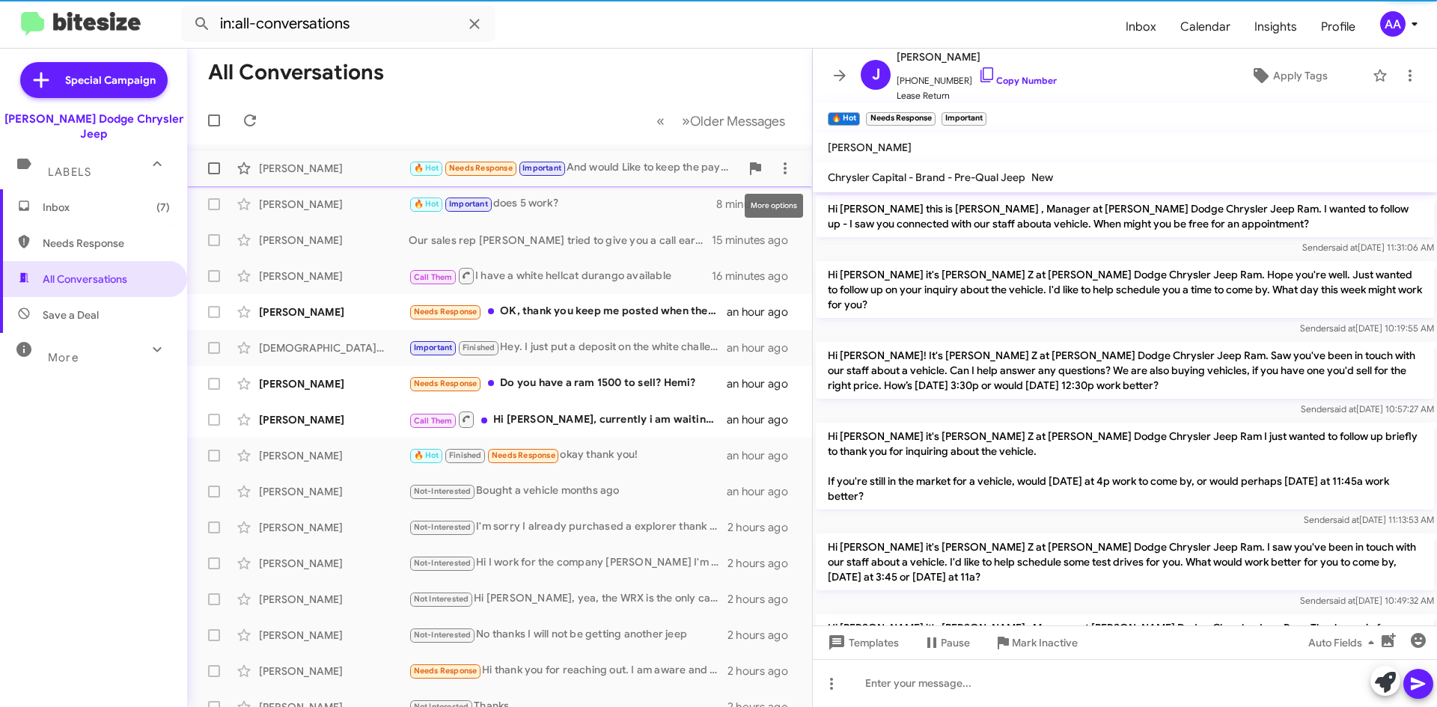
scroll to position [735, 0]
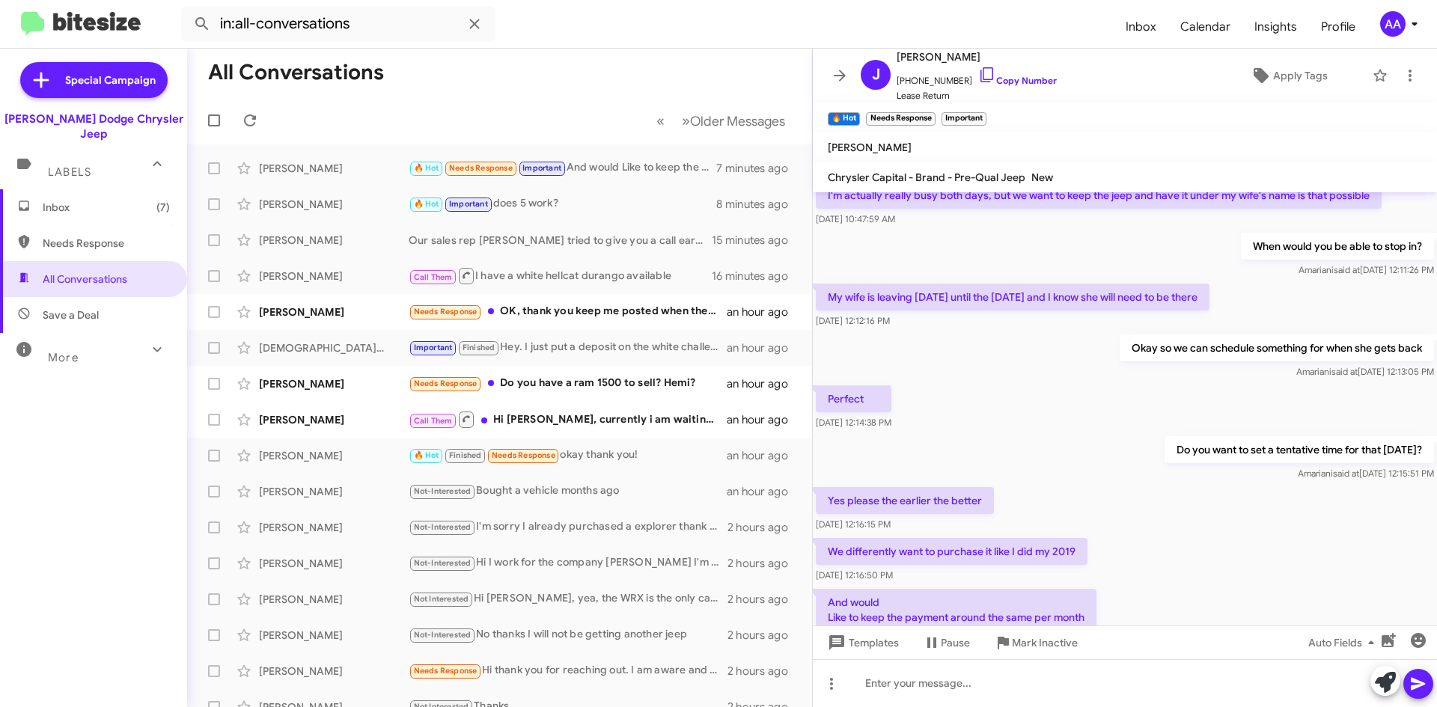
click at [1043, 484] on div "Yes please the earlier the better [DATE] 12:16:15 PM" at bounding box center [1125, 509] width 624 height 51
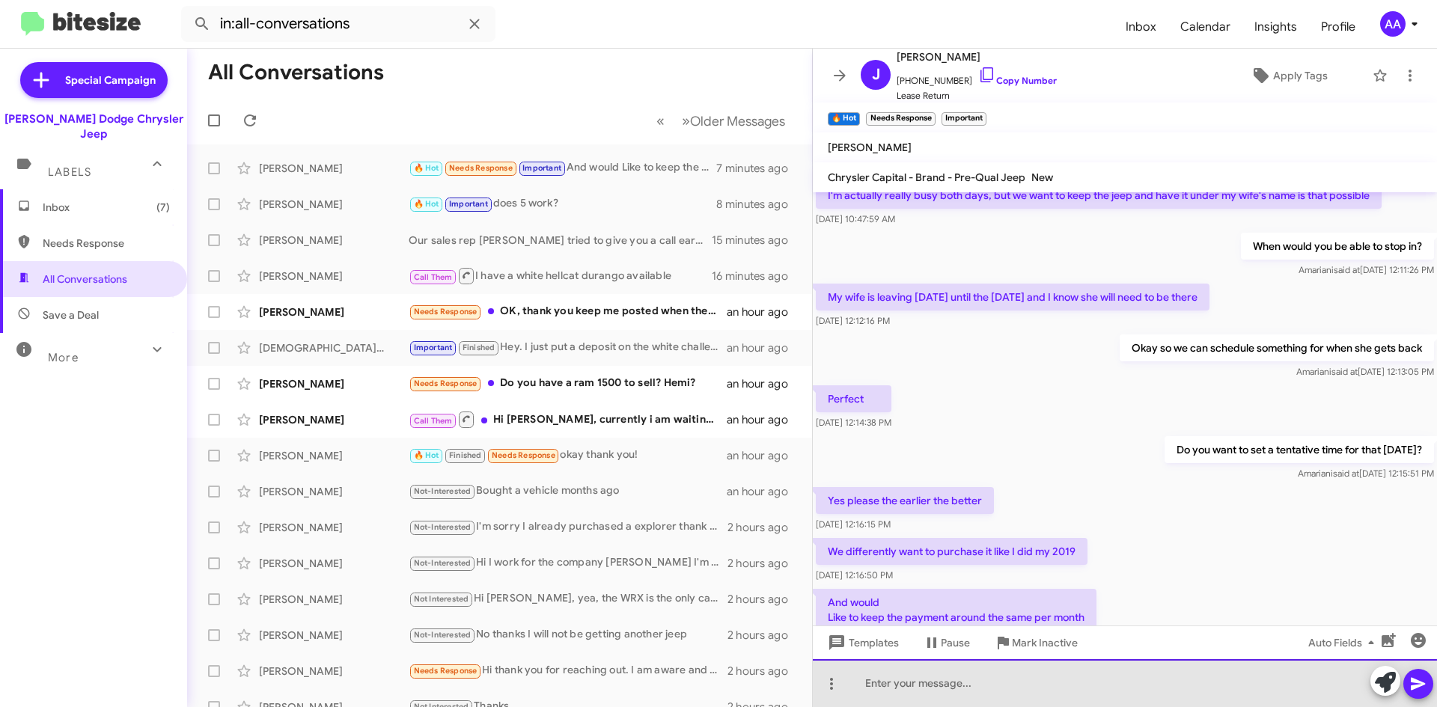
click at [936, 689] on div at bounding box center [1125, 683] width 624 height 48
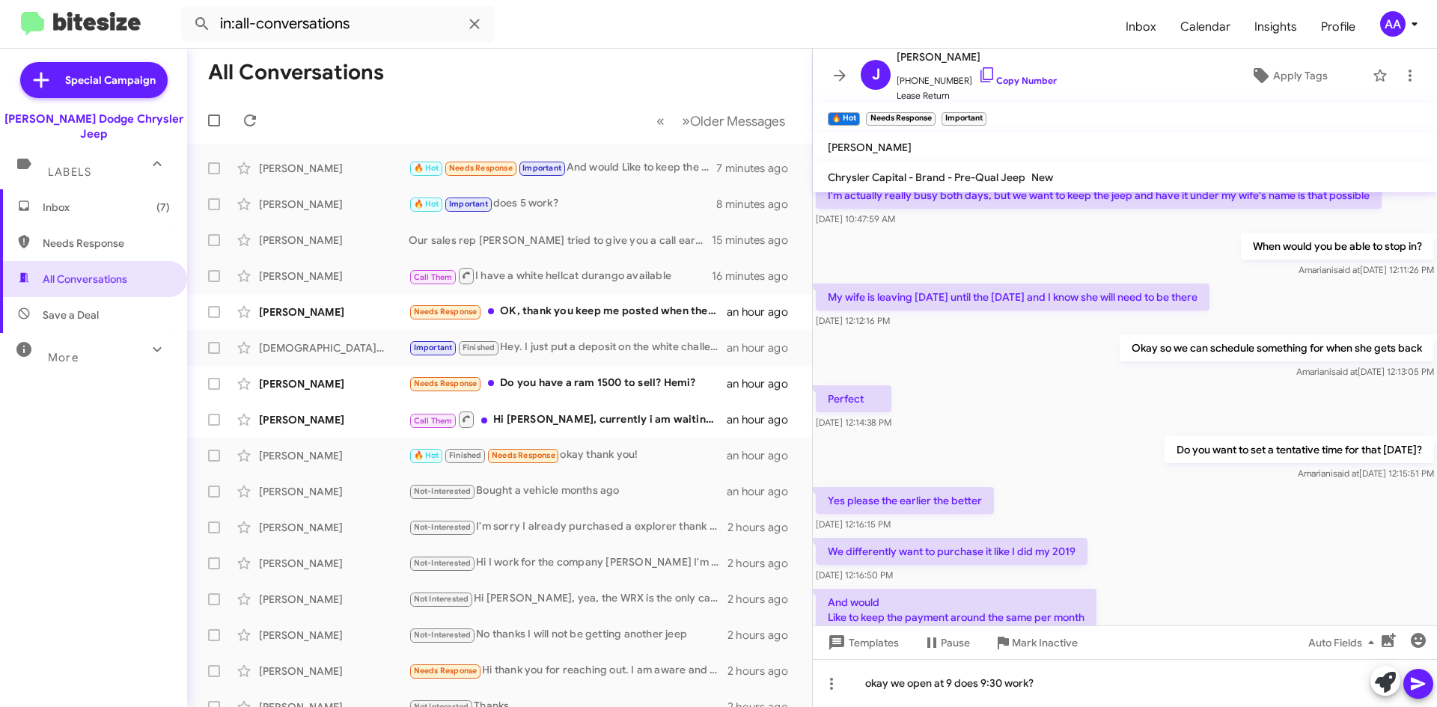
click at [1422, 676] on icon at bounding box center [1418, 684] width 18 height 18
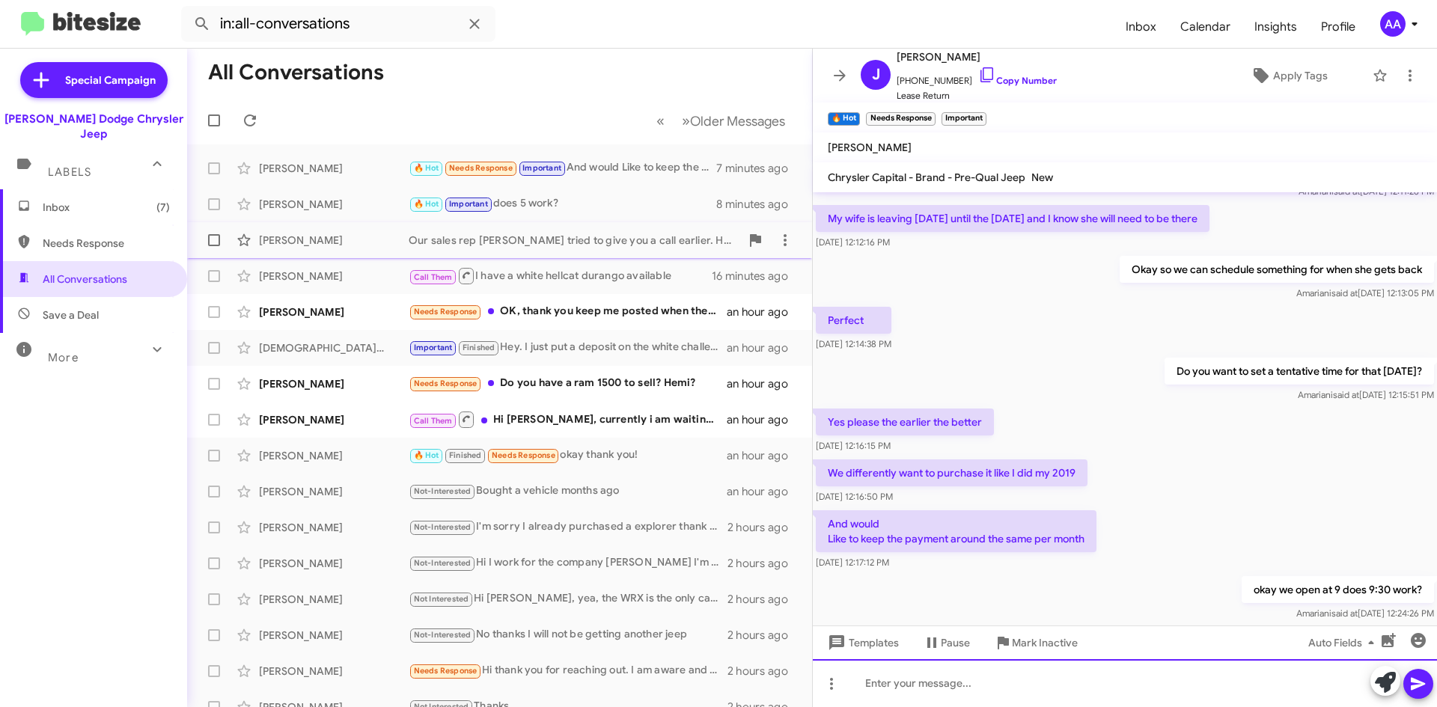
scroll to position [819, 0]
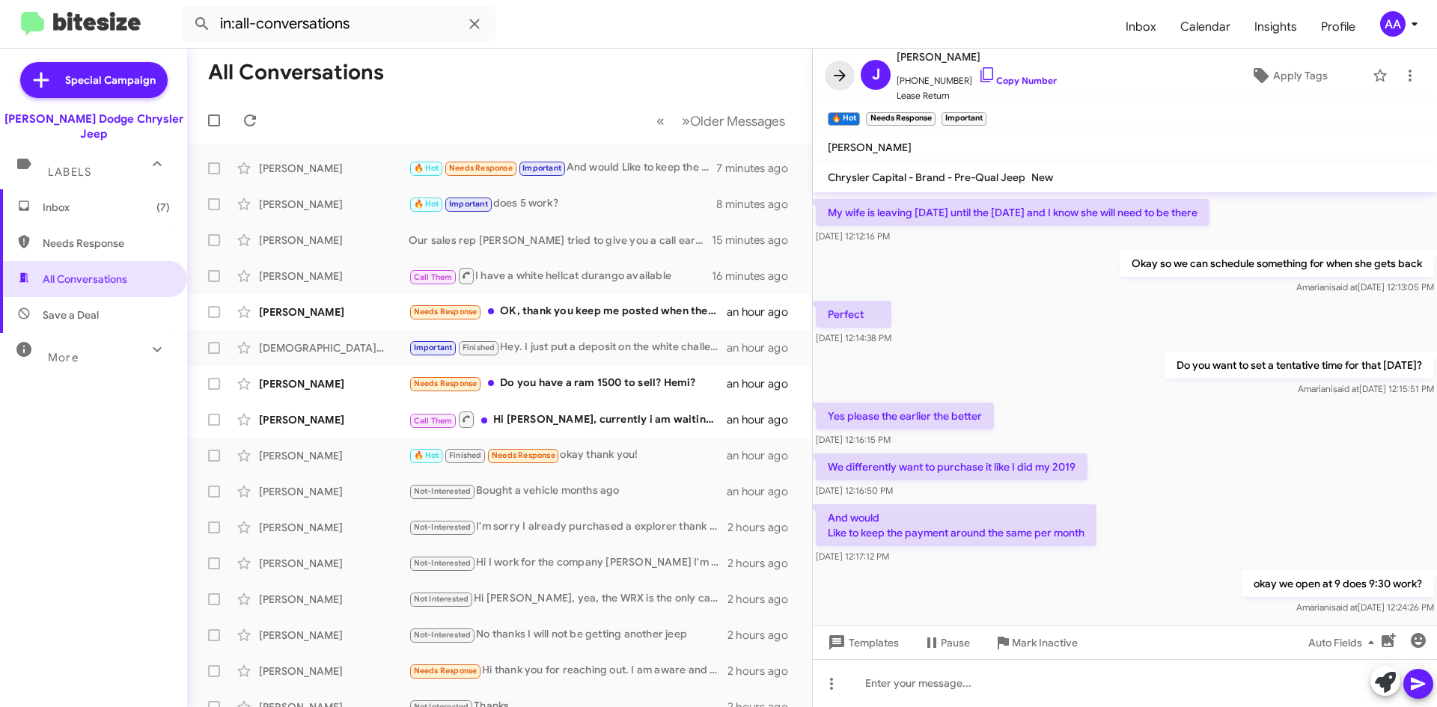
click at [844, 70] on icon at bounding box center [840, 76] width 18 height 18
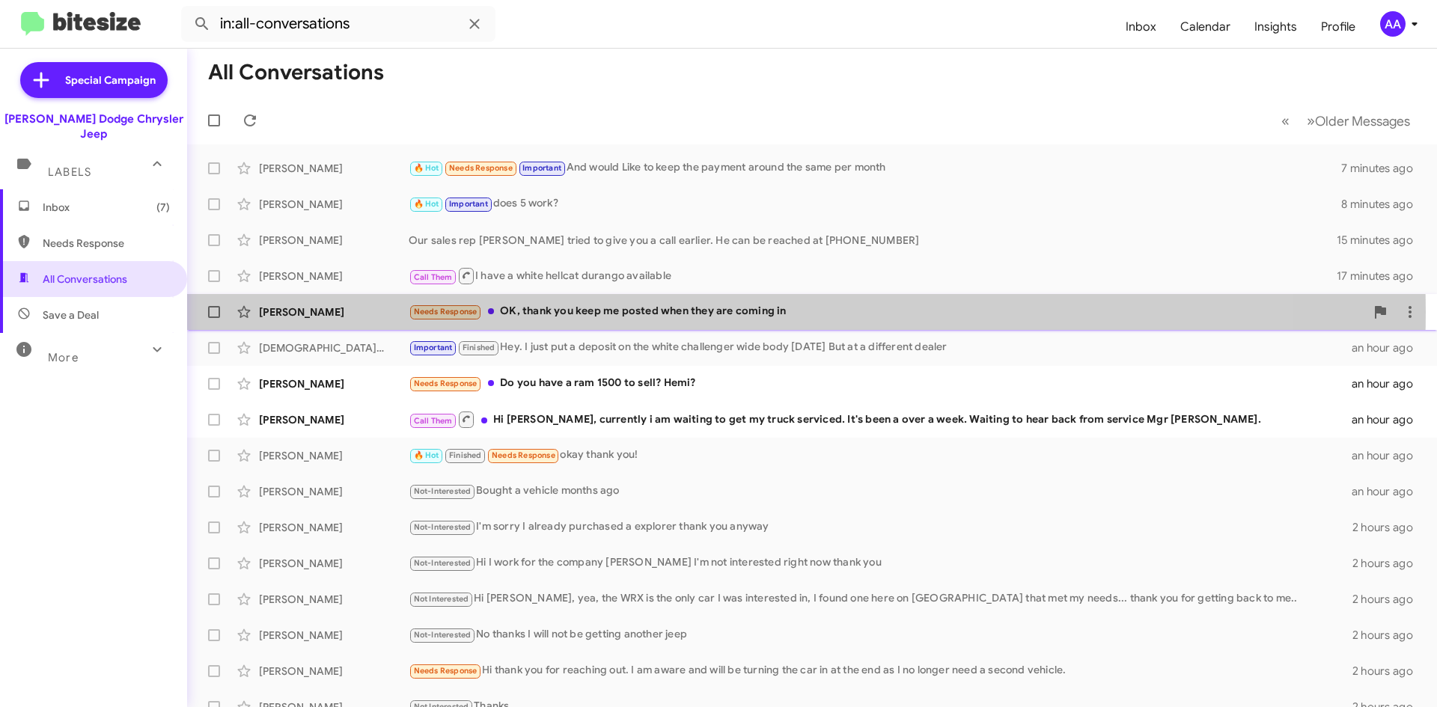
click at [694, 312] on div "Needs Response OK, thank you keep me posted when they are coming in" at bounding box center [887, 311] width 956 height 17
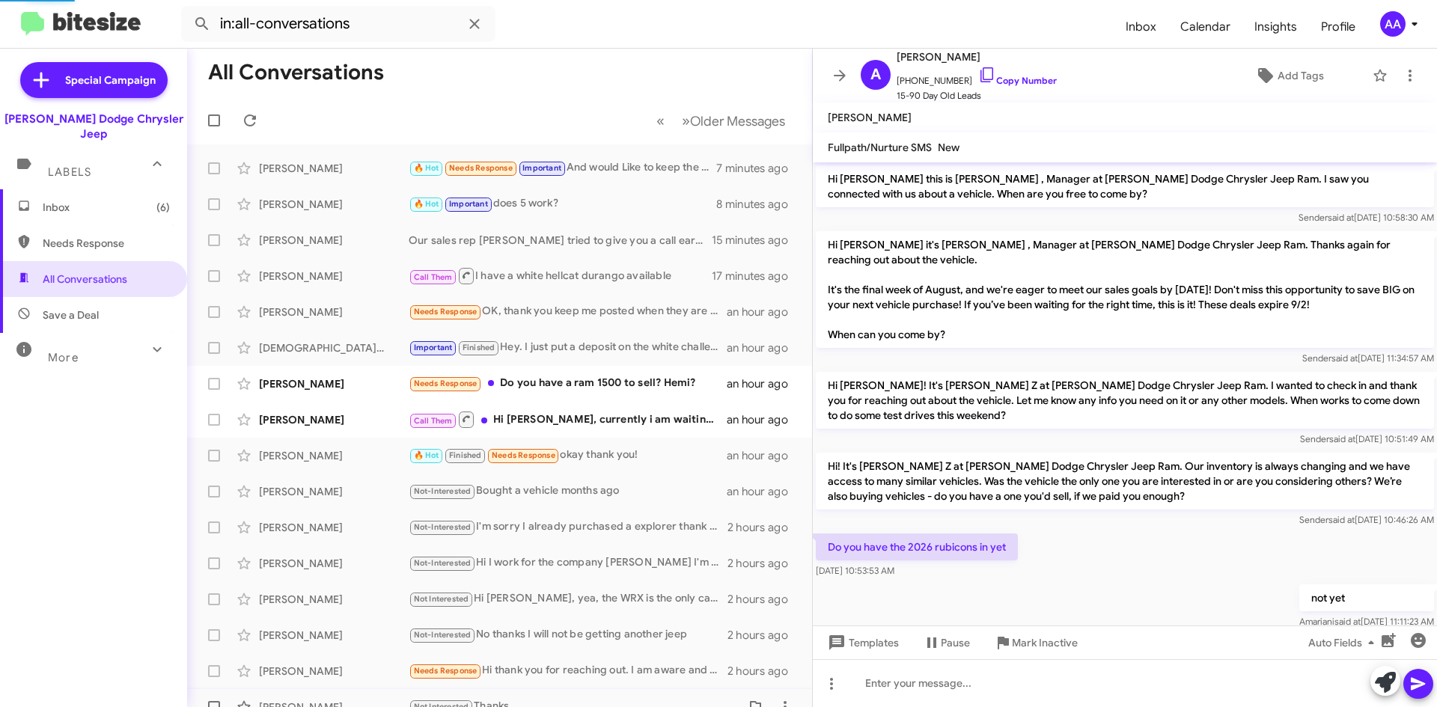
scroll to position [69, 0]
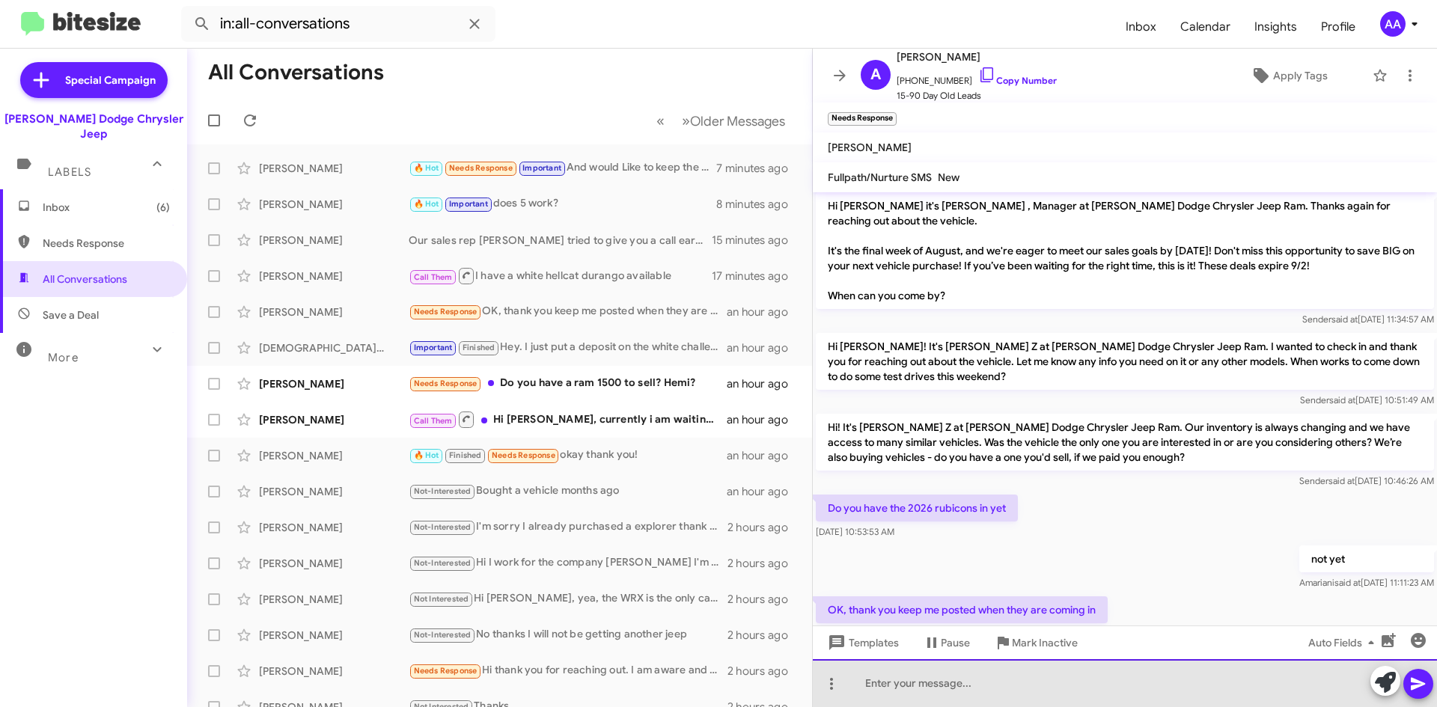
click at [911, 689] on div at bounding box center [1125, 683] width 624 height 48
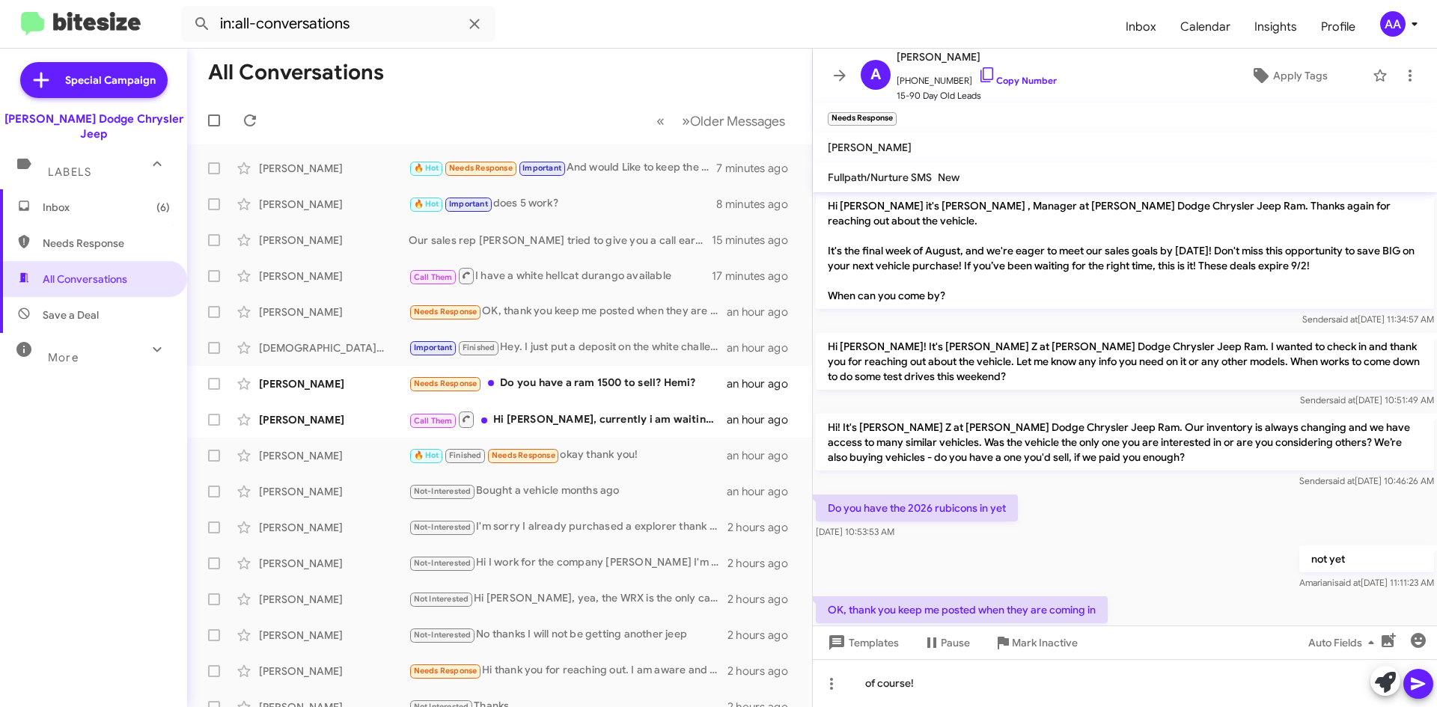
click at [1414, 680] on icon at bounding box center [1418, 684] width 14 height 13
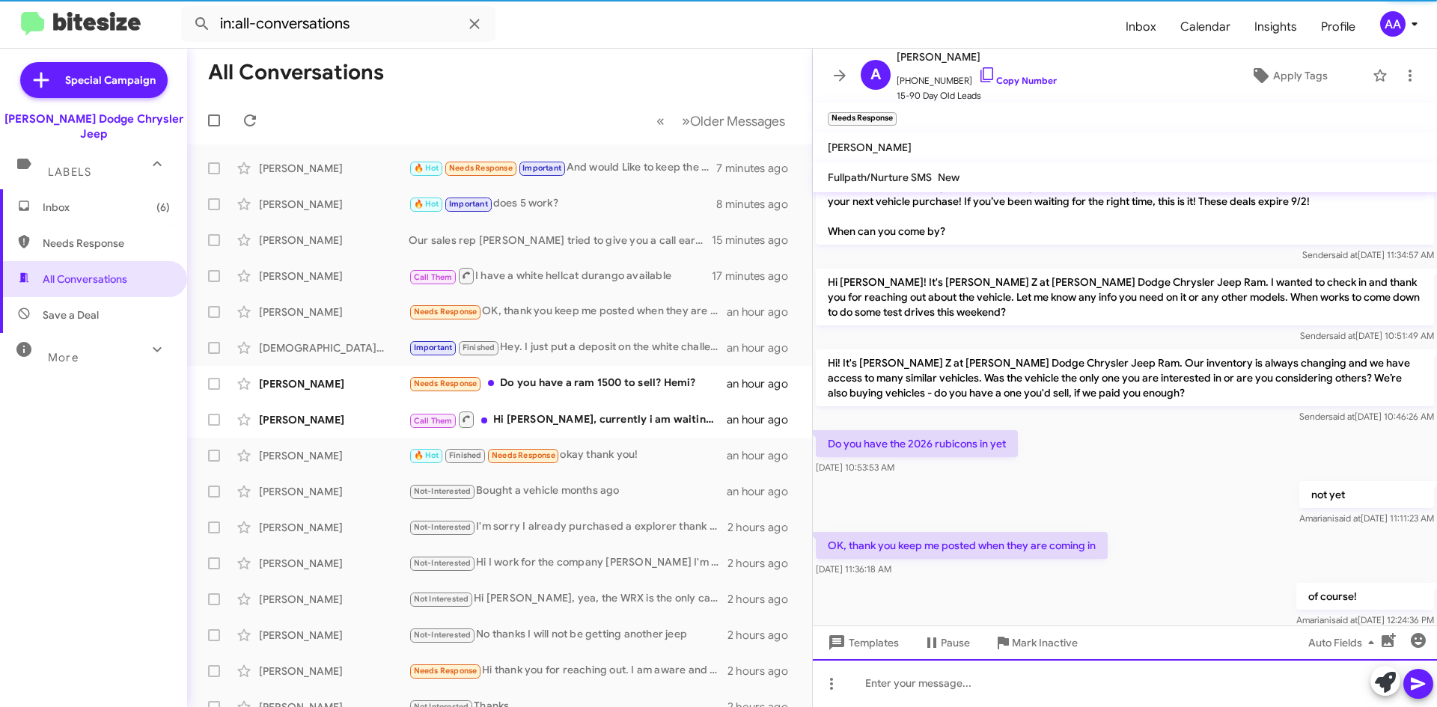
scroll to position [153, 0]
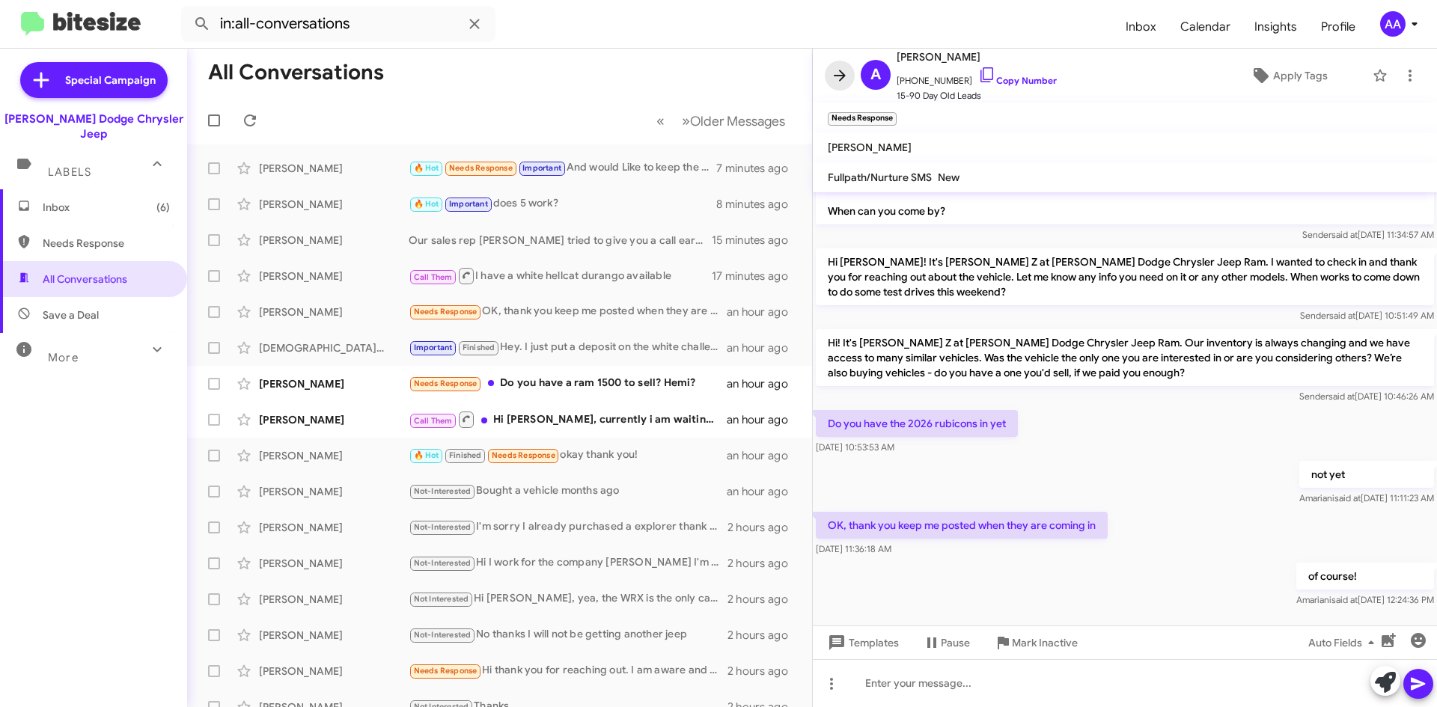
click at [845, 70] on icon at bounding box center [840, 76] width 18 height 18
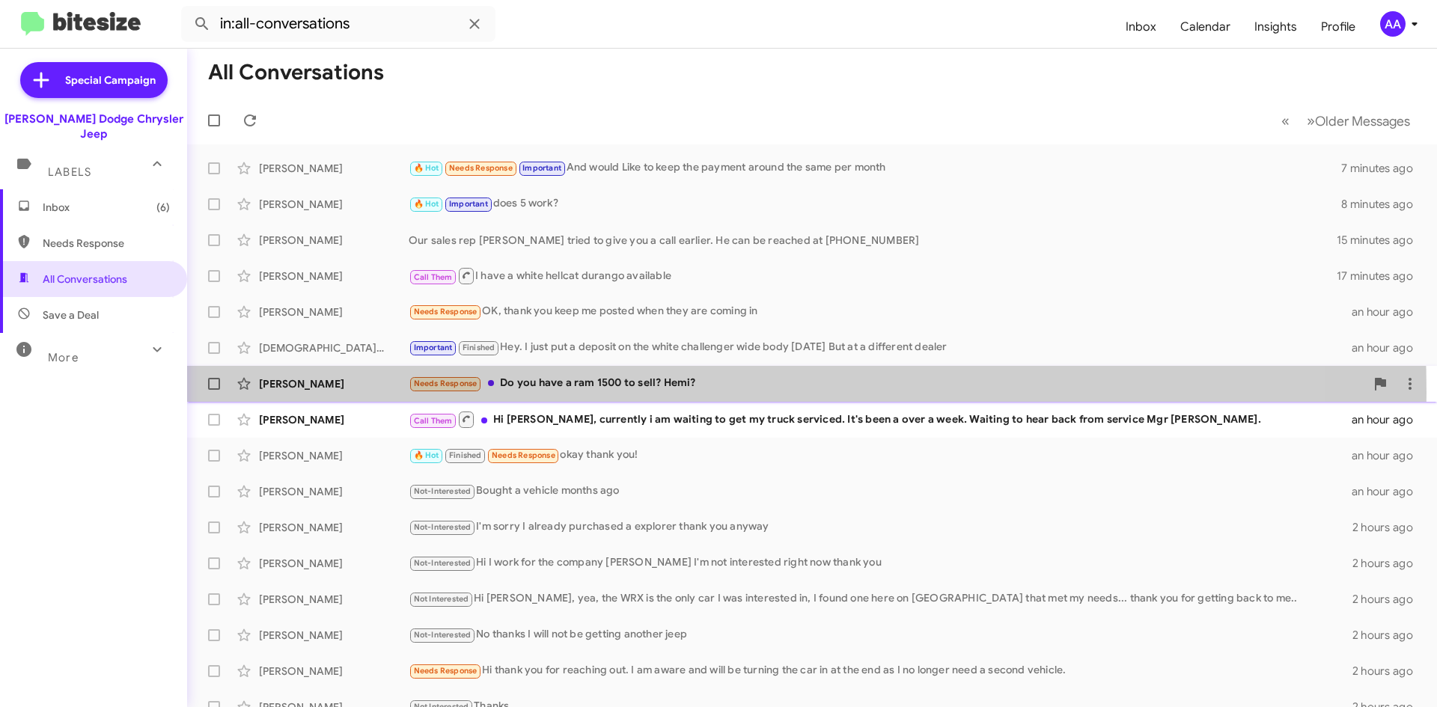
click at [520, 393] on div "[PERSON_NAME] Needs Response Do you have a ram 1500 to sell? Hemi? an hour ago" at bounding box center [812, 384] width 1226 height 30
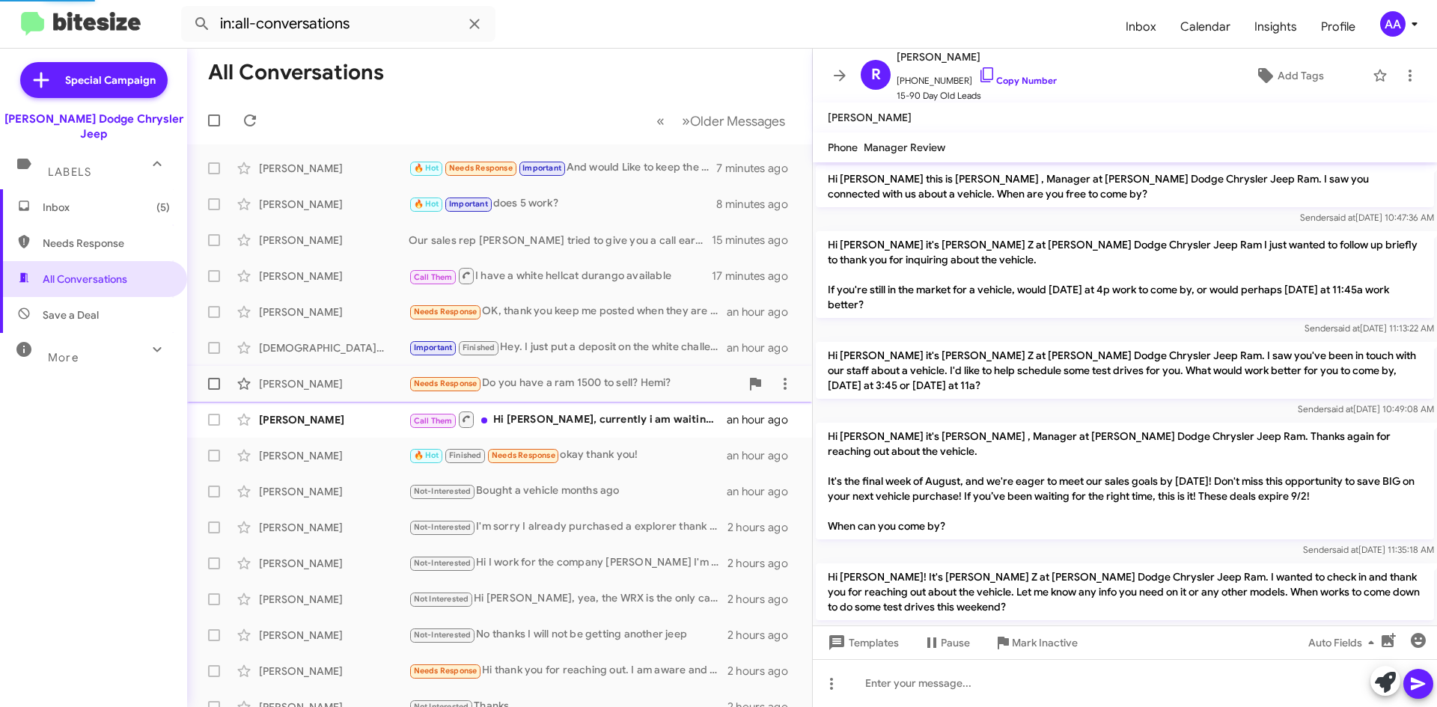
scroll to position [159, 0]
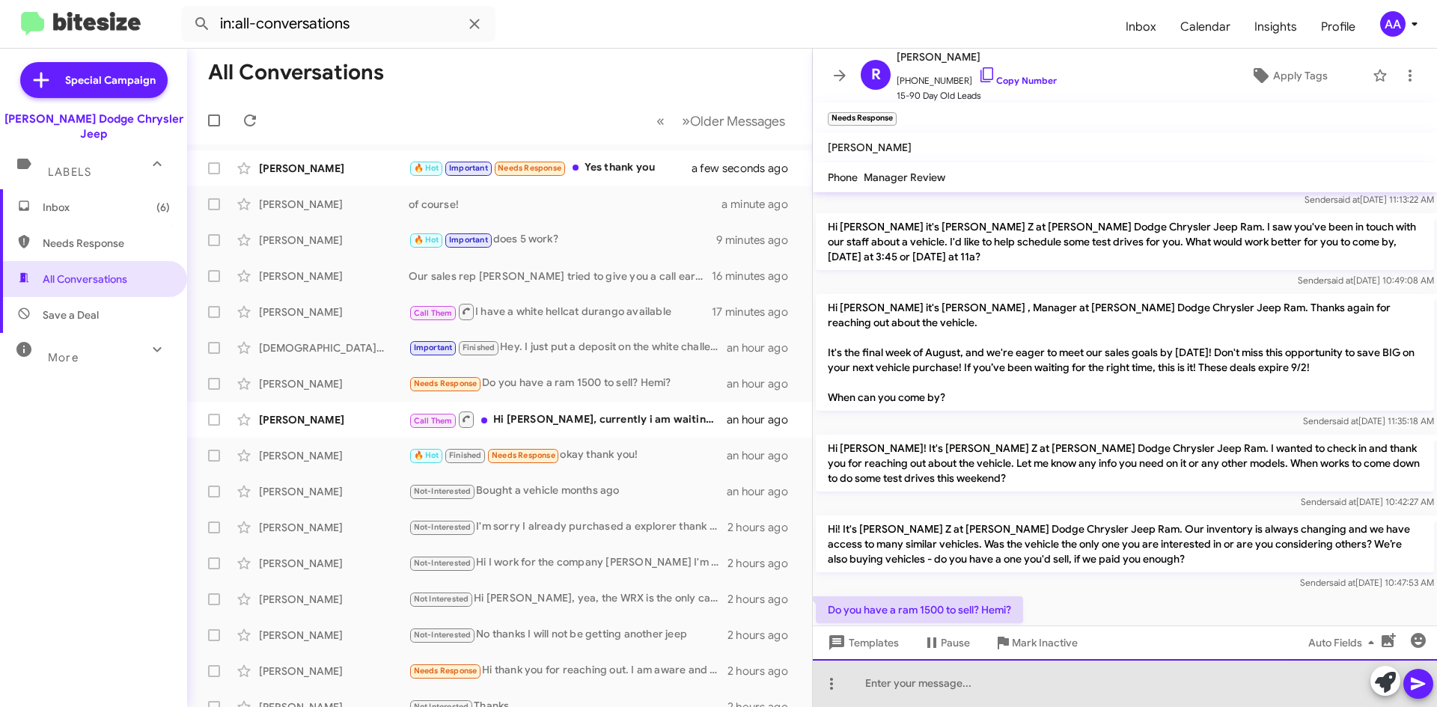
click at [889, 686] on div at bounding box center [1125, 683] width 624 height 48
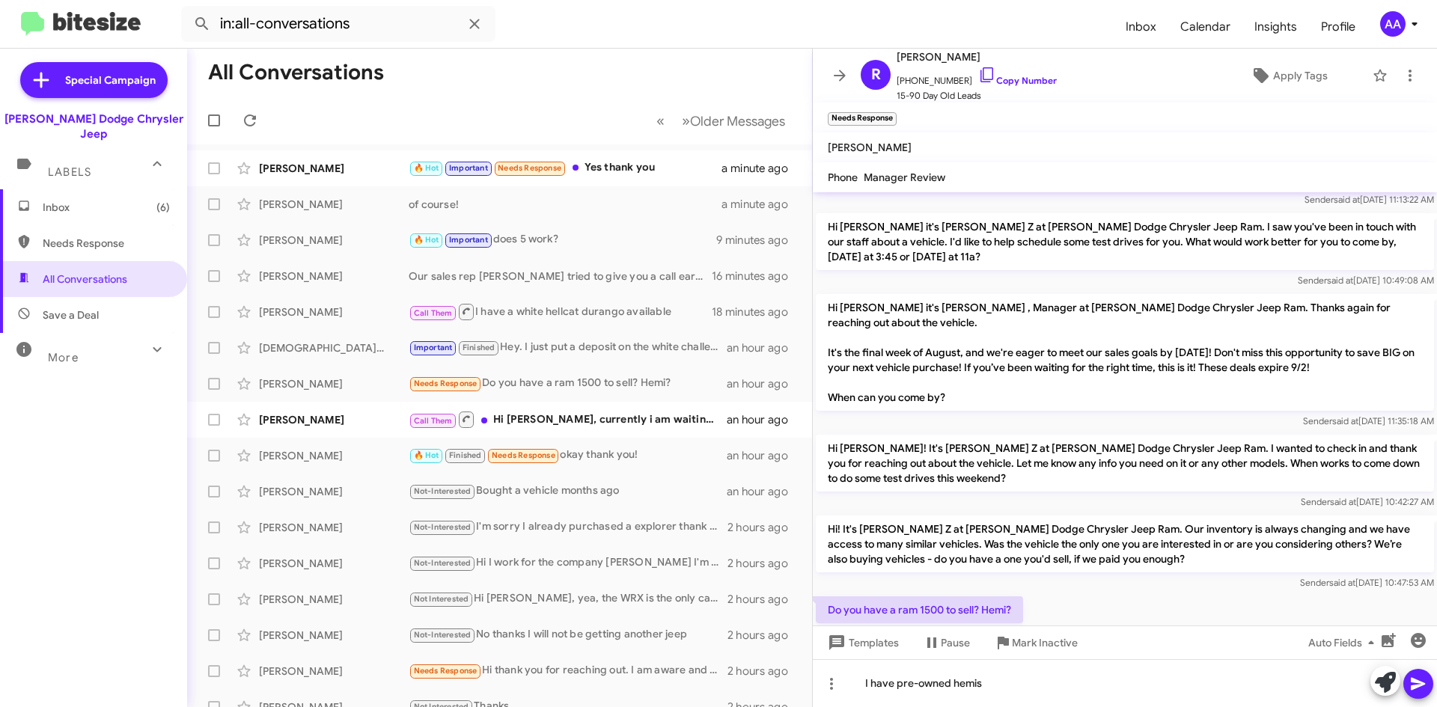
click at [1404, 690] on button at bounding box center [1418, 684] width 30 height 30
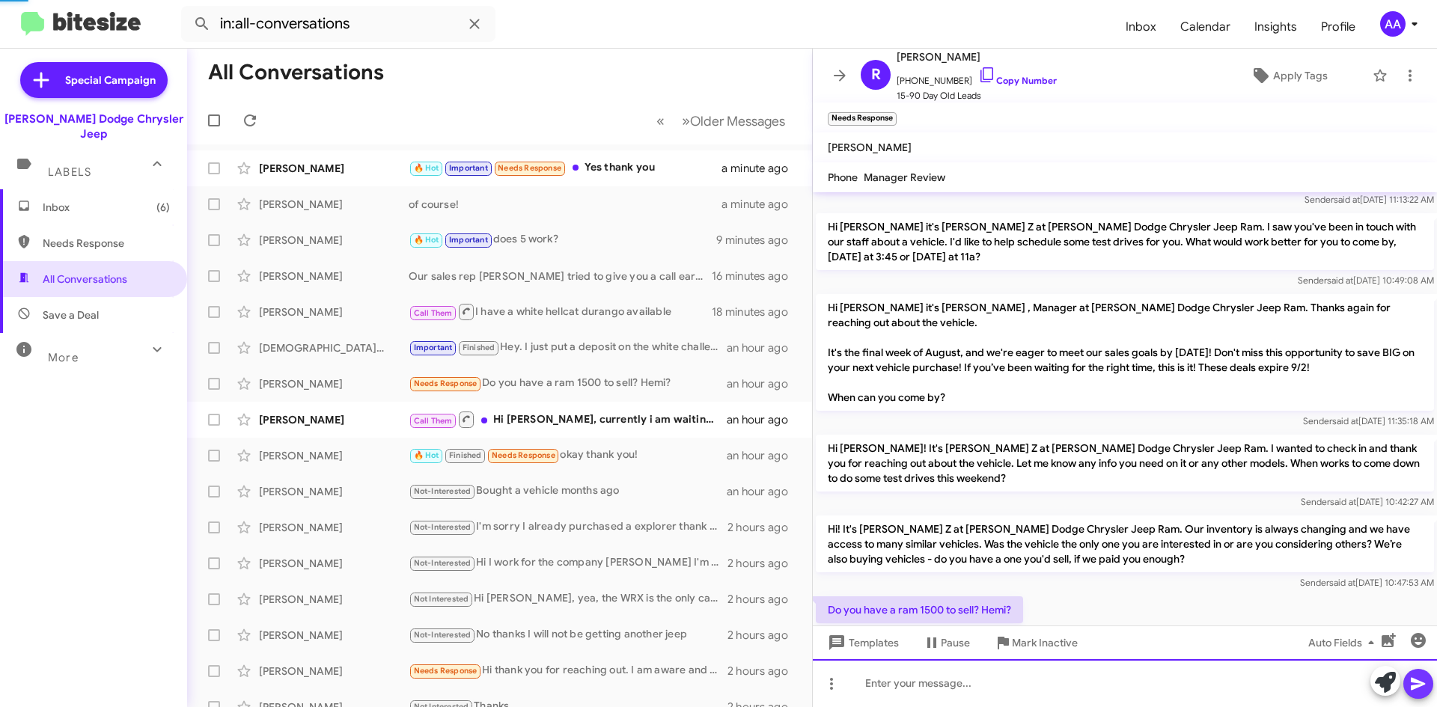
scroll to position [0, 0]
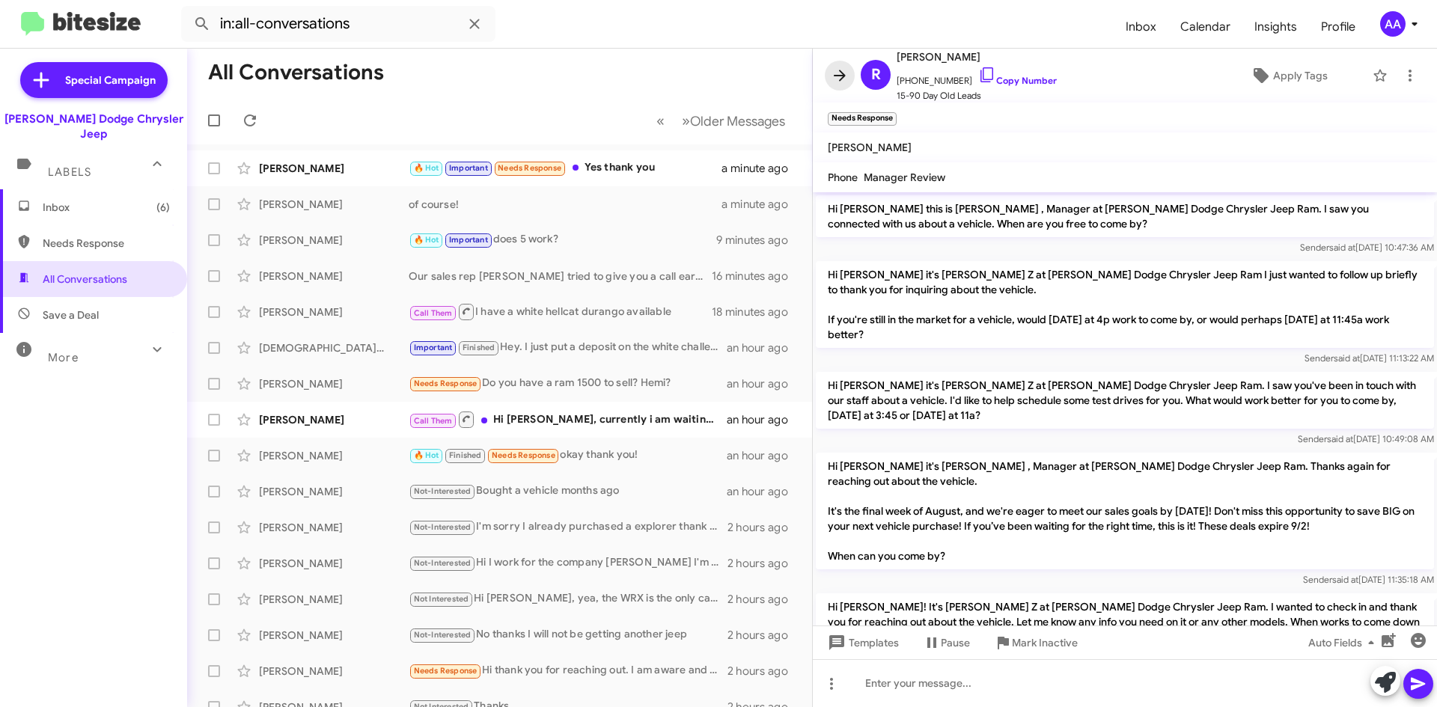
click at [840, 76] on icon at bounding box center [840, 75] width 12 height 11
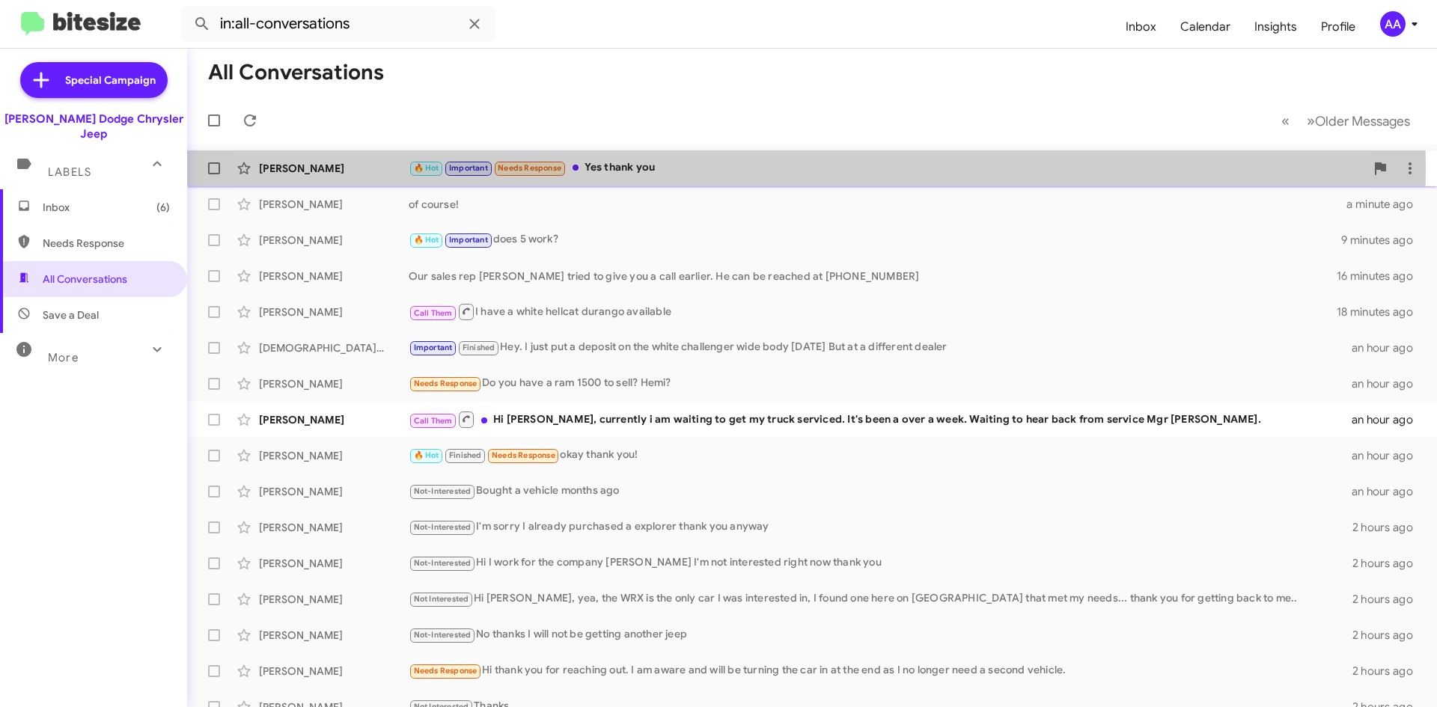
click at [733, 168] on div "🔥 Hot Important Needs Response Yes thank you" at bounding box center [887, 167] width 956 height 17
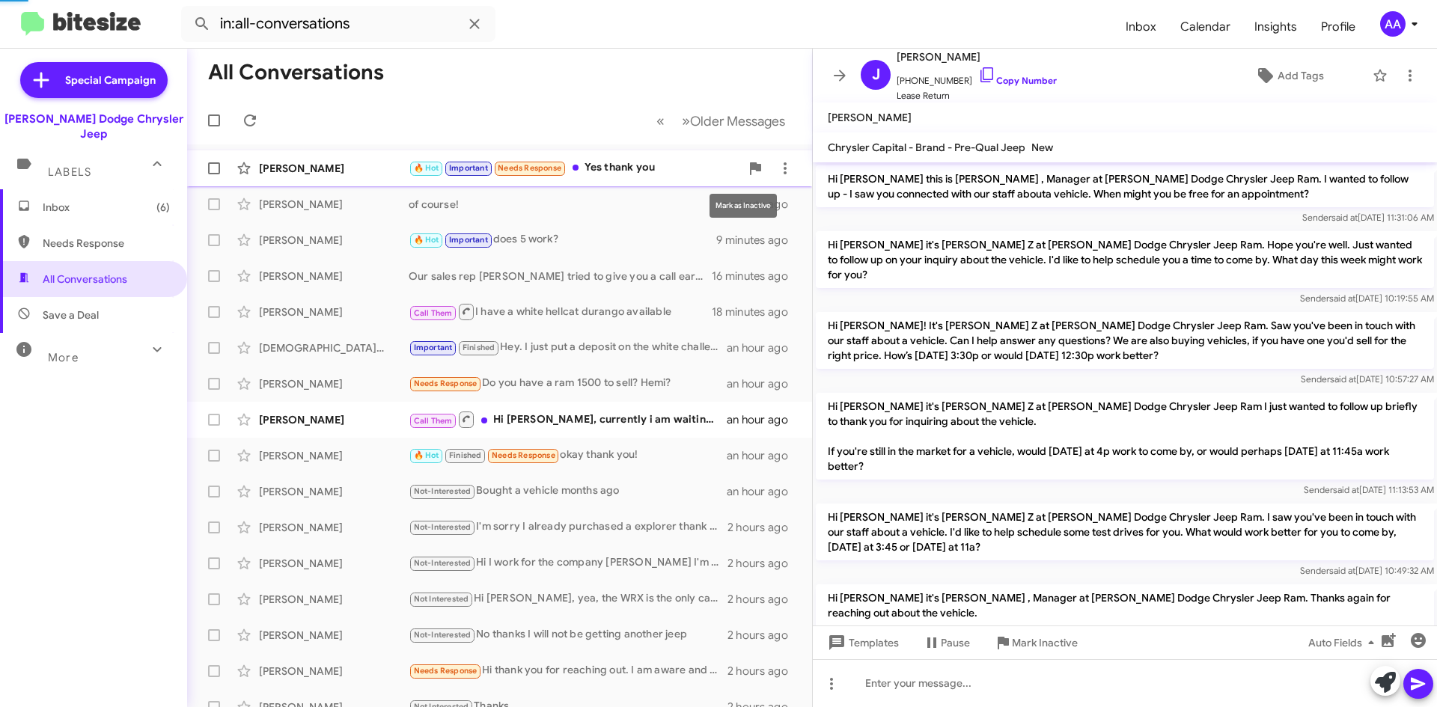
scroll to position [844, 0]
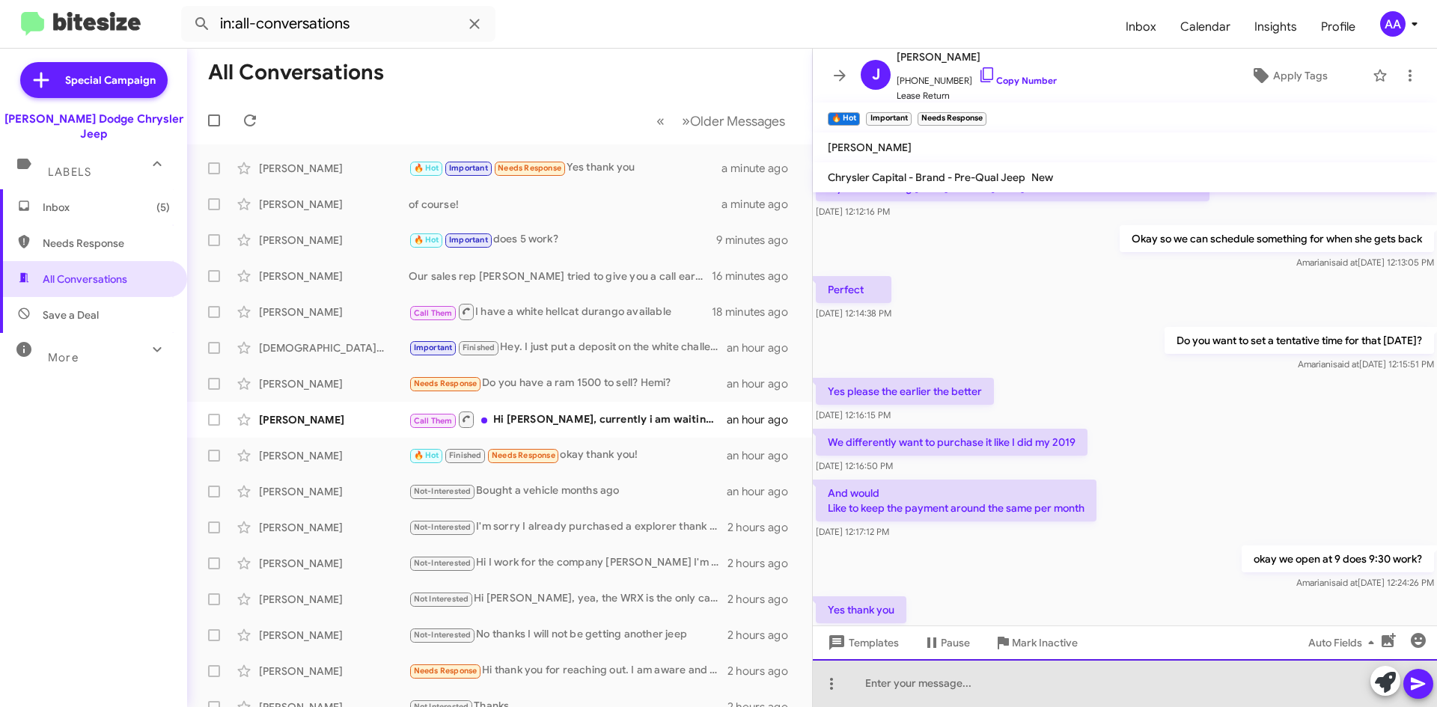
click at [1044, 682] on div at bounding box center [1125, 683] width 624 height 48
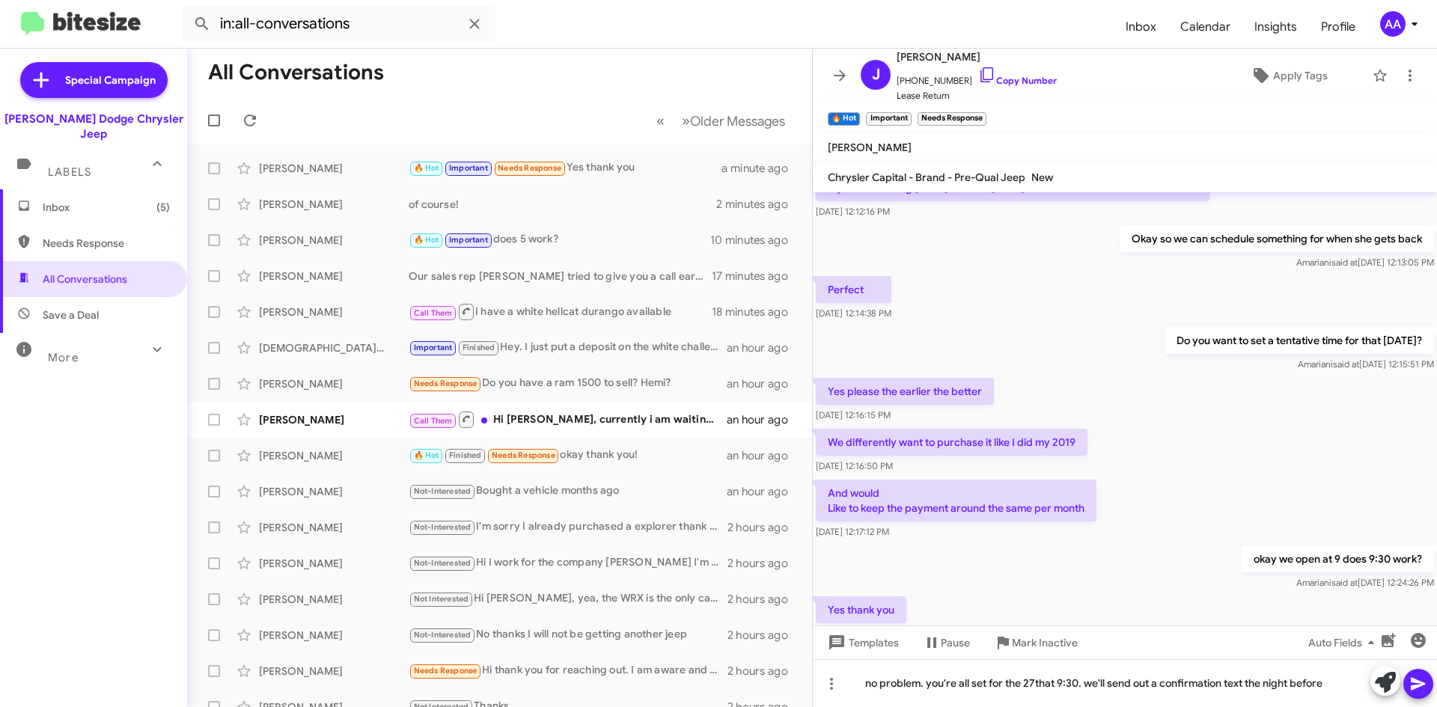
click at [1420, 679] on icon at bounding box center [1418, 684] width 18 height 18
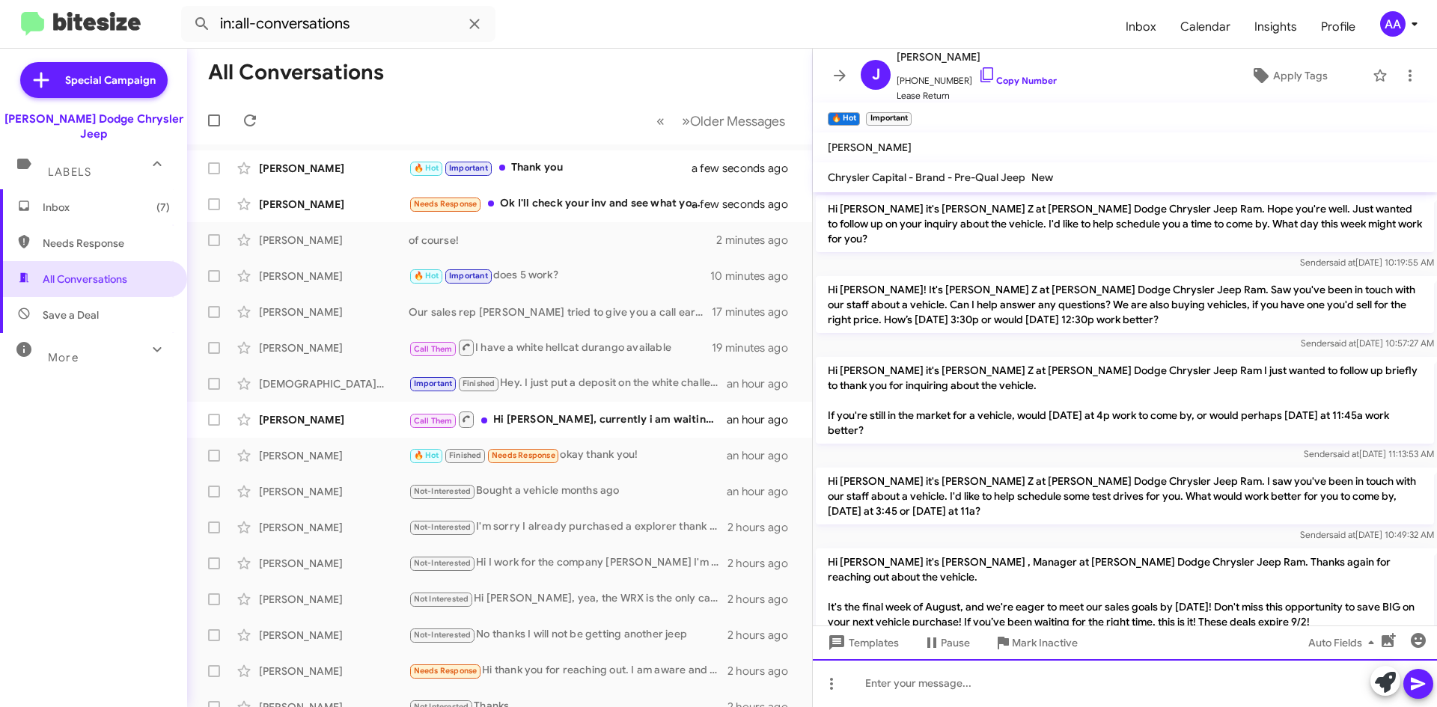
scroll to position [914, 0]
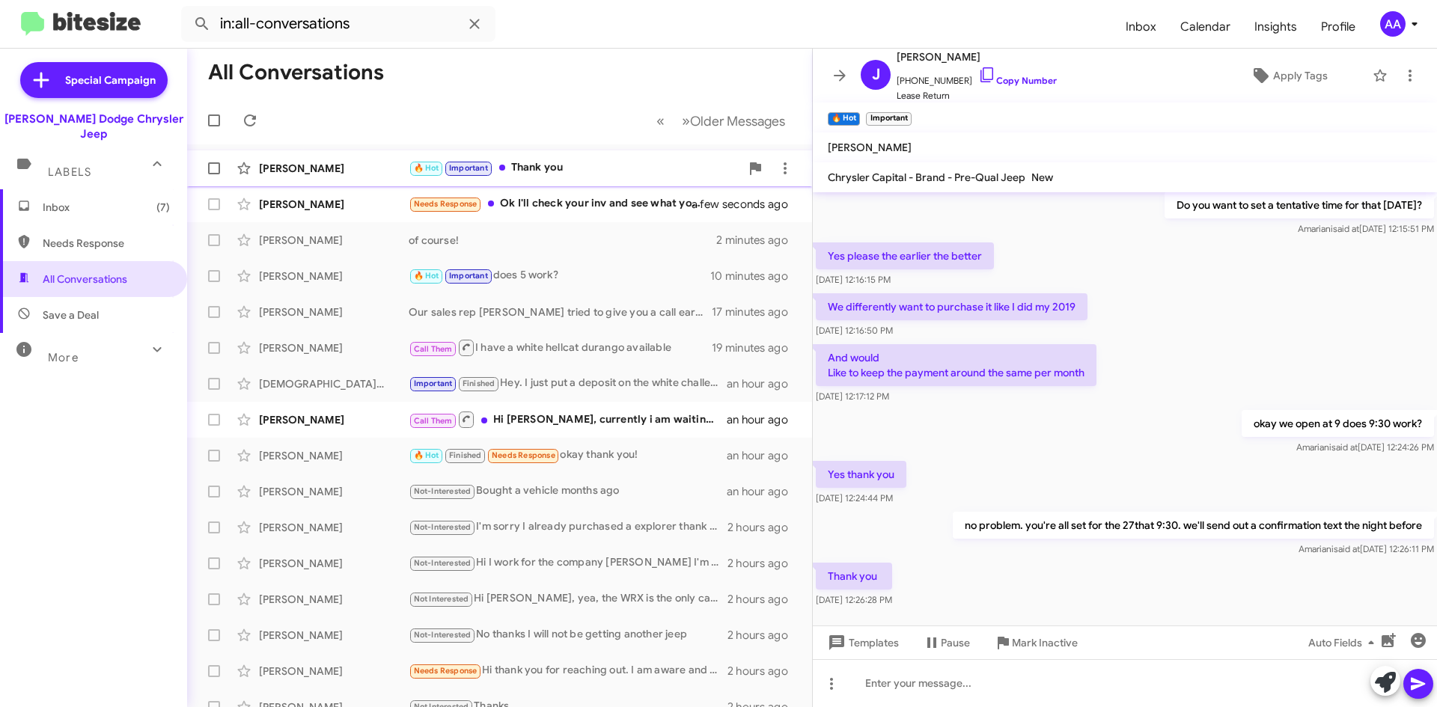
click at [650, 173] on div "🔥 Hot Important Thank you" at bounding box center [574, 167] width 331 height 17
click at [836, 76] on icon at bounding box center [840, 75] width 12 height 11
